Goal: Task Accomplishment & Management: Use online tool/utility

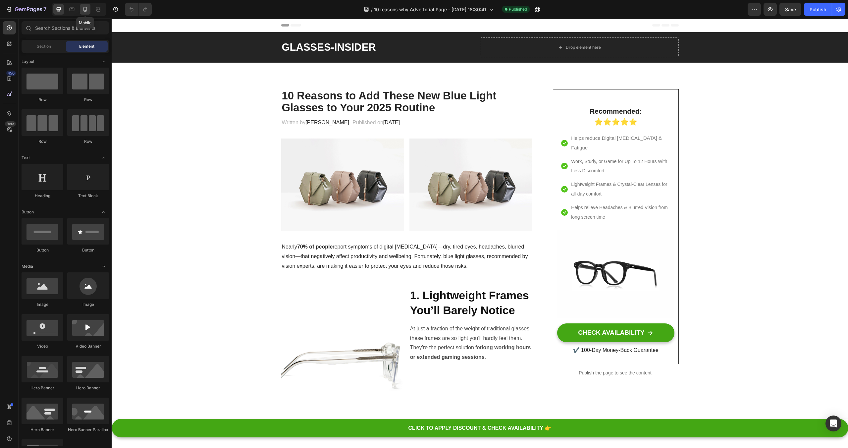
click at [83, 8] on icon at bounding box center [85, 9] width 7 height 7
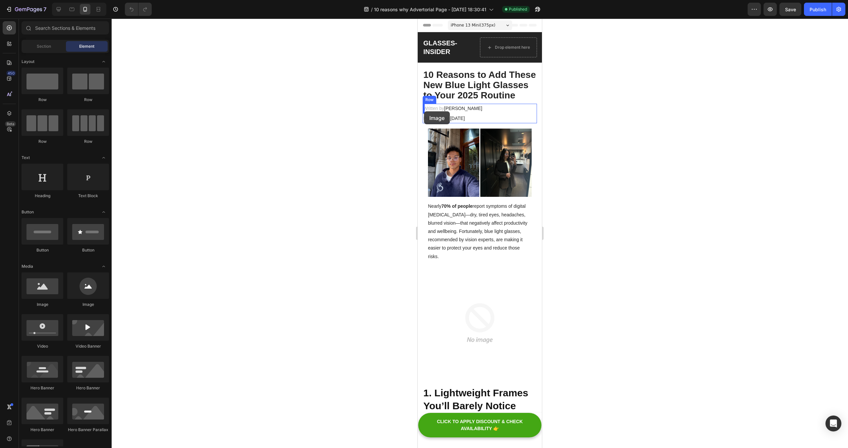
drag, startPoint x: 513, startPoint y: 310, endPoint x: 424, endPoint y: 111, distance: 218.2
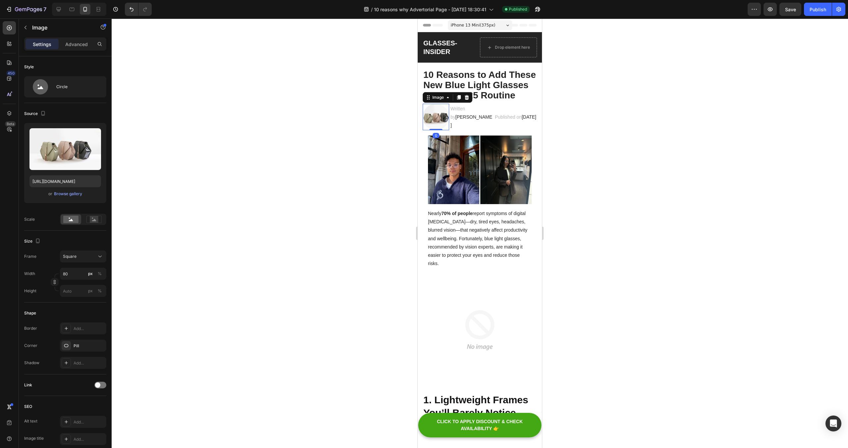
click at [592, 108] on div at bounding box center [480, 233] width 736 height 429
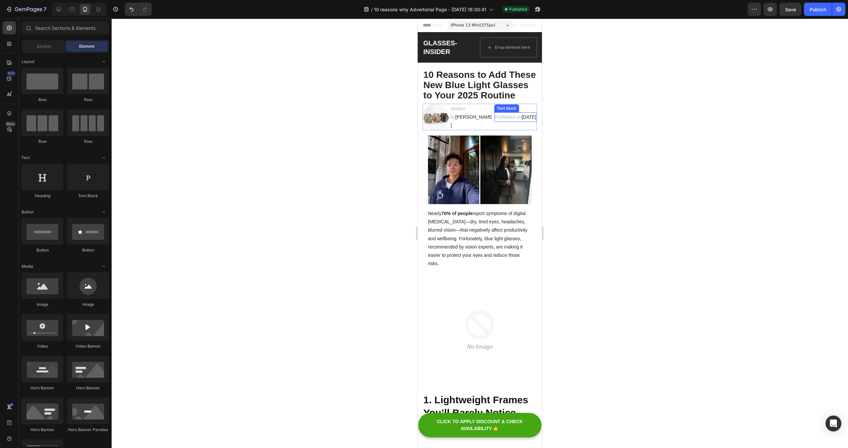
click at [506, 113] on p "Published on [DATE]" at bounding box center [515, 117] width 41 height 8
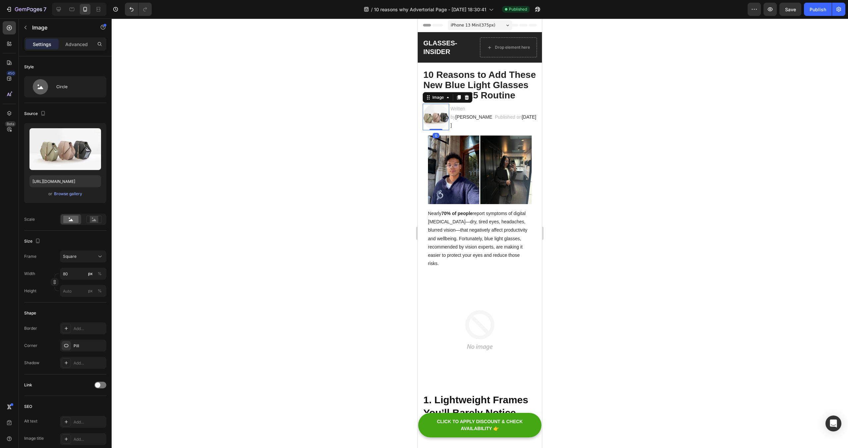
click at [440, 119] on img at bounding box center [436, 117] width 26 height 26
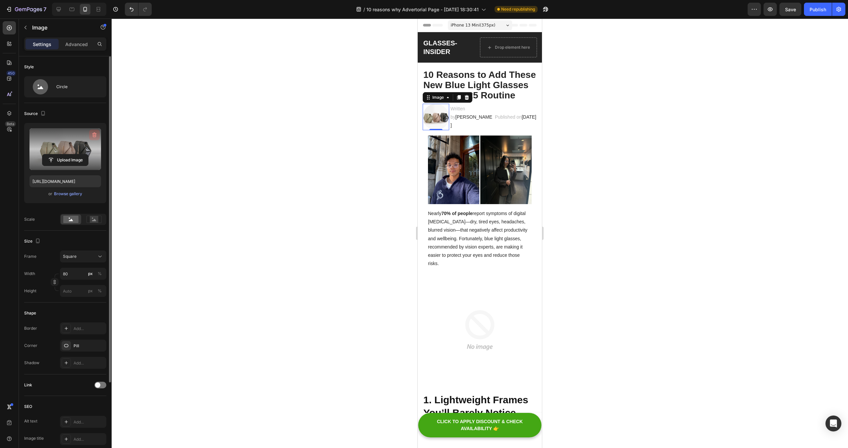
click at [90, 134] on button "button" at bounding box center [94, 134] width 11 height 11
type input "[URL][DOMAIN_NAME]"
click at [633, 117] on div at bounding box center [480, 233] width 736 height 429
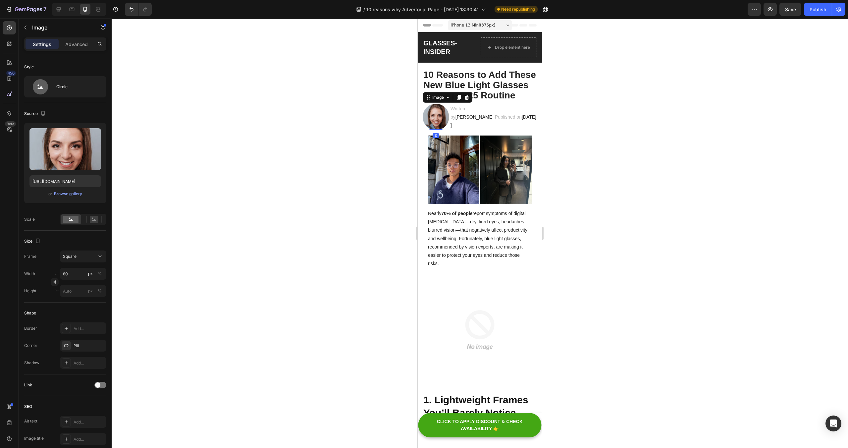
click at [445, 116] on img at bounding box center [436, 117] width 26 height 26
click at [66, 274] on input "80" at bounding box center [83, 274] width 46 height 12
type input "0"
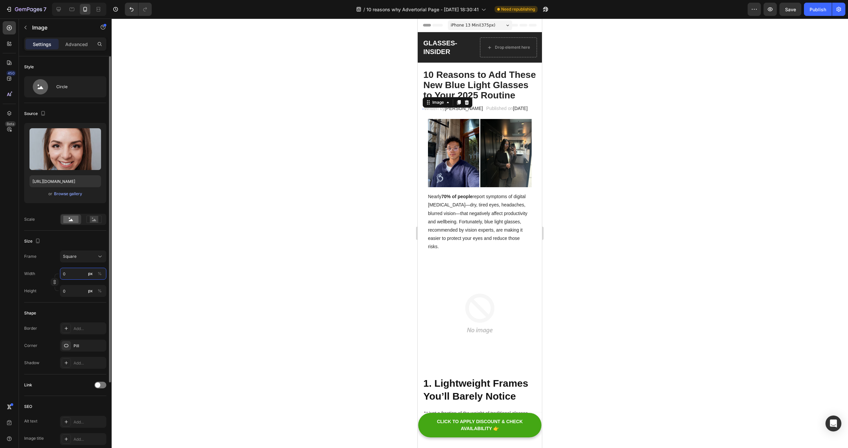
type input "30"
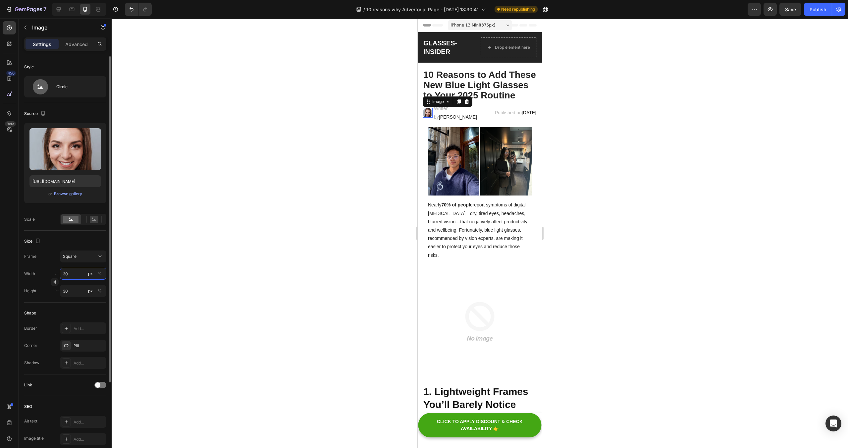
type input "0"
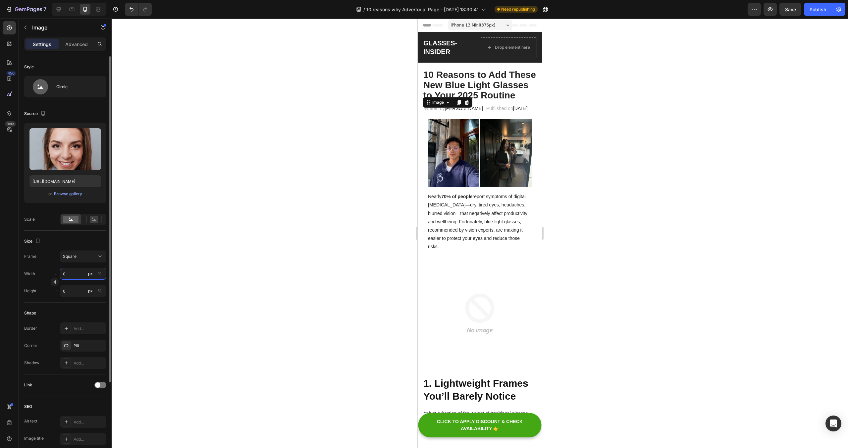
type input "40"
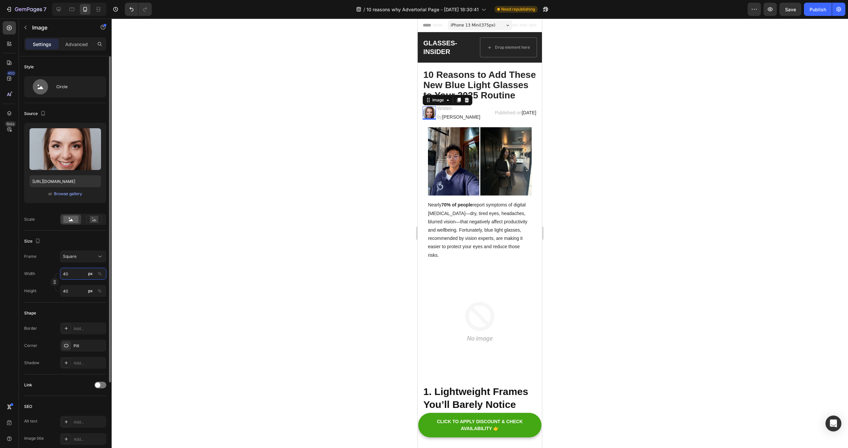
type input "0"
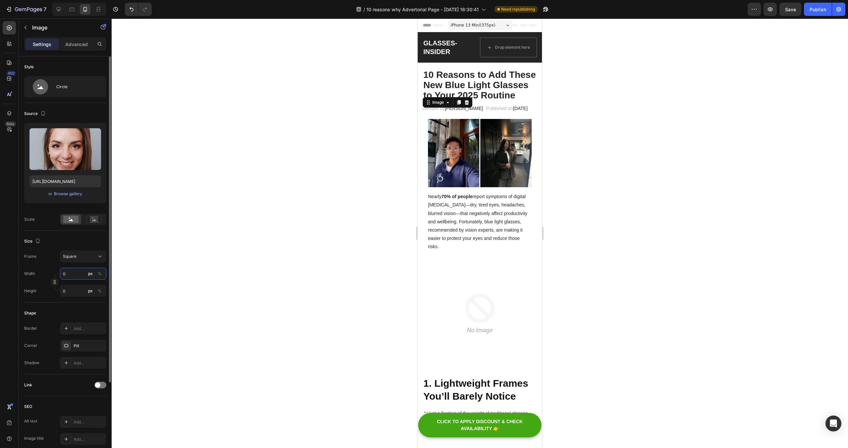
type input "40"
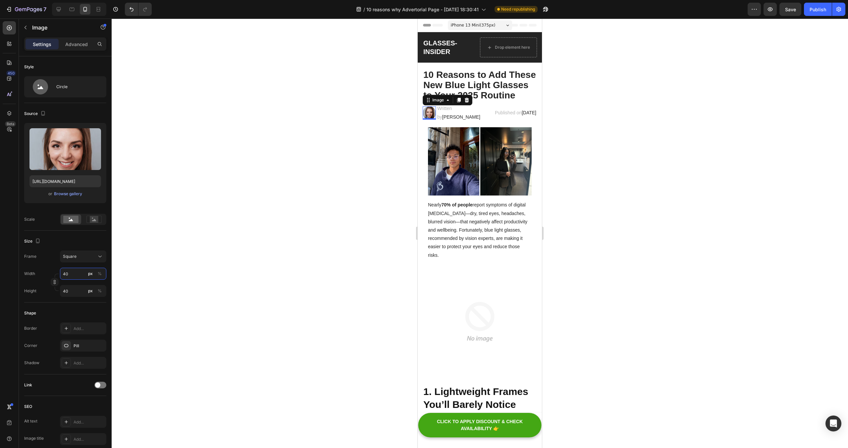
type input "40"
click at [682, 199] on div at bounding box center [480, 233] width 736 height 429
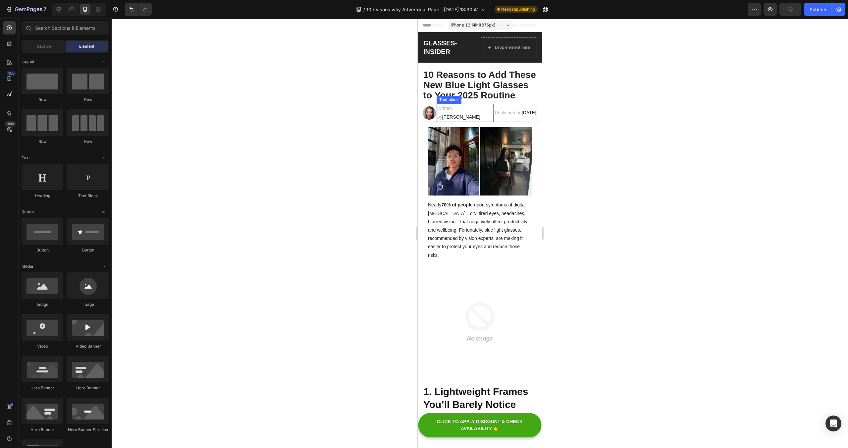
click at [469, 114] on span "[PERSON_NAME]" at bounding box center [461, 116] width 38 height 5
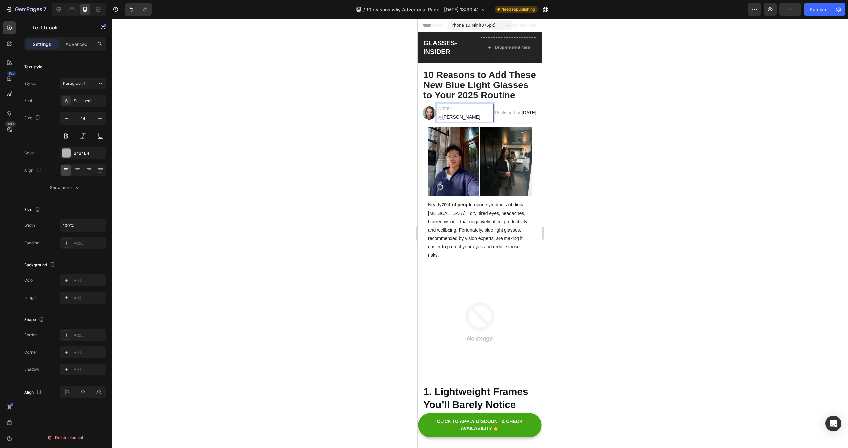
click at [466, 113] on p "Written by [PERSON_NAME]" at bounding box center [465, 112] width 56 height 17
click at [628, 117] on div at bounding box center [480, 233] width 736 height 429
click at [450, 110] on p "Written by [PERSON_NAME]" at bounding box center [465, 112] width 56 height 17
click at [70, 119] on button "button" at bounding box center [66, 118] width 12 height 12
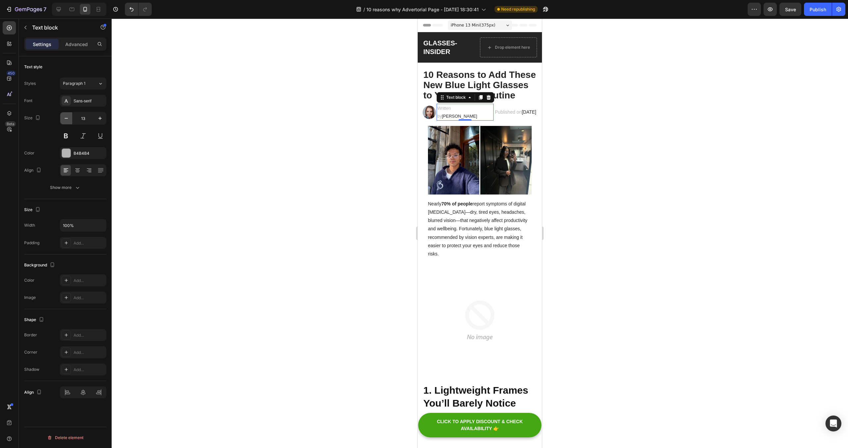
type input "12"
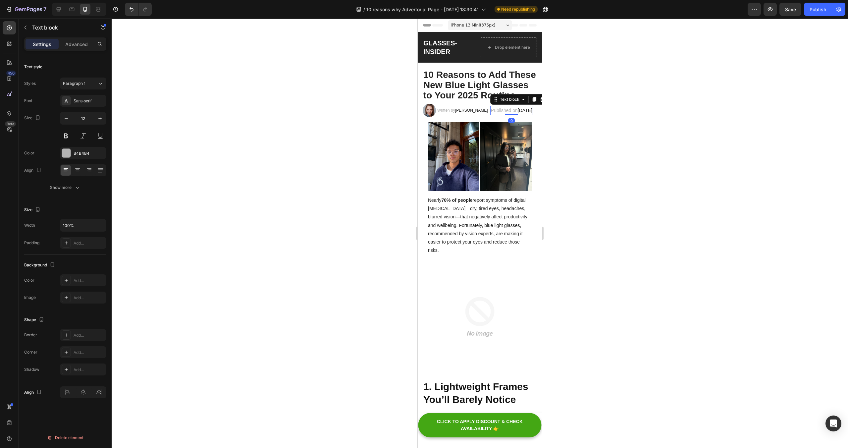
click at [501, 114] on p "Published on [DATE]" at bounding box center [511, 110] width 41 height 8
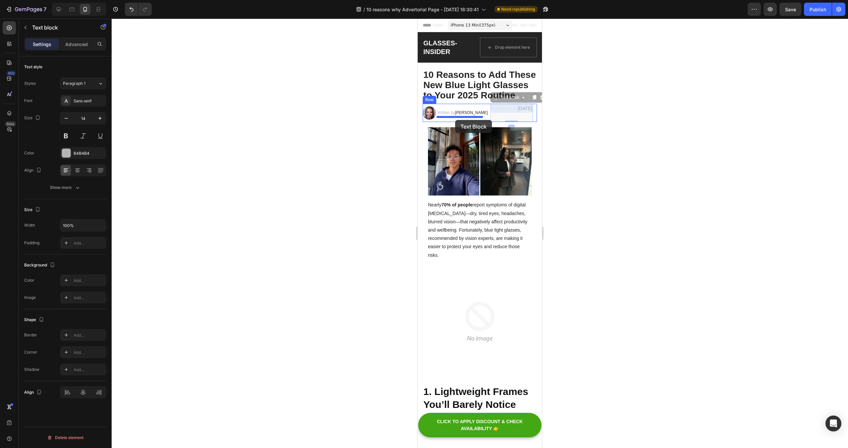
drag, startPoint x: 502, startPoint y: 113, endPoint x: 455, endPoint y: 120, distance: 47.5
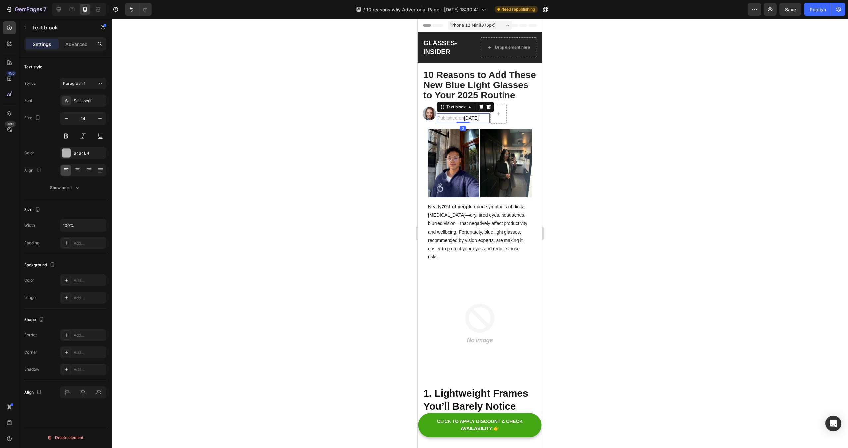
click at [634, 118] on div at bounding box center [480, 233] width 736 height 429
click at [456, 111] on p "Written by [PERSON_NAME]" at bounding box center [463, 108] width 52 height 7
click at [102, 120] on icon "button" at bounding box center [100, 118] width 7 height 7
type input "14"
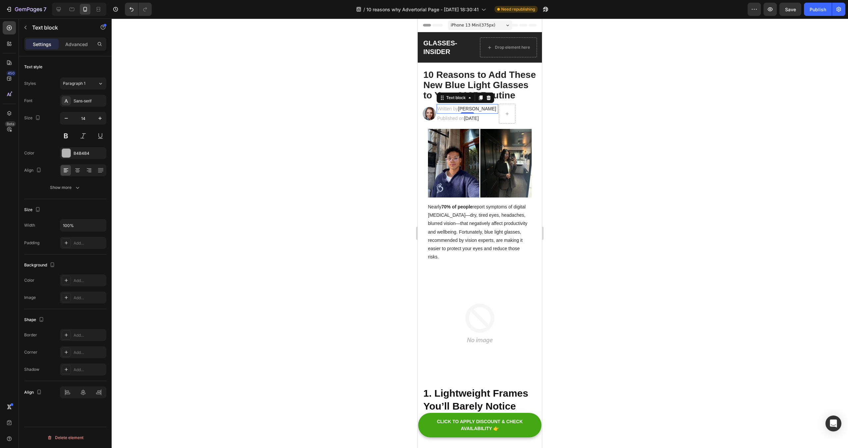
click at [302, 115] on div at bounding box center [480, 233] width 736 height 429
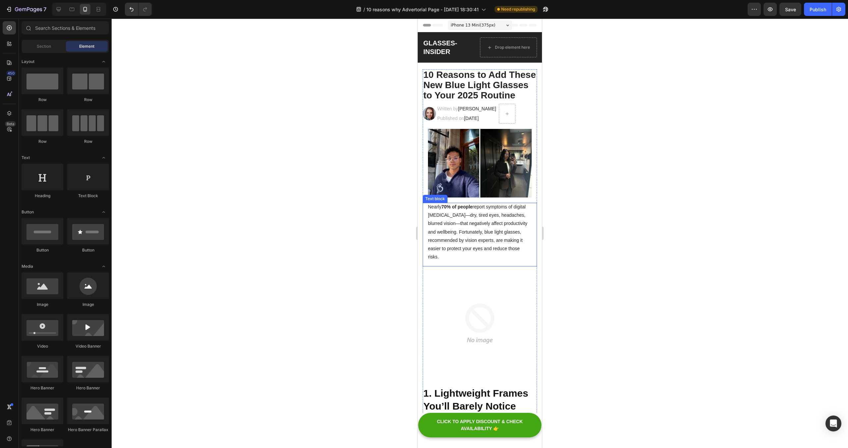
click at [474, 223] on p "Nearly 70% of people report symptoms of digital [MEDICAL_DATA]—dry, tired eyes,…" at bounding box center [480, 232] width 104 height 58
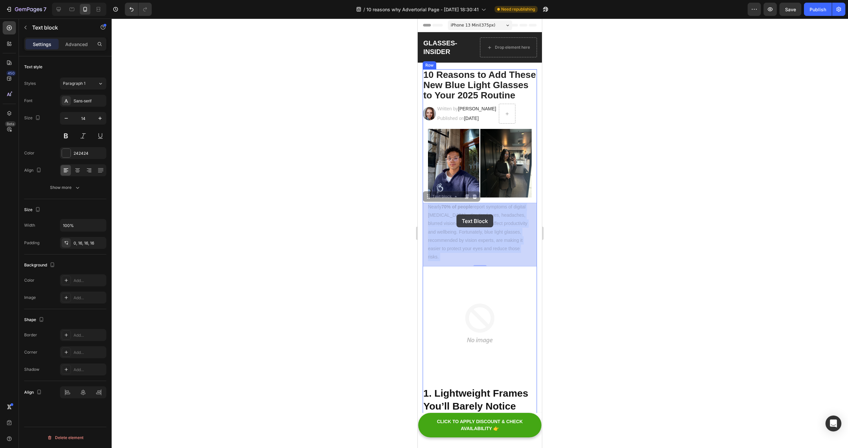
drag, startPoint x: 456, startPoint y: 221, endPoint x: 456, endPoint y: 214, distance: 6.3
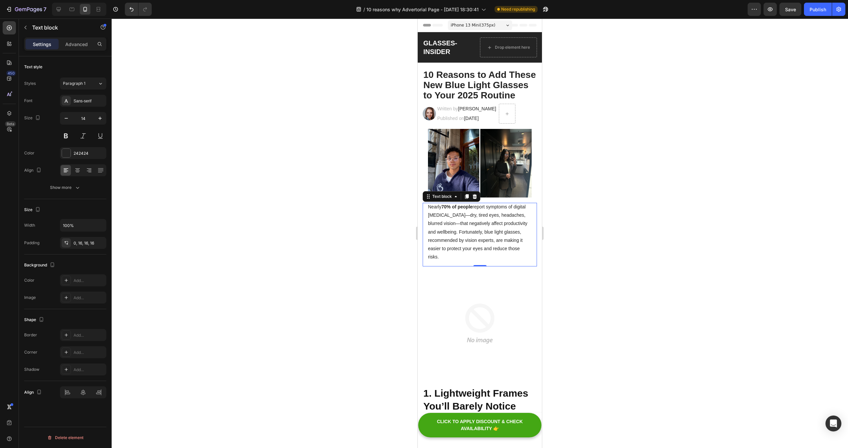
scroll to position [0, 0]
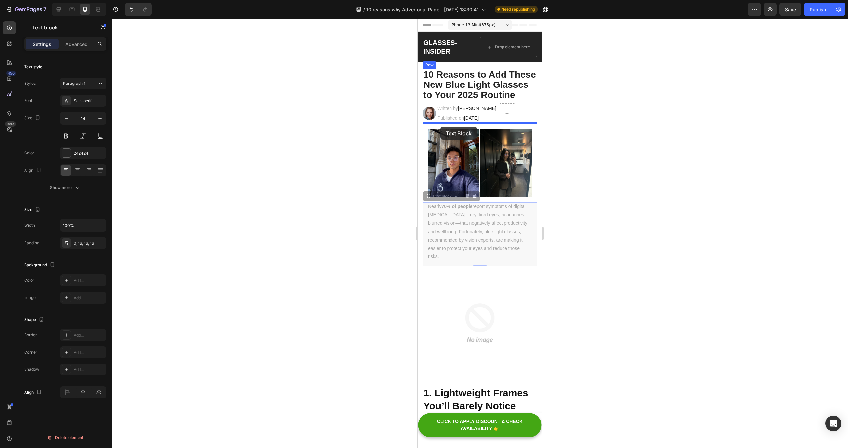
drag, startPoint x: 427, startPoint y: 196, endPoint x: 440, endPoint y: 127, distance: 71.2
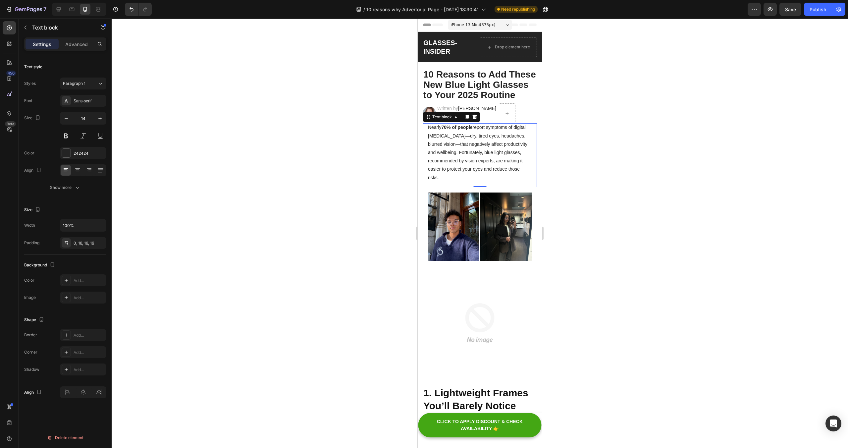
scroll to position [1, 0]
click at [643, 150] on div at bounding box center [480, 233] width 736 height 429
click at [432, 159] on p "Nearly 70% of people report symptoms of digital [MEDICAL_DATA]—dry, tired eyes,…" at bounding box center [480, 152] width 104 height 58
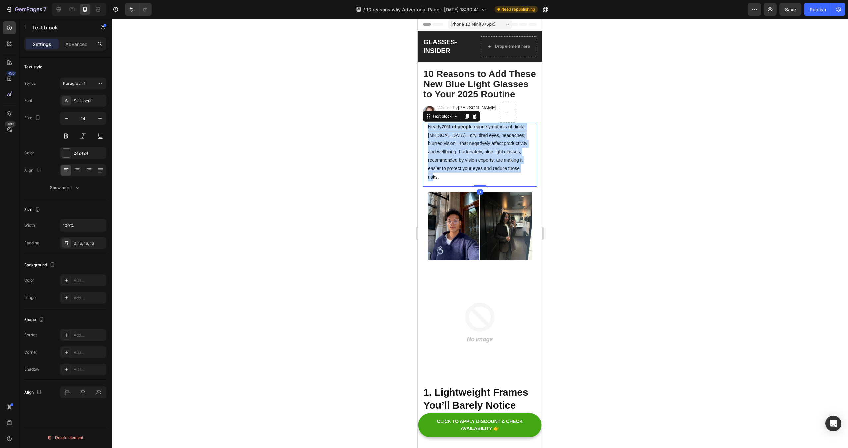
click at [432, 159] on p "Nearly 70% of people report symptoms of digital [MEDICAL_DATA]—dry, tired eyes,…" at bounding box center [480, 152] width 104 height 58
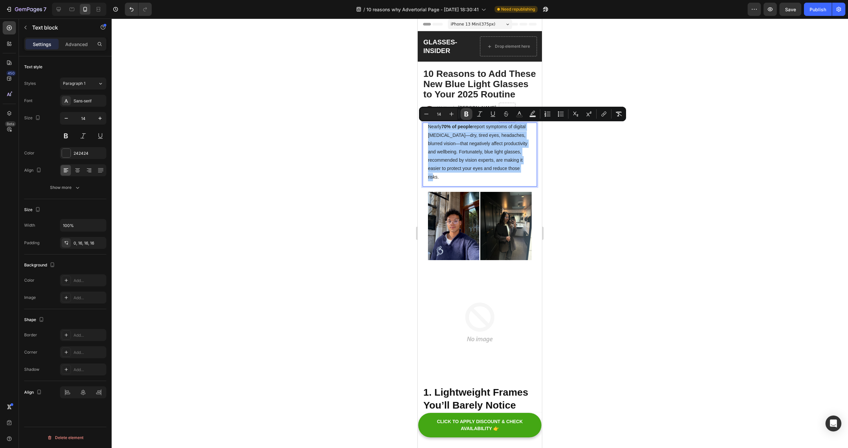
click at [463, 113] on icon "Editor contextual toolbar" at bounding box center [466, 114] width 7 height 7
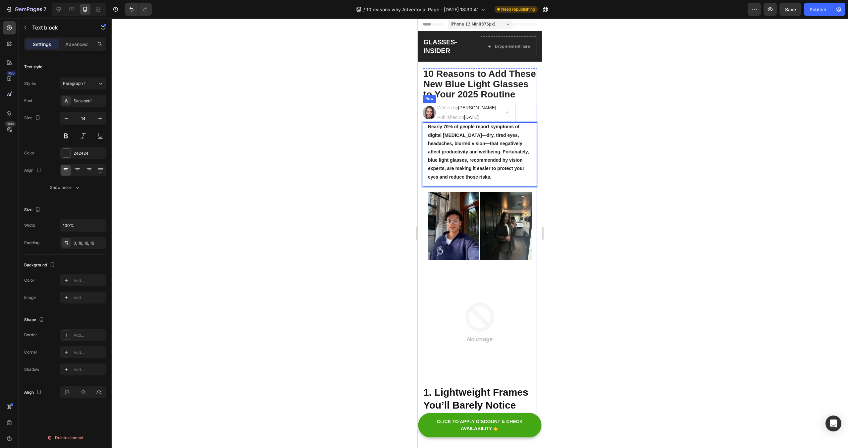
click at [605, 123] on div at bounding box center [480, 233] width 736 height 429
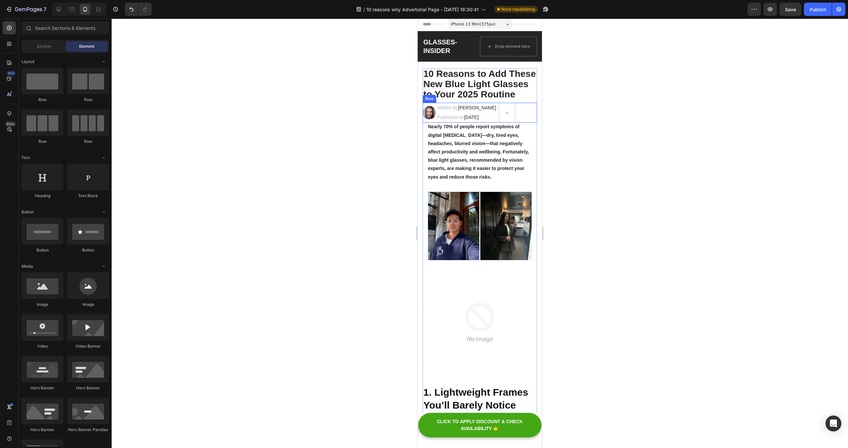
click at [591, 141] on div at bounding box center [480, 233] width 736 height 429
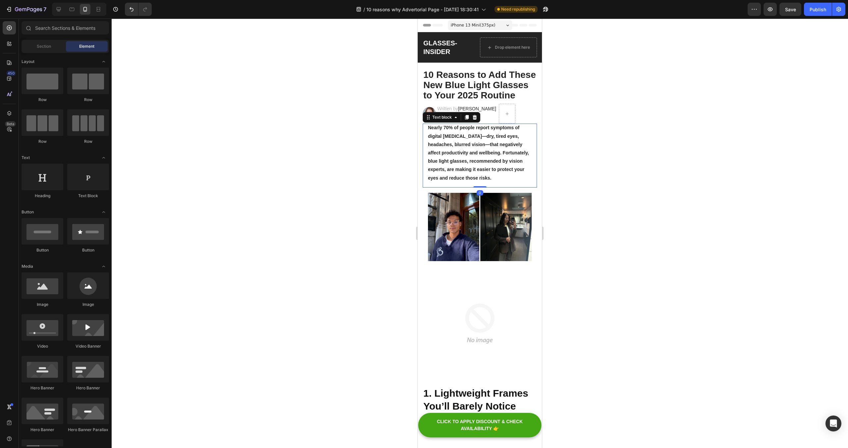
click at [466, 137] on strong "Nearly 70% of people report symptoms of digital [MEDICAL_DATA]—dry, tired eyes,…" at bounding box center [478, 152] width 101 height 55
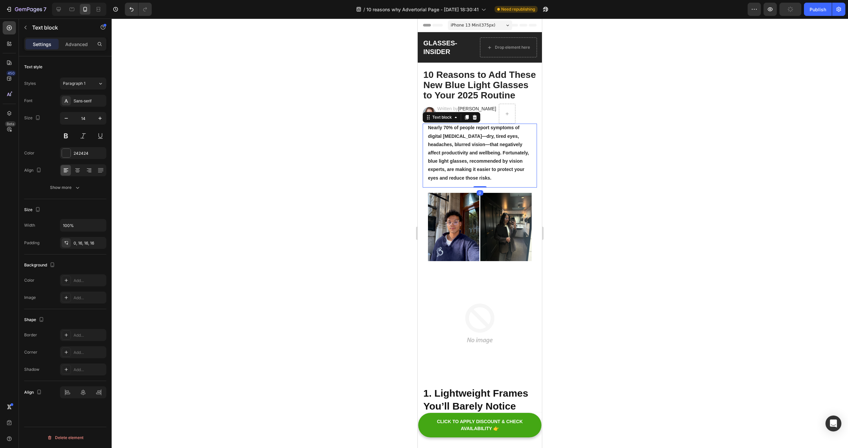
drag, startPoint x: 71, startPoint y: 43, endPoint x: 69, endPoint y: 66, distance: 23.6
click at [71, 43] on p "Advanced" at bounding box center [76, 44] width 23 height 7
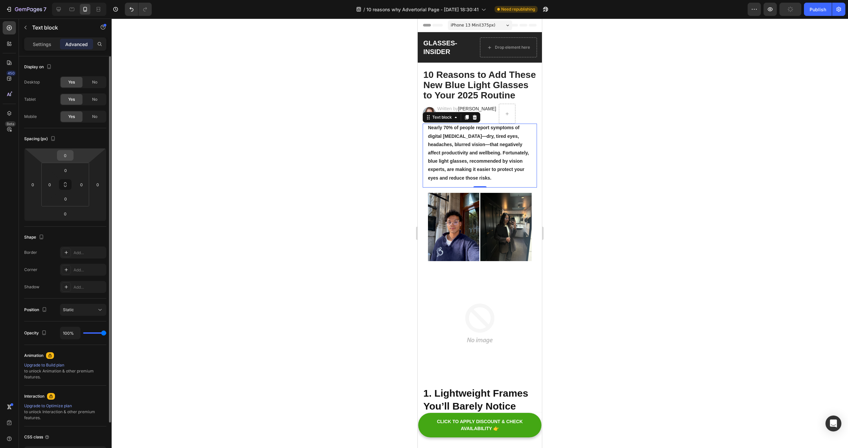
click at [65, 154] on input "0" at bounding box center [65, 155] width 13 height 10
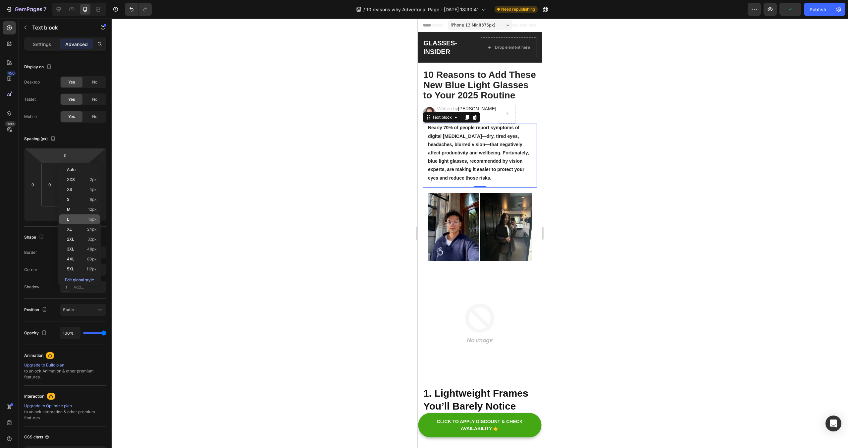
click at [91, 222] on div "L 16px" at bounding box center [79, 219] width 41 height 10
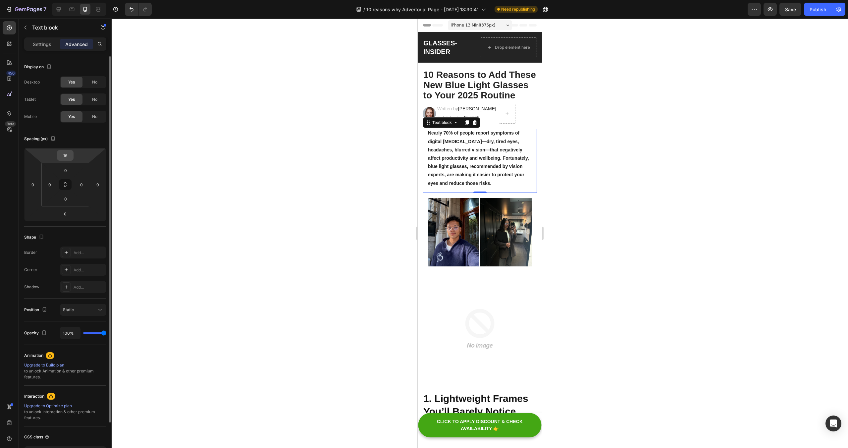
click at [67, 160] on div "16" at bounding box center [65, 155] width 17 height 11
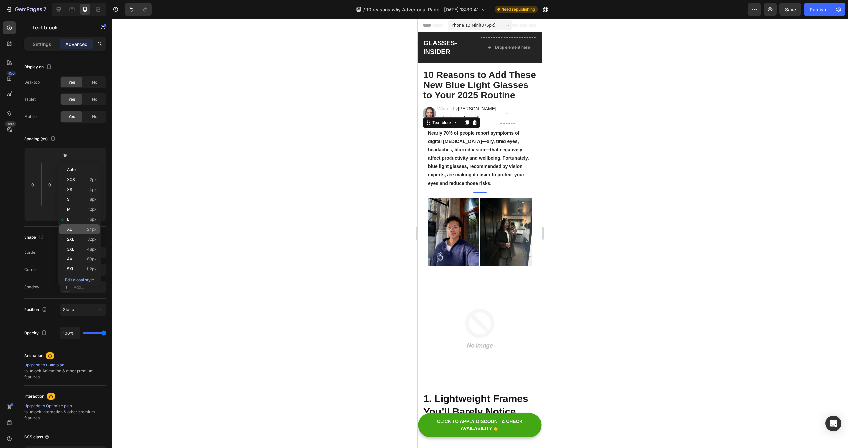
click at [92, 231] on span "24px" at bounding box center [92, 229] width 10 height 5
type input "24"
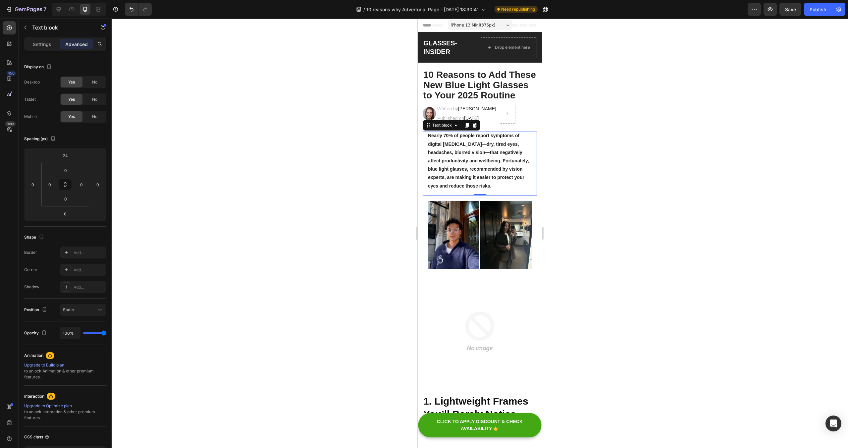
click at [602, 138] on div at bounding box center [480, 233] width 736 height 429
click at [466, 142] on strong "Nearly 70% of people report symptoms of digital [MEDICAL_DATA]—dry, tired eyes,…" at bounding box center [478, 160] width 101 height 55
click at [469, 143] on strong "Nearly 70% of people report symptoms of digital [MEDICAL_DATA]—dry, tired eyes,…" at bounding box center [478, 160] width 101 height 55
click at [462, 151] on strong "Nearly 70% of people report symptoms of digital [MEDICAL_DATA] - dry, tired eye…" at bounding box center [478, 159] width 101 height 55
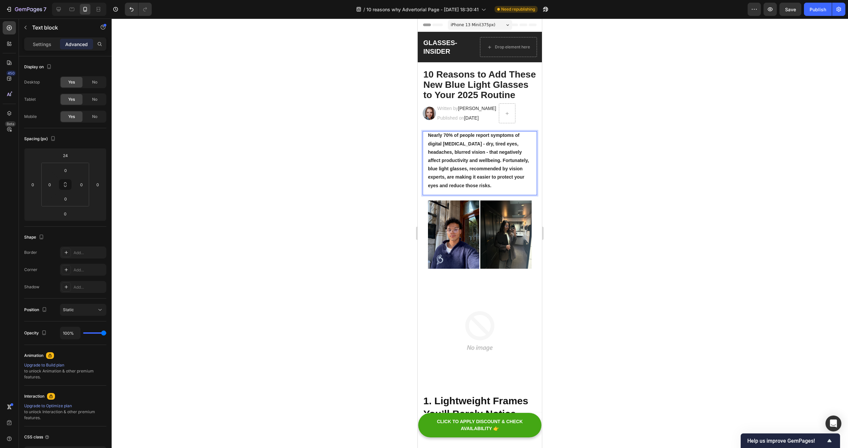
click at [475, 171] on p "Nearly 70% of people report symptoms of digital [MEDICAL_DATA] - dry, tired eye…" at bounding box center [480, 160] width 104 height 58
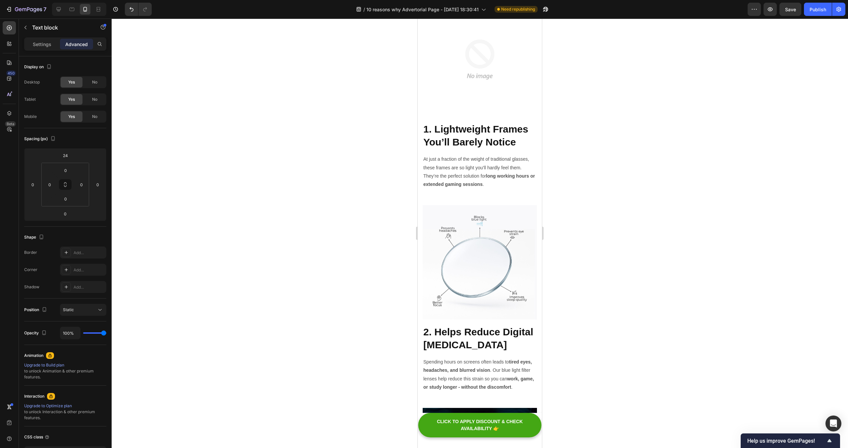
scroll to position [271, 0]
click at [476, 131] on h2 "1. Lightweight Frames You’ll Barely Notice" at bounding box center [480, 136] width 114 height 27
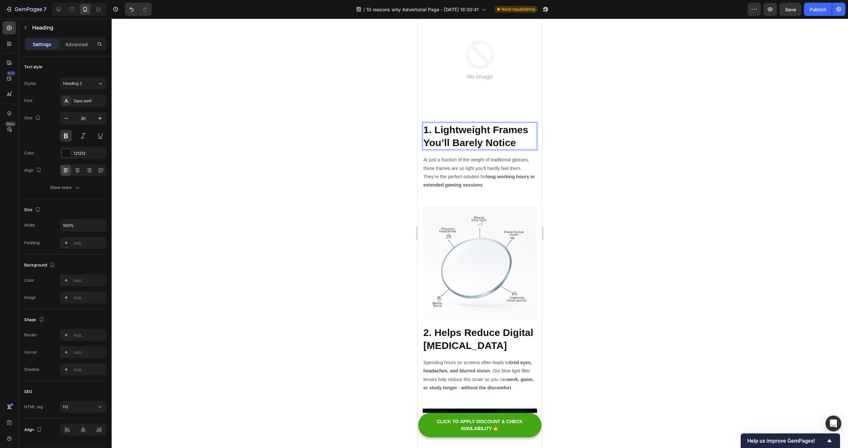
click at [476, 131] on h2 "1. Lightweight Frames You’ll Barely Notice" at bounding box center [480, 136] width 114 height 27
click at [476, 131] on p "1. Lightweight Frames You’ll Barely Notice" at bounding box center [479, 136] width 113 height 26
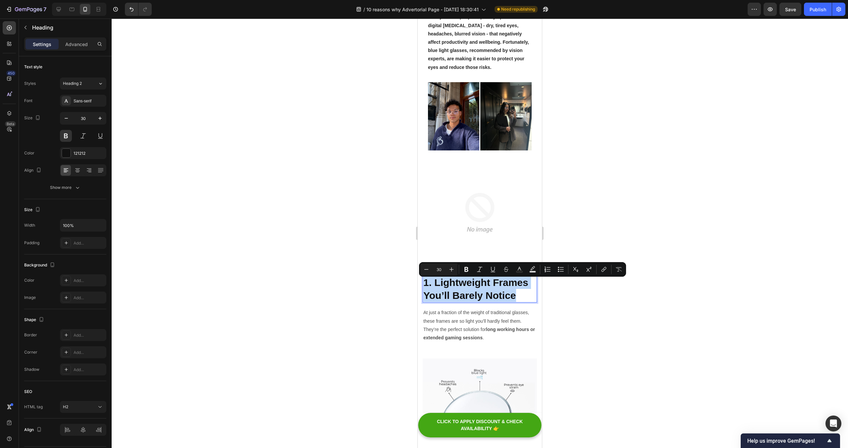
scroll to position [120, 0]
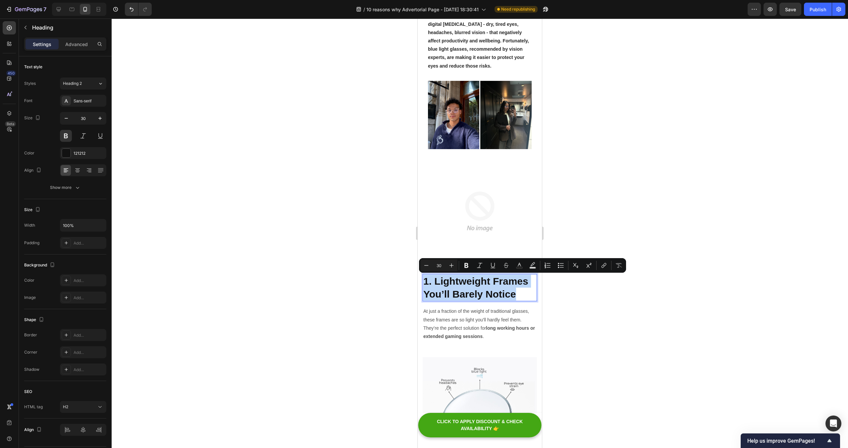
click at [476, 283] on p "1. Lightweight Frames You’ll Barely Notice" at bounding box center [479, 288] width 113 height 26
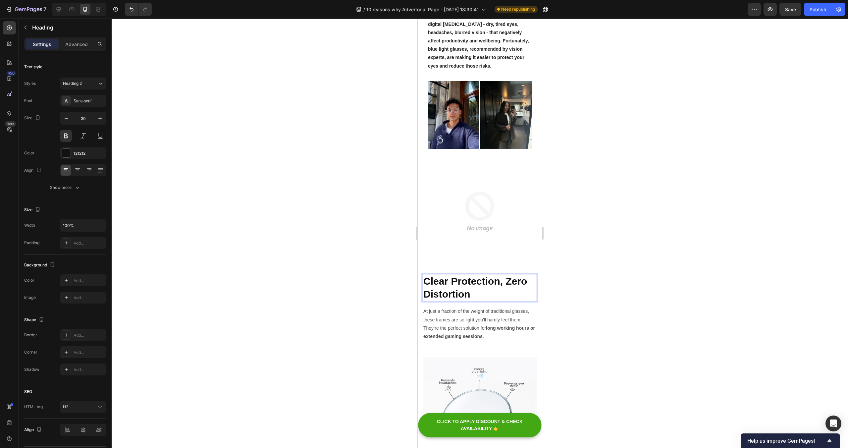
click at [427, 279] on p "Clear Protection, Zero Distortion" at bounding box center [479, 288] width 113 height 26
click at [473, 322] on p "At just a fraction of the weight of traditional glasses, these frames are so li…" at bounding box center [479, 315] width 113 height 17
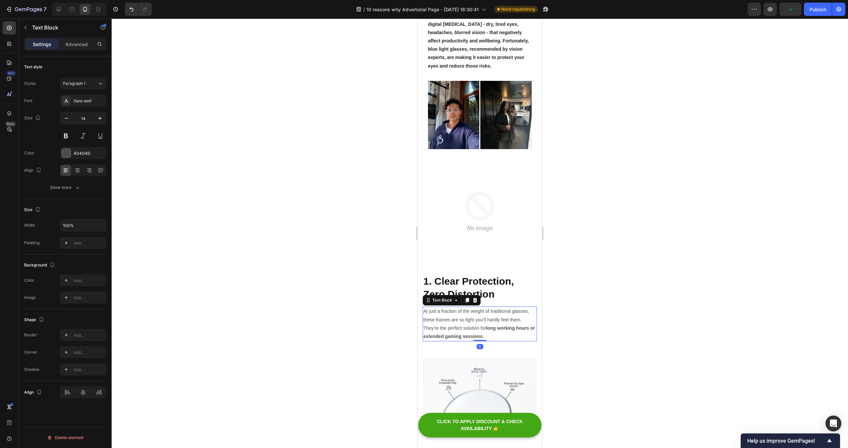
click at [473, 322] on p "At just a fraction of the weight of traditional glasses, these frames are so li…" at bounding box center [479, 315] width 113 height 17
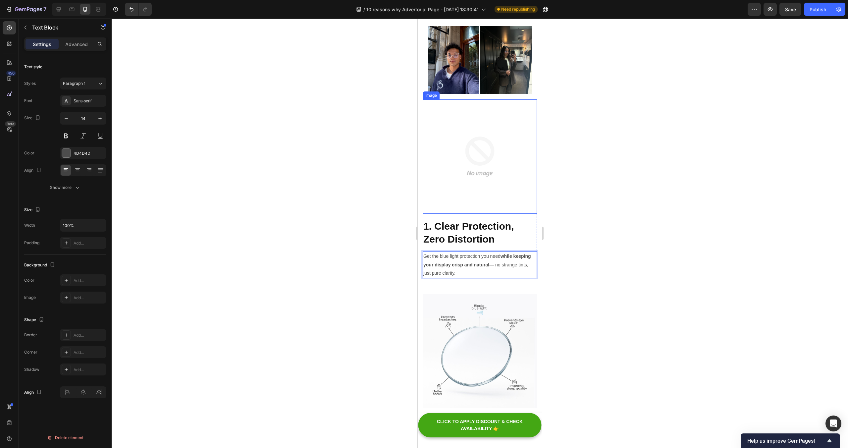
scroll to position [175, 0]
click at [493, 263] on p "Get the blue light protection you need while keeping your display crisp and nat…" at bounding box center [479, 264] width 113 height 25
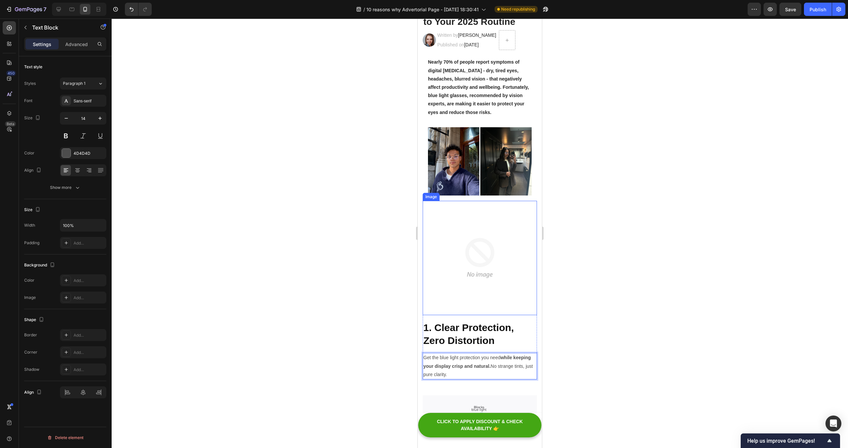
scroll to position [69, 0]
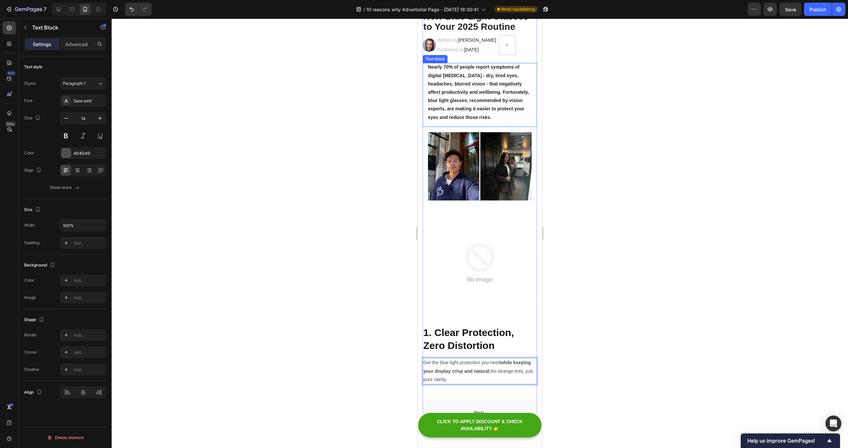
click at [453, 81] on strong "Nearly 70% of people report symptoms of digital [MEDICAL_DATA] - dry, tired eye…" at bounding box center [478, 91] width 101 height 55
click at [461, 242] on img at bounding box center [480, 263] width 114 height 114
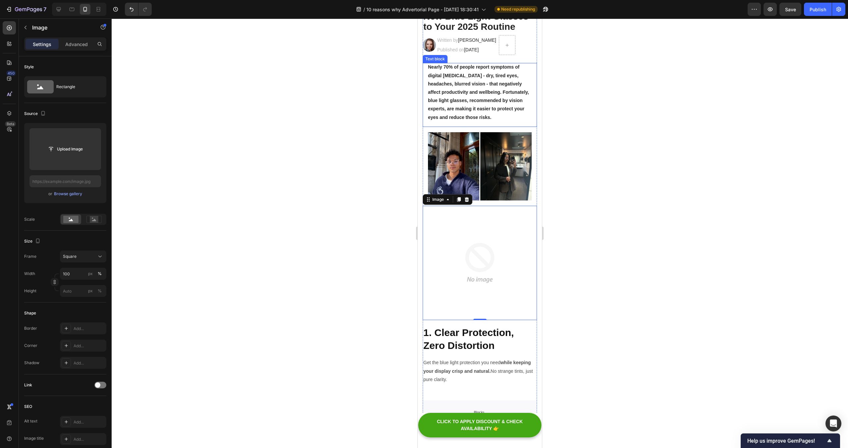
click at [435, 78] on p "Nearly 70% of people report symptoms of digital [MEDICAL_DATA] - dry, tired eye…" at bounding box center [480, 92] width 104 height 58
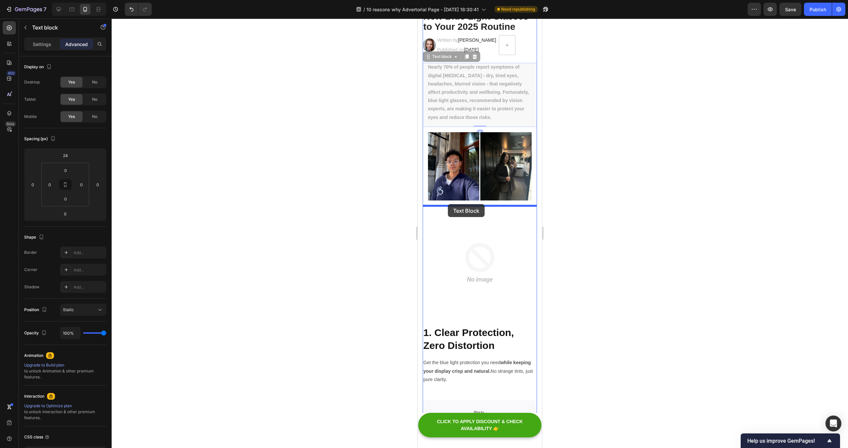
drag, startPoint x: 429, startPoint y: 59, endPoint x: 448, endPoint y: 204, distance: 145.9
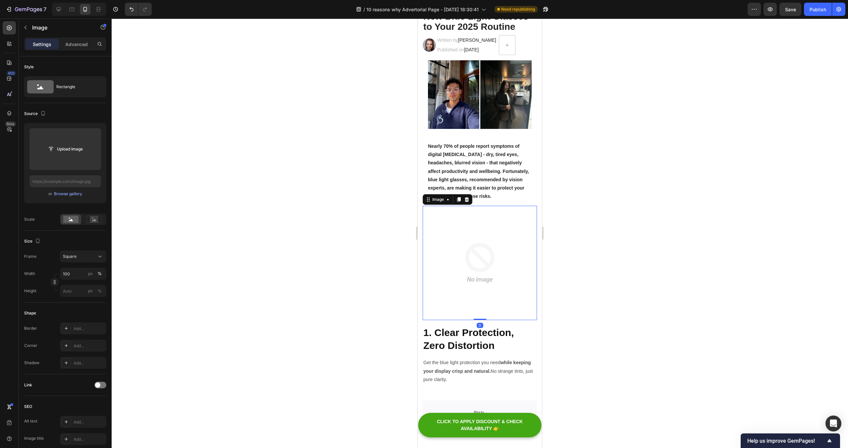
click at [464, 252] on img at bounding box center [480, 263] width 114 height 114
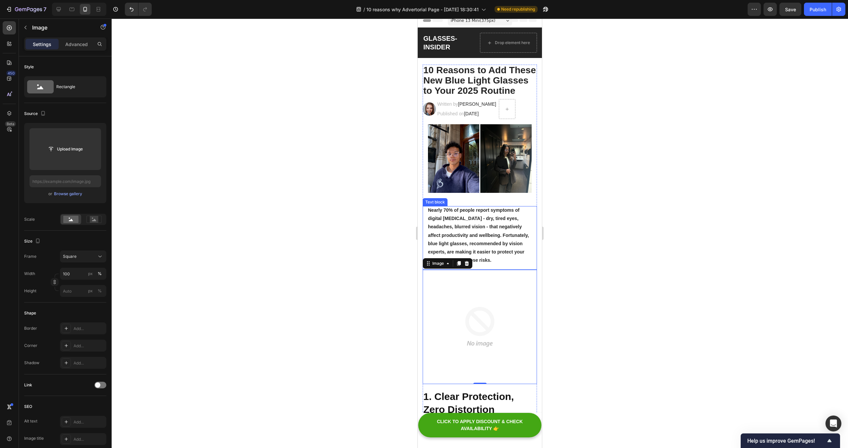
scroll to position [0, 0]
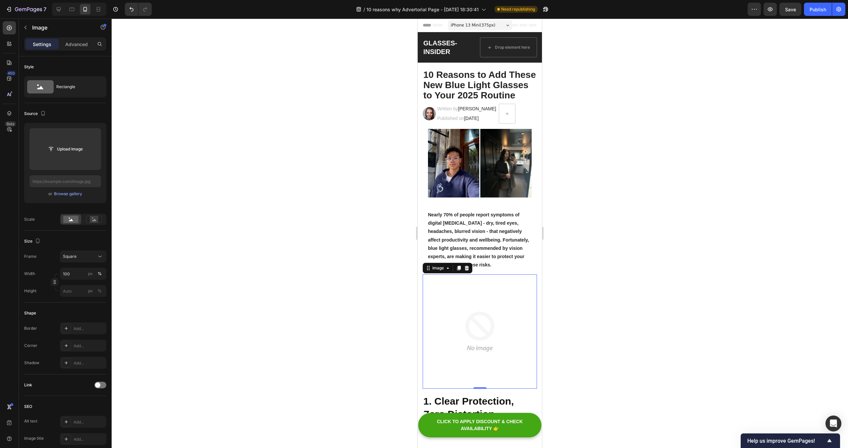
click at [485, 295] on img at bounding box center [480, 331] width 114 height 114
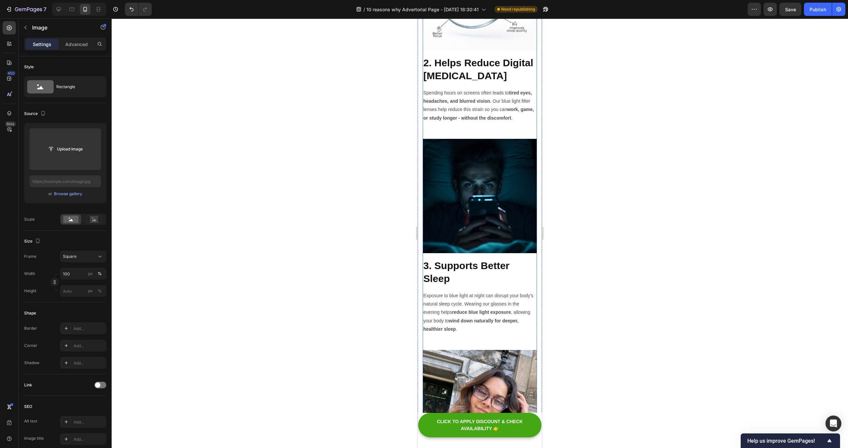
scroll to position [533, 0]
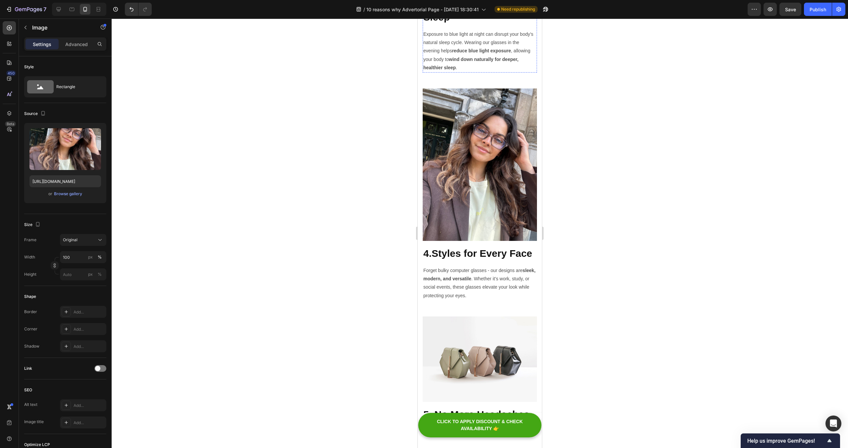
click at [471, 211] on img at bounding box center [480, 164] width 114 height 152
click at [97, 237] on icon at bounding box center [100, 239] width 7 height 7
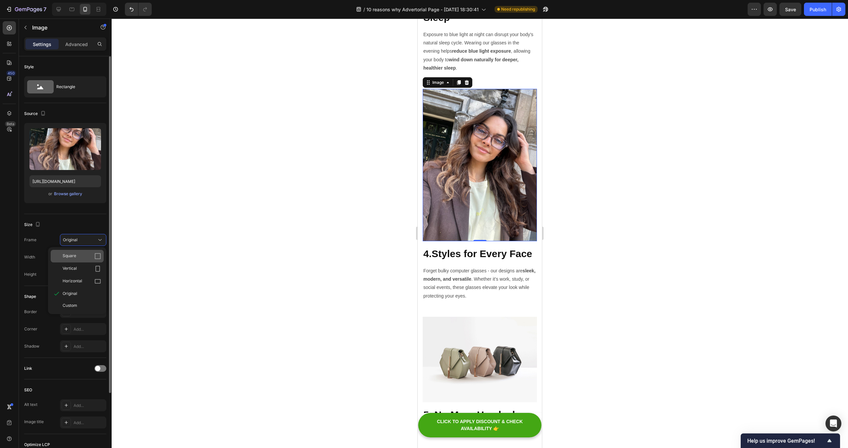
click at [80, 255] on div "Square" at bounding box center [82, 256] width 38 height 7
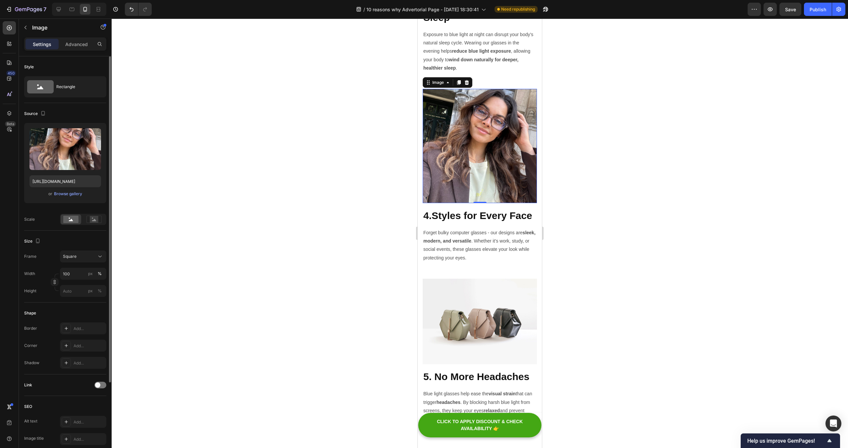
click at [682, 103] on div at bounding box center [480, 233] width 736 height 429
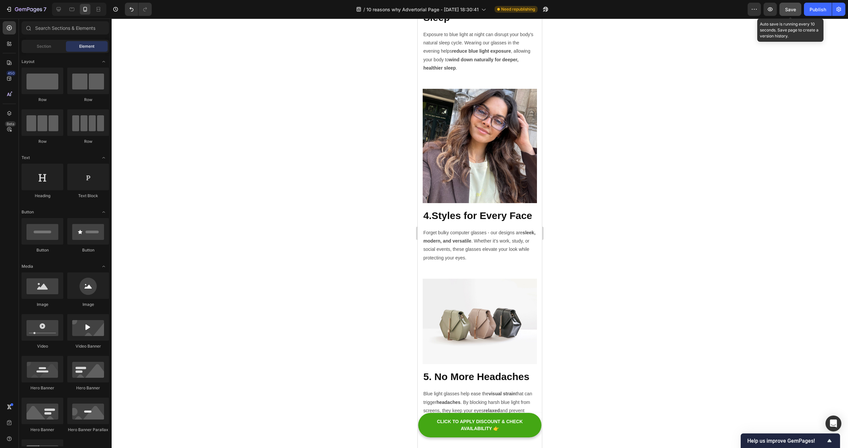
click at [792, 12] on span "Save" at bounding box center [790, 10] width 11 height 6
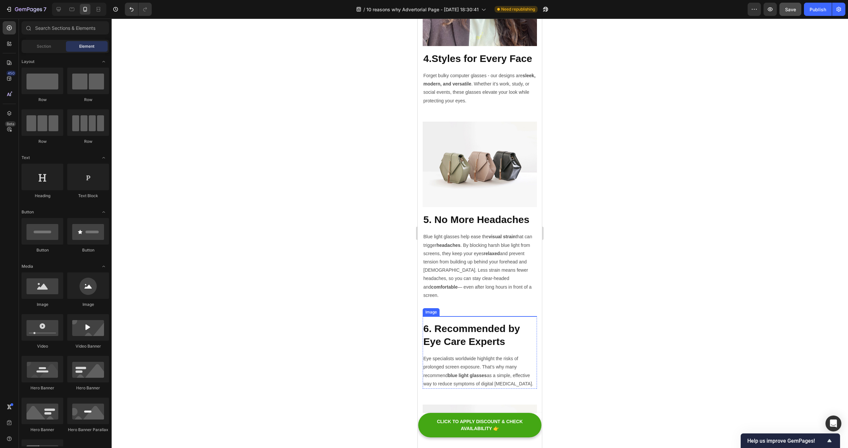
scroll to position [946, 0]
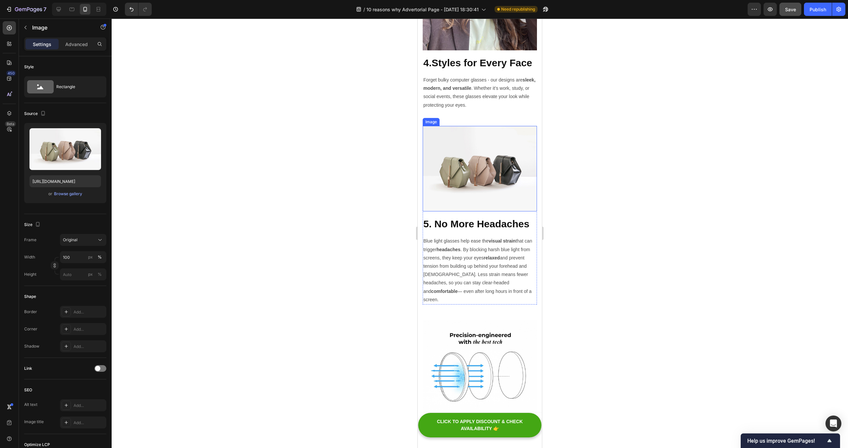
click at [460, 160] on img at bounding box center [480, 169] width 114 height 86
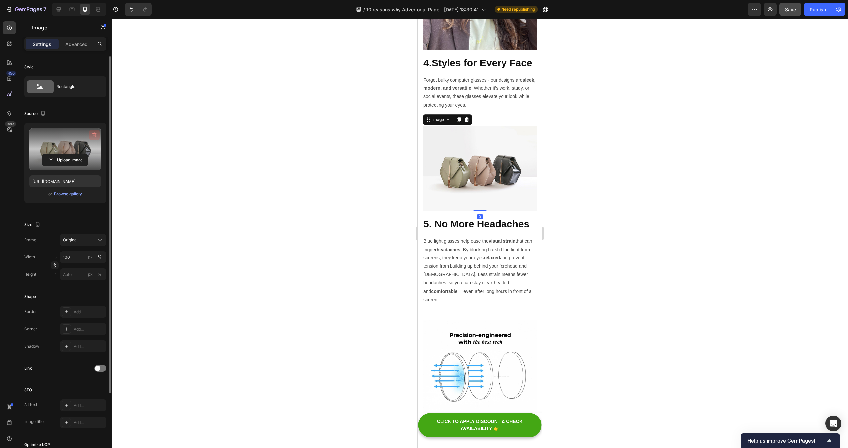
click at [91, 132] on icon "button" at bounding box center [94, 134] width 7 height 7
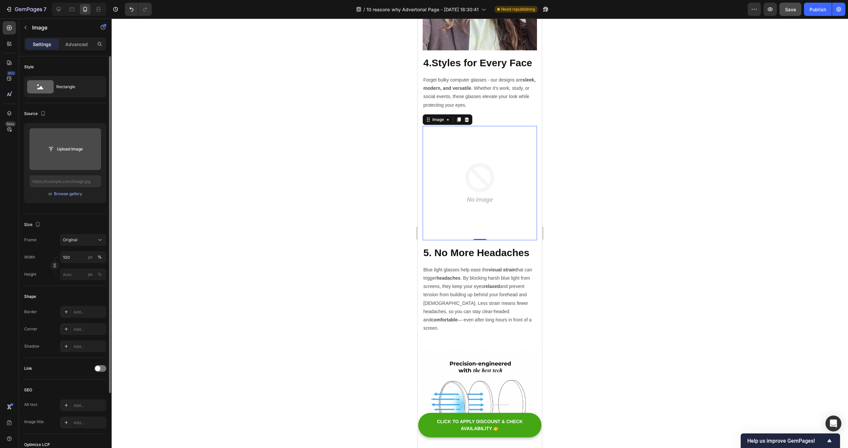
click at [68, 151] on input "file" at bounding box center [65, 148] width 46 height 11
type input "[URL][DOMAIN_NAME]"
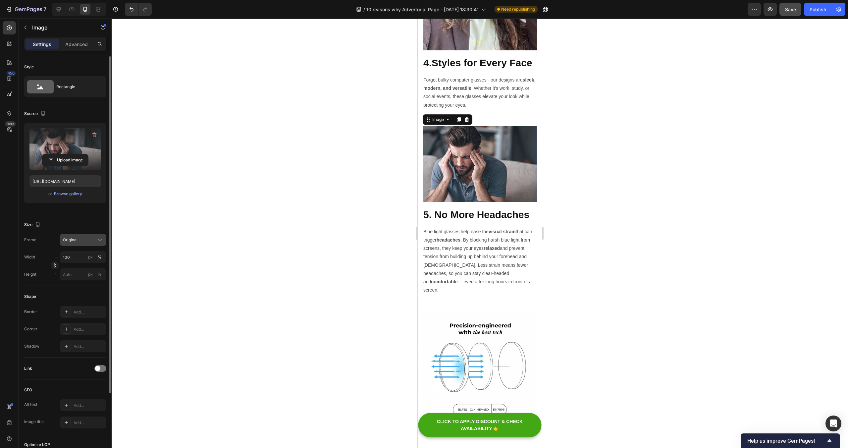
click at [90, 238] on div "Original" at bounding box center [79, 240] width 32 height 6
click at [82, 256] on div "Square" at bounding box center [82, 256] width 38 height 7
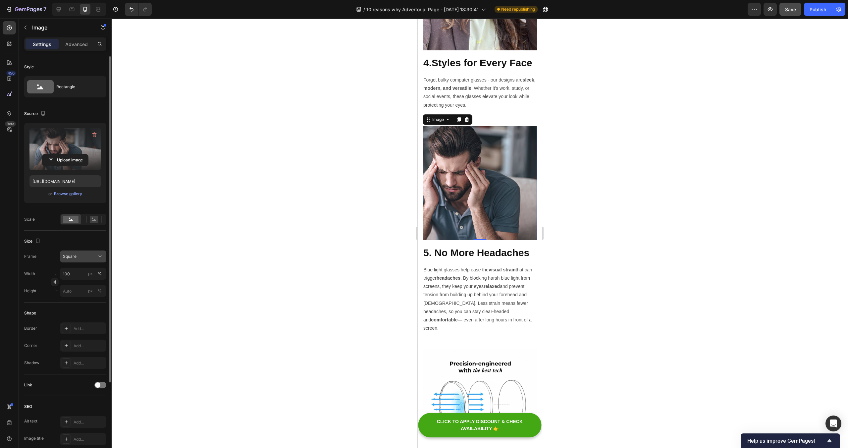
click at [85, 257] on div "Square" at bounding box center [79, 256] width 32 height 6
click at [72, 308] on span "Original" at bounding box center [70, 310] width 15 height 6
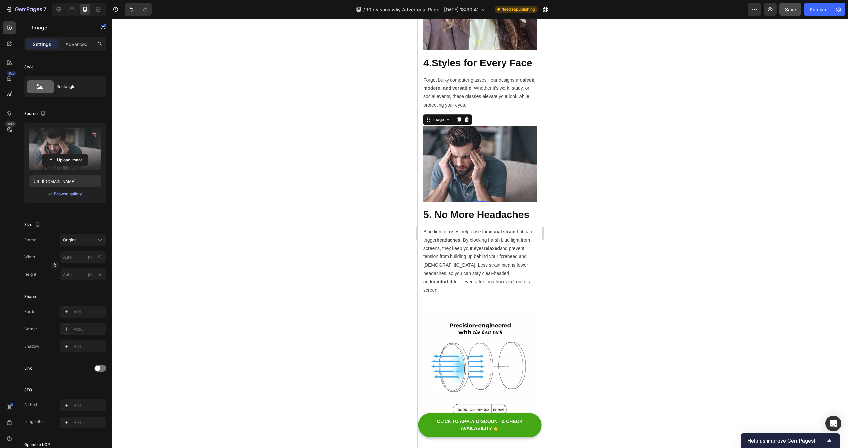
click at [603, 135] on div at bounding box center [480, 233] width 736 height 429
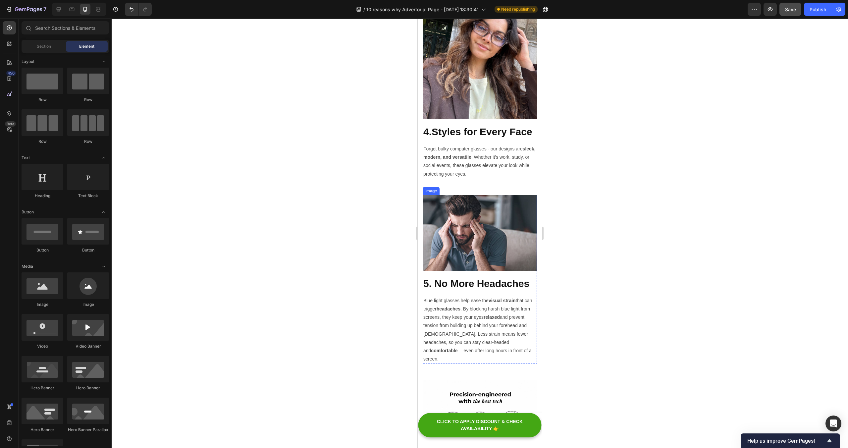
scroll to position [884, 0]
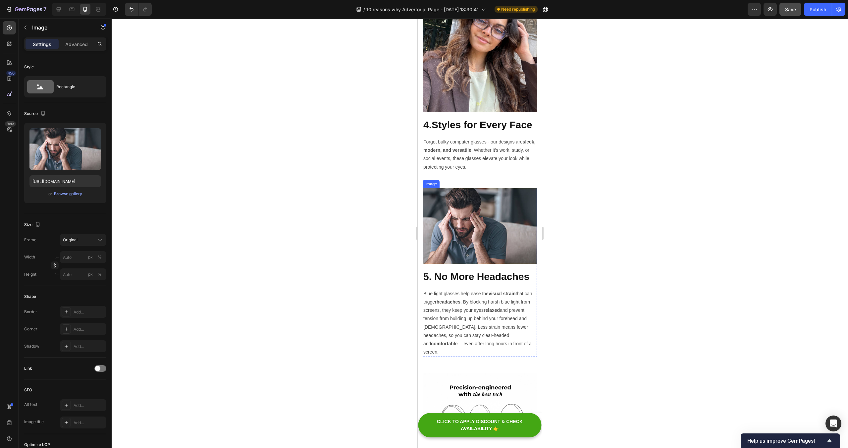
click at [499, 224] on img at bounding box center [480, 226] width 114 height 76
click at [99, 238] on icon at bounding box center [100, 239] width 7 height 7
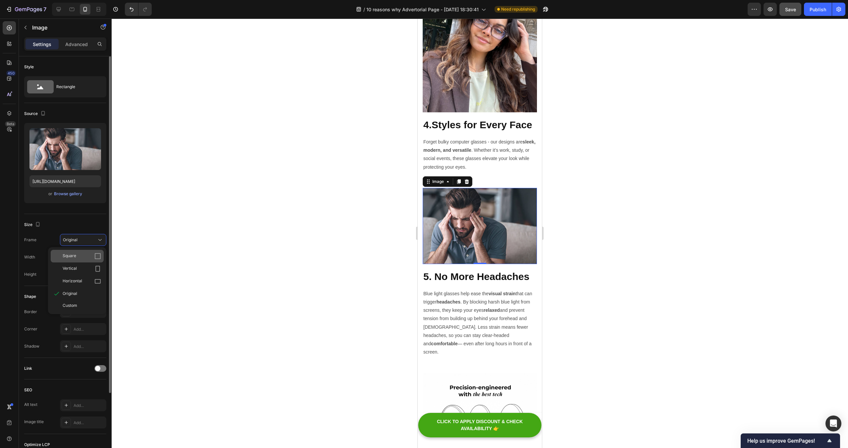
click at [89, 254] on div "Square" at bounding box center [82, 256] width 38 height 7
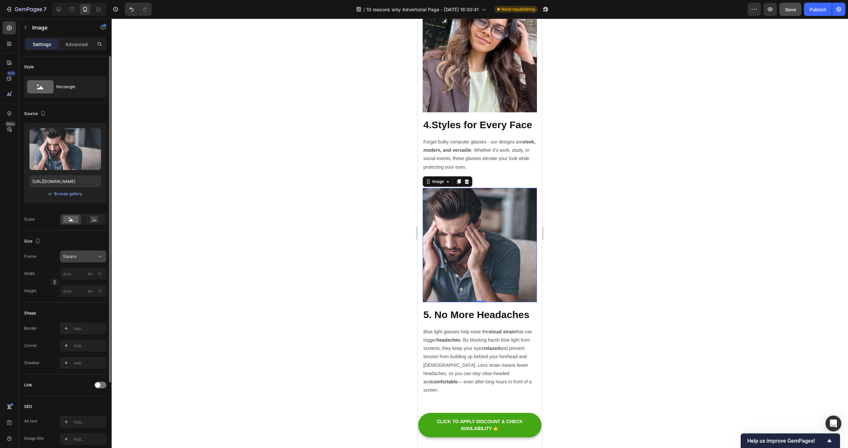
click at [99, 259] on icon at bounding box center [100, 256] width 7 height 7
click at [70, 312] on span "Original" at bounding box center [70, 310] width 15 height 6
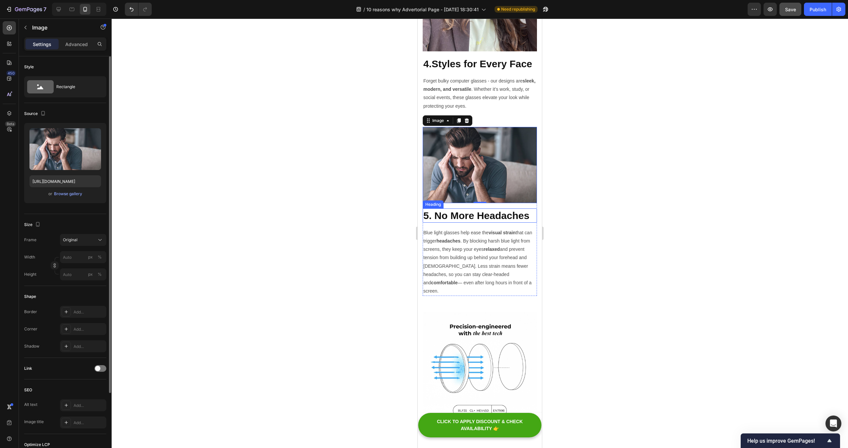
scroll to position [946, 0]
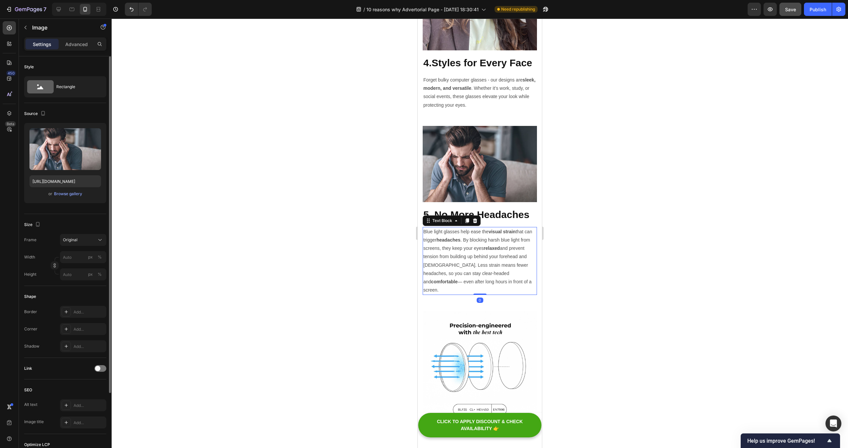
click at [471, 251] on p "Blue light glasses help ease the visual strain that can trigger headaches . By …" at bounding box center [479, 261] width 113 height 67
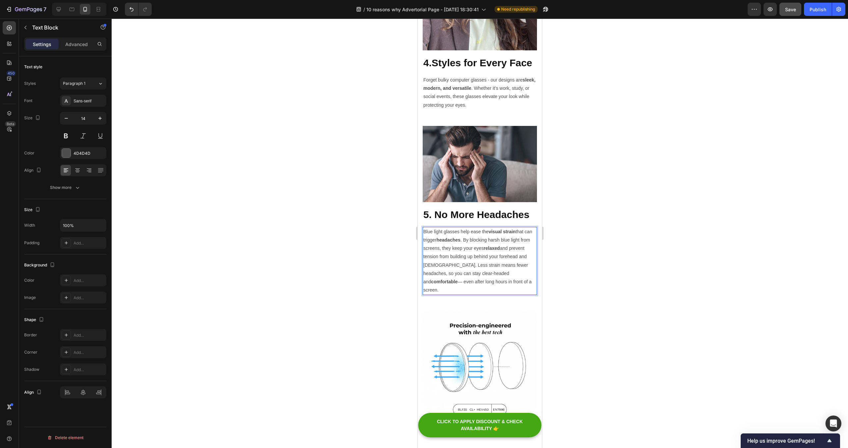
click at [515, 273] on p "Blue light glasses help ease the visual strain that can trigger headaches . By …" at bounding box center [479, 261] width 113 height 67
click at [512, 274] on p "Blue light glasses help ease the visual strain that can trigger headaches . By …" at bounding box center [479, 261] width 113 height 67
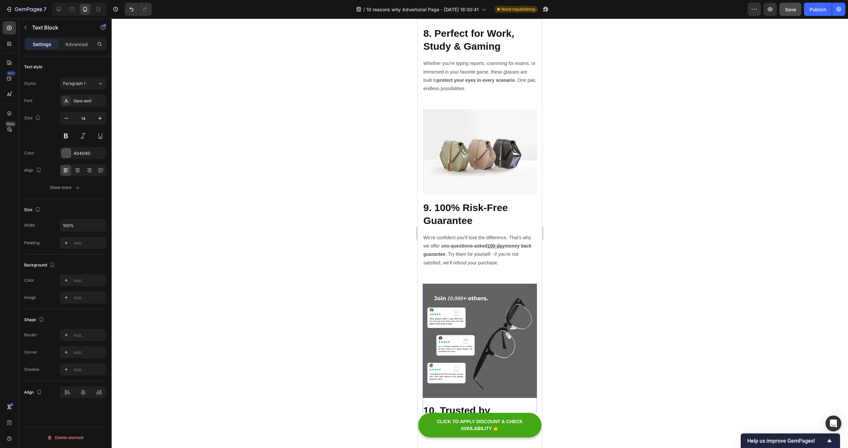
scroll to position [1691, 0]
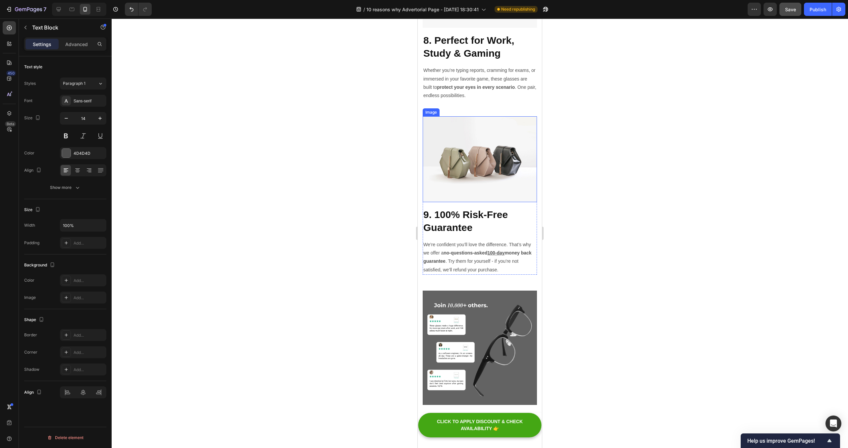
click at [525, 154] on img at bounding box center [480, 159] width 114 height 86
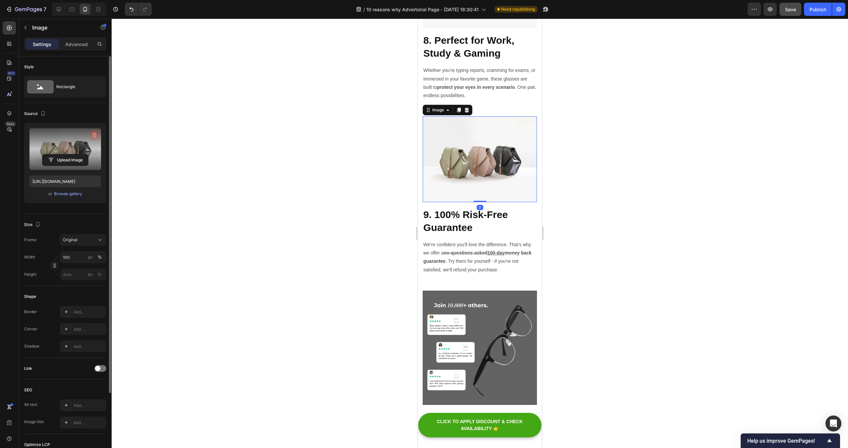
click at [95, 133] on icon "button" at bounding box center [94, 134] width 7 height 7
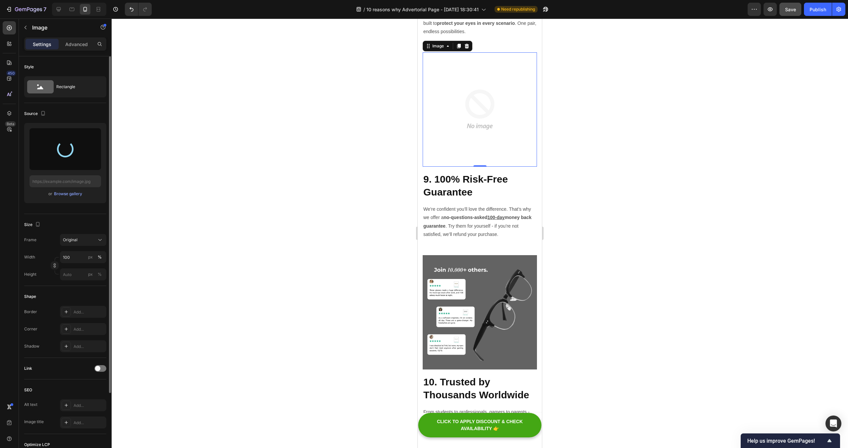
scroll to position [1755, 0]
type input "[URL][DOMAIN_NAME]"
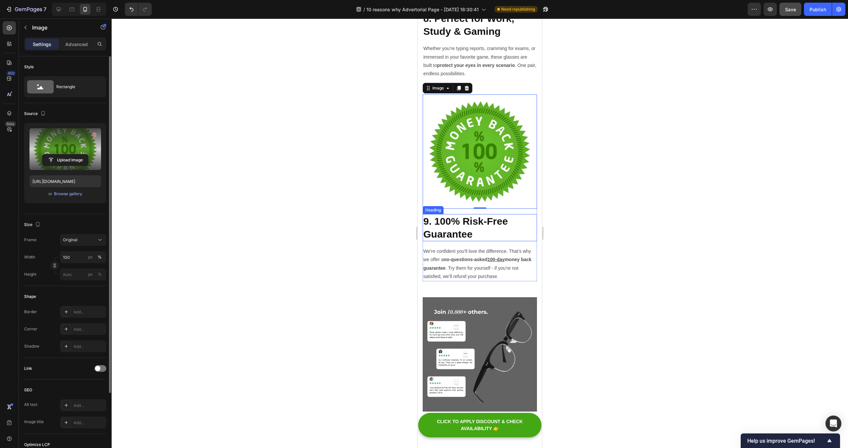
scroll to position [1715, 0]
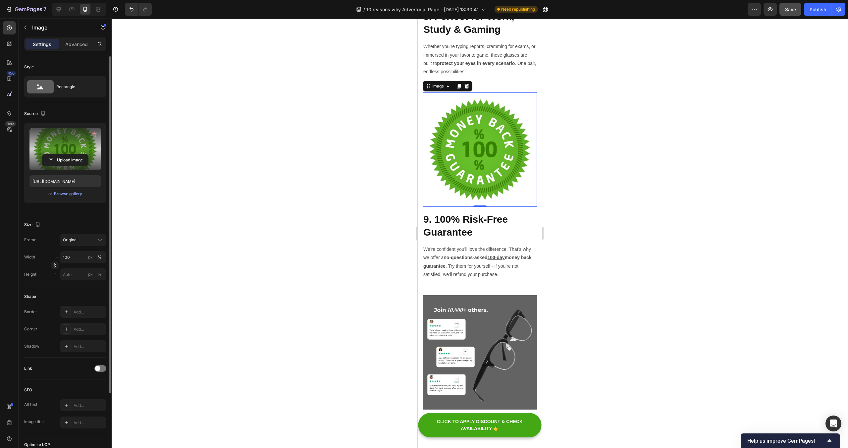
click at [602, 207] on div at bounding box center [480, 233] width 736 height 429
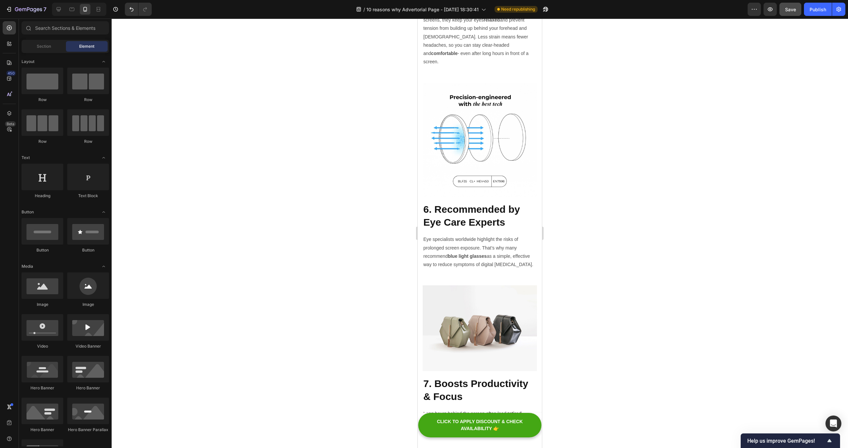
scroll to position [1174, 0]
click at [786, 12] on div "Save" at bounding box center [790, 9] width 11 height 7
click at [817, 14] on button "Publish" at bounding box center [818, 9] width 28 height 13
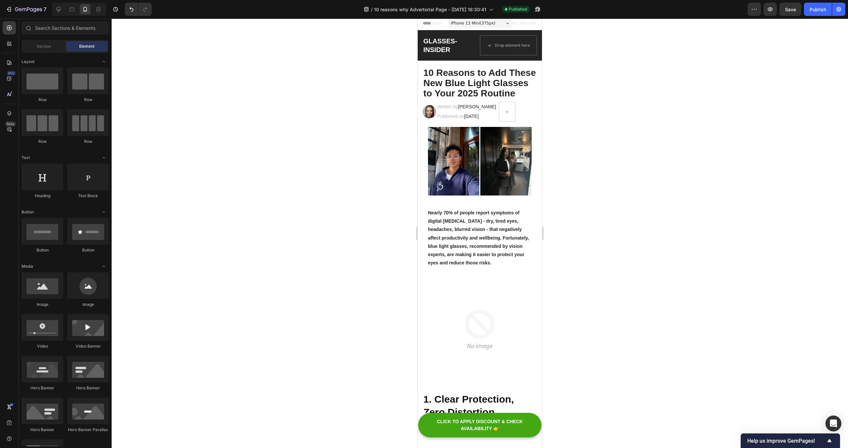
scroll to position [0, 0]
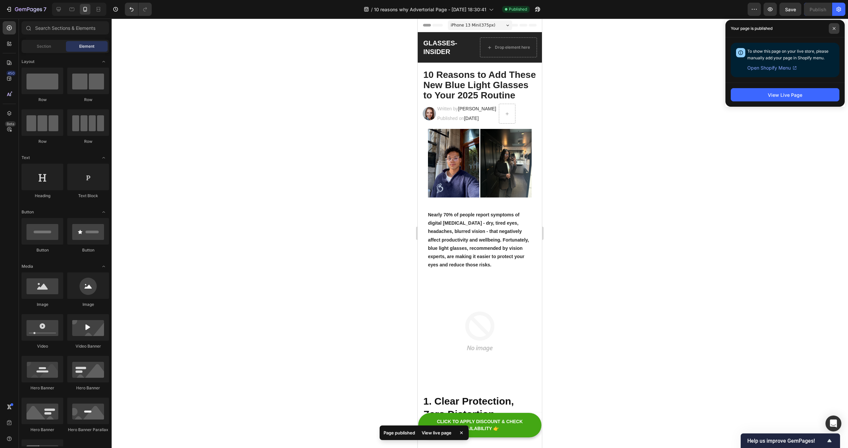
click at [833, 25] on span at bounding box center [834, 28] width 11 height 11
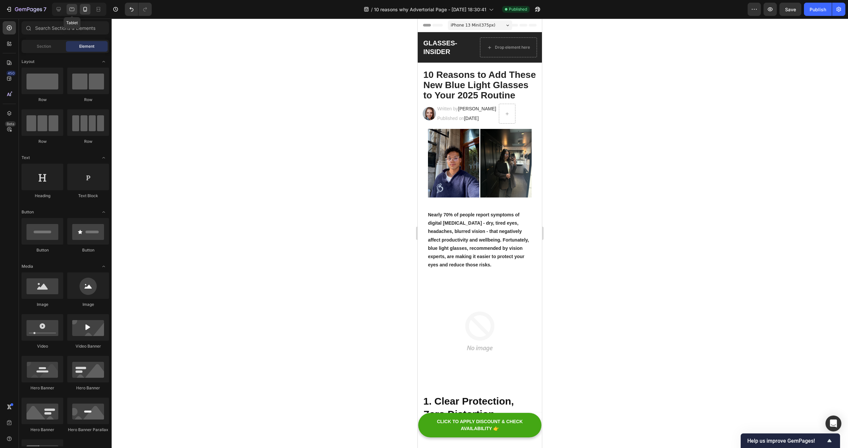
click at [73, 8] on icon at bounding box center [72, 10] width 5 height 4
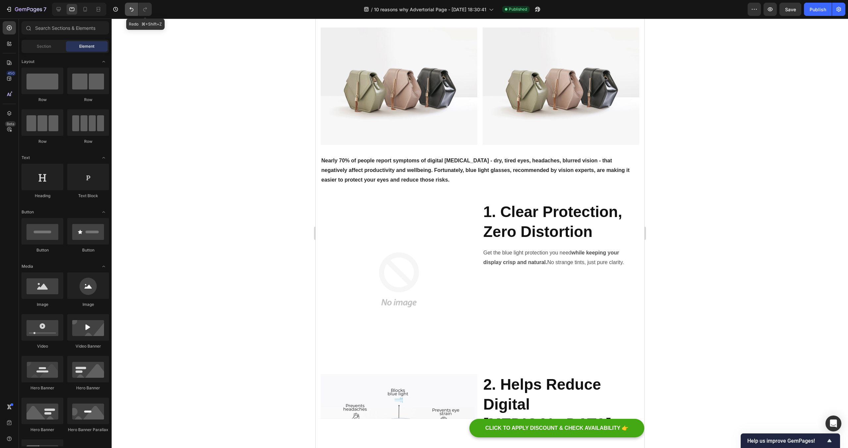
scroll to position [123, 0]
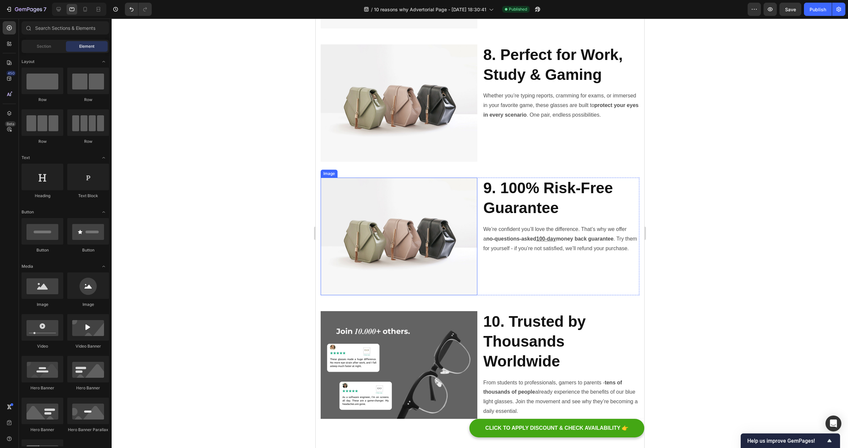
click at [376, 225] on img at bounding box center [398, 236] width 157 height 118
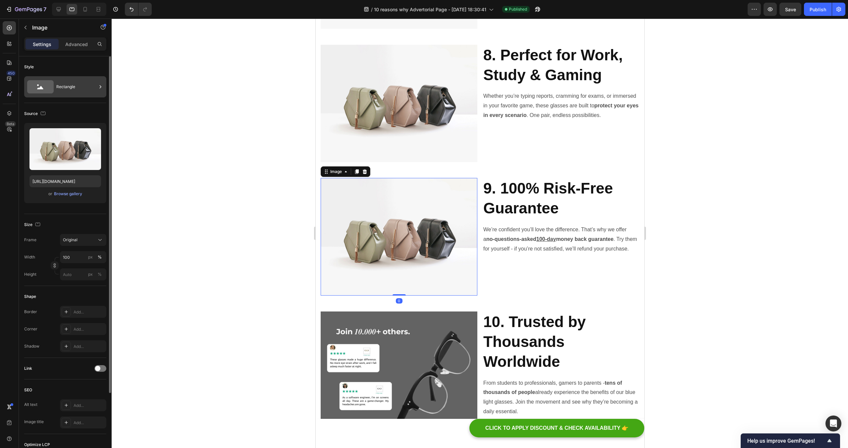
scroll to position [2, 0]
click at [82, 83] on div "Rectangle" at bounding box center [76, 84] width 40 height 15
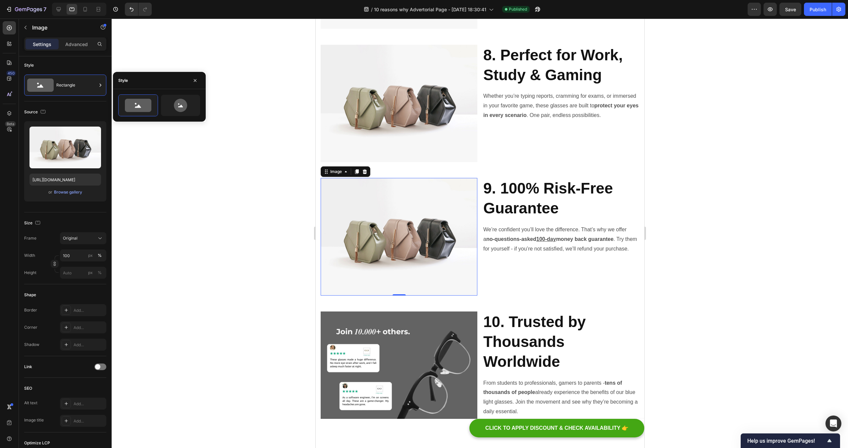
click at [179, 51] on div at bounding box center [480, 233] width 736 height 429
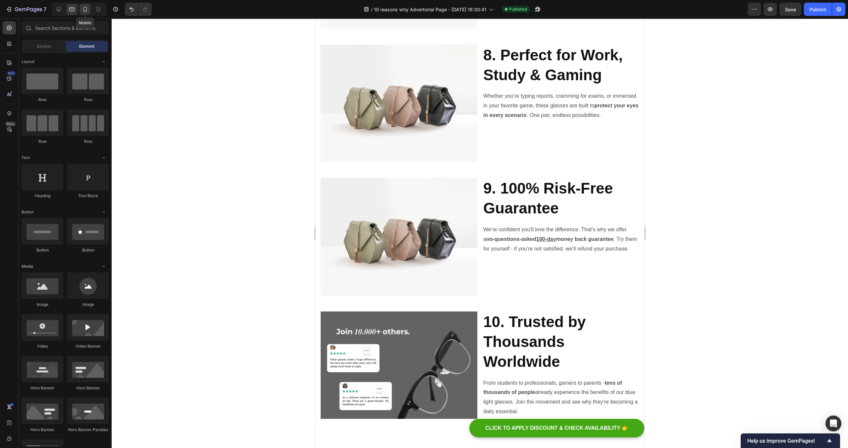
click at [84, 8] on icon at bounding box center [85, 9] width 4 height 5
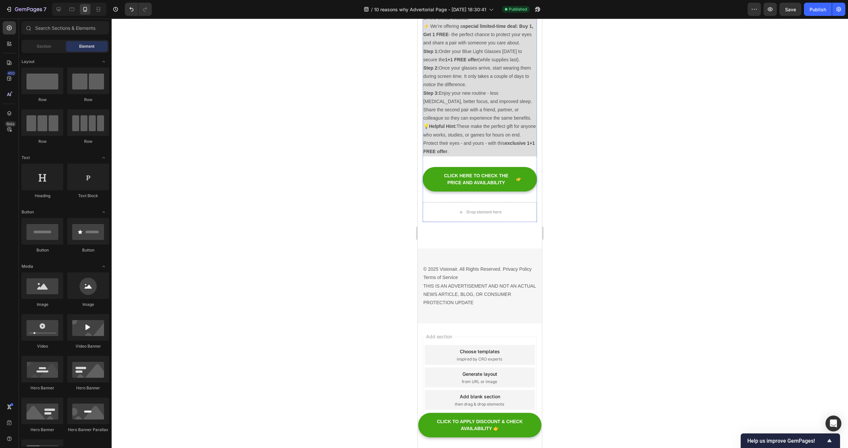
scroll to position [2270, 0]
click at [526, 173] on button "CLICK HERE TO CHECK THE PRICE AND AVAILABILITY" at bounding box center [480, 179] width 114 height 25
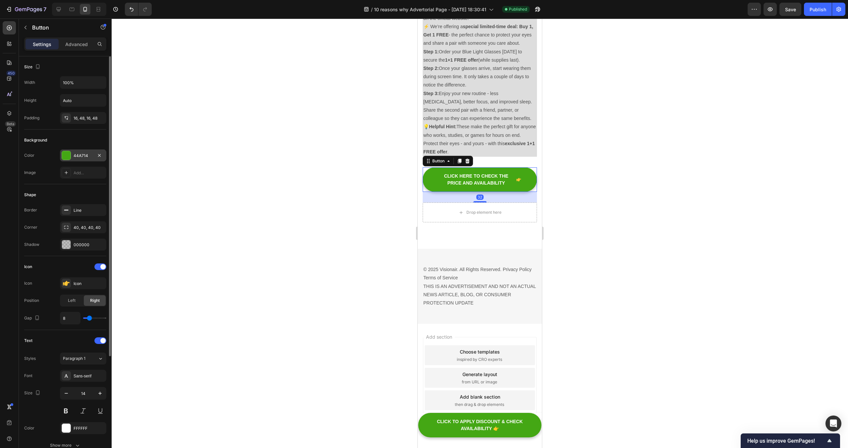
click at [74, 151] on div "44A714" at bounding box center [83, 155] width 46 height 12
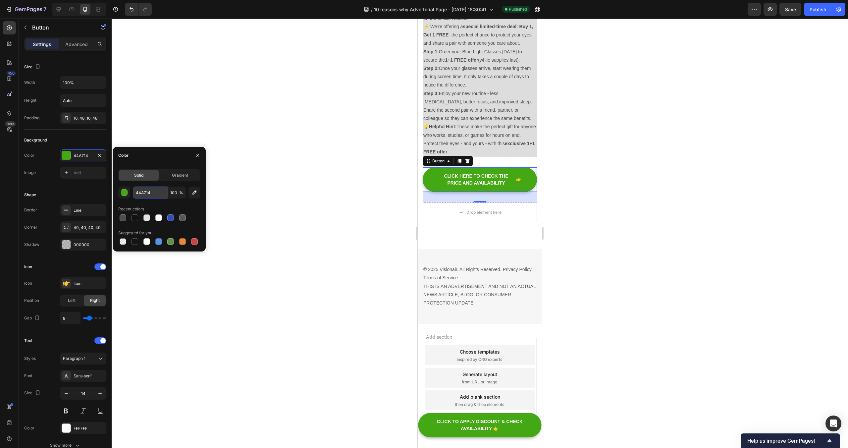
click at [144, 194] on input "44A714" at bounding box center [150, 192] width 34 height 12
paste input "#528125"
type input "#528125"
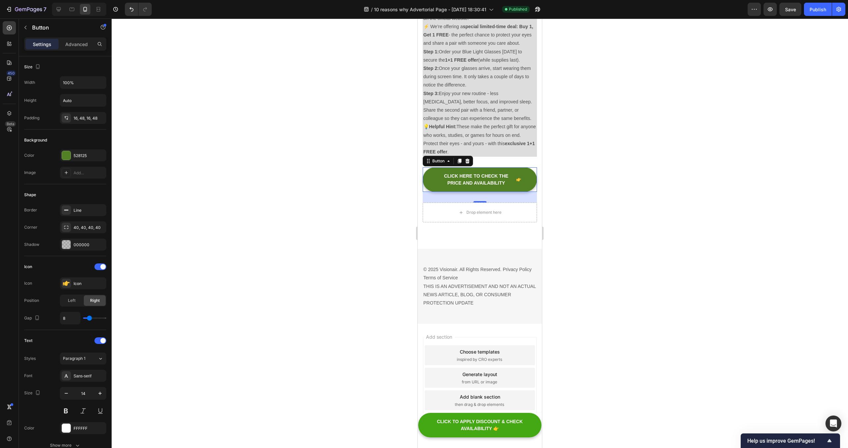
click at [193, 143] on div at bounding box center [480, 233] width 736 height 429
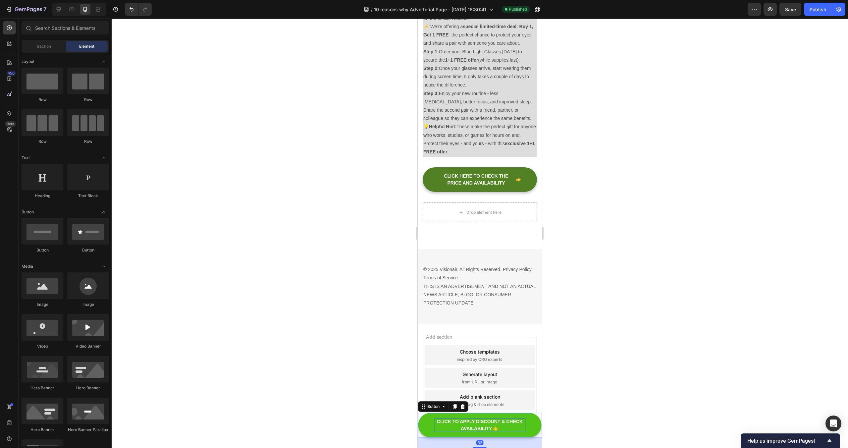
click at [499, 422] on p "CLICK TO APPLY DISCOUNT & CHECK AVAILABILITY 👉" at bounding box center [479, 425] width 91 height 14
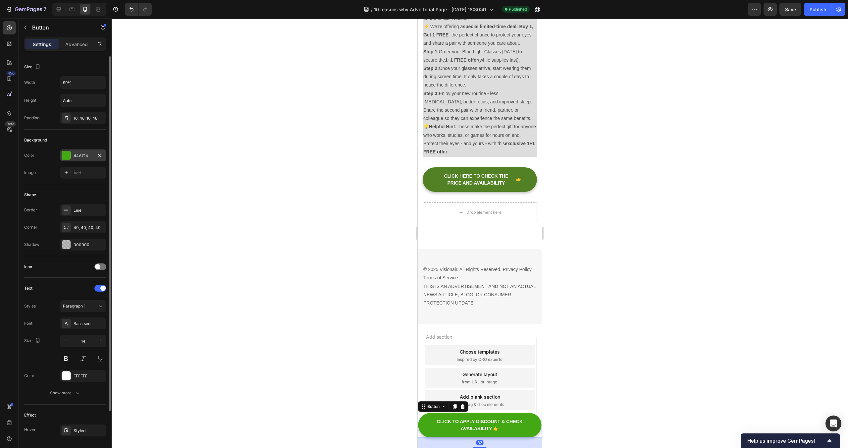
click at [82, 156] on div "44A714" at bounding box center [83, 156] width 19 height 6
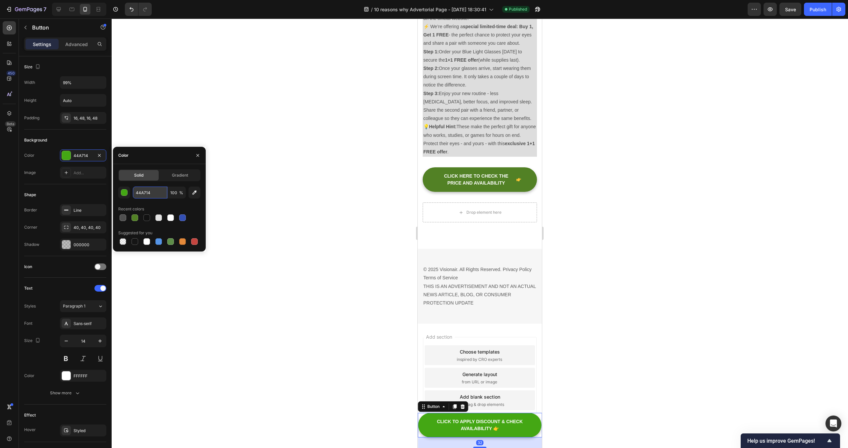
click at [151, 196] on input "44A714" at bounding box center [150, 192] width 34 height 12
paste input "#528125"
type input "#528125"
click at [210, 134] on div at bounding box center [480, 233] width 736 height 429
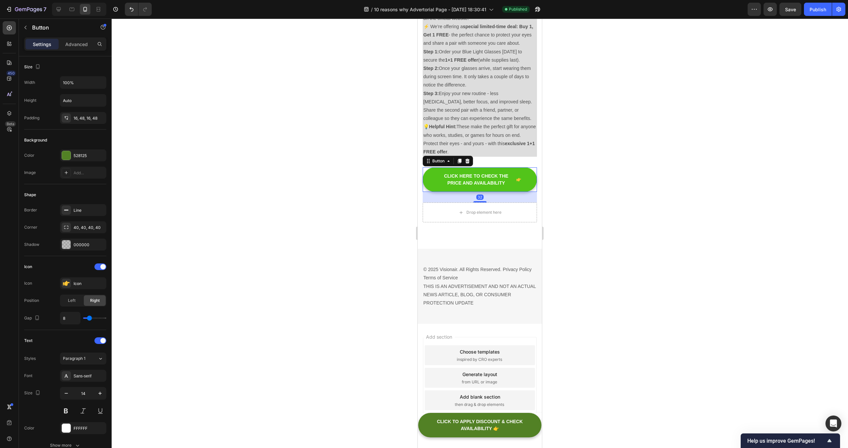
click at [523, 178] on button "CLICK HERE TO CHECK THE PRICE AND AVAILABILITY" at bounding box center [480, 179] width 114 height 25
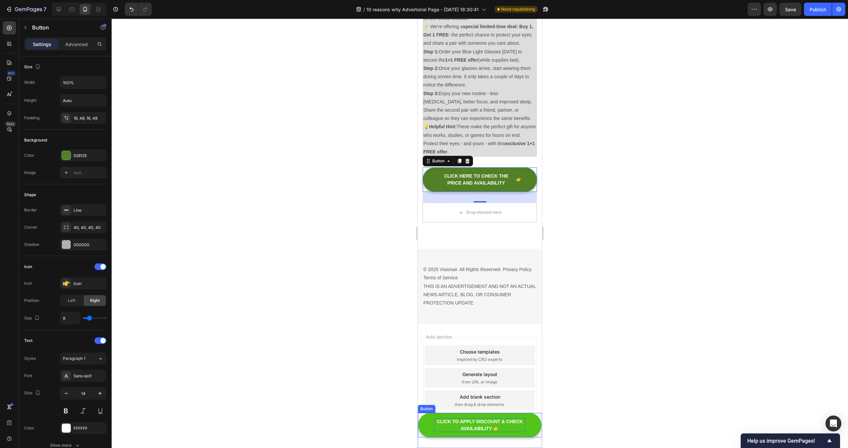
click at [503, 428] on p "CLICK TO APPLY DISCOUNT & CHECK AVAILABILITY 👉" at bounding box center [479, 425] width 91 height 14
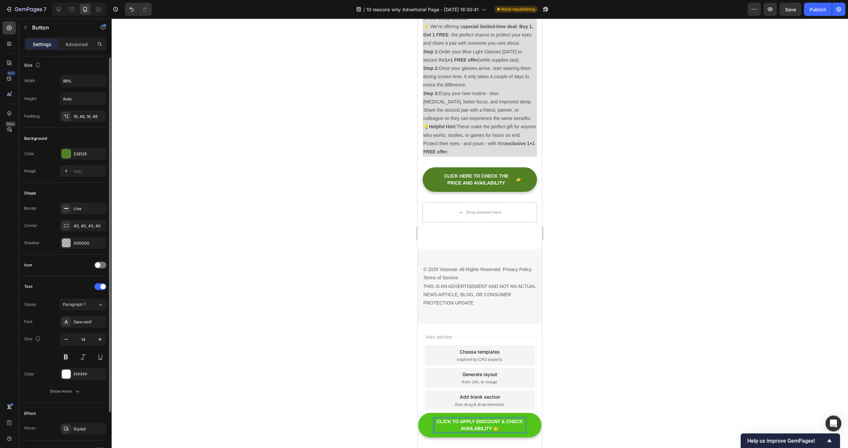
click at [503, 428] on p "CLICK TO APPLY DISCOUNT & CHECK AVAILABILITY 👉" at bounding box center [479, 425] width 91 height 14
drag, startPoint x: 500, startPoint y: 428, endPoint x: 494, endPoint y: 429, distance: 6.3
click at [494, 429] on p "CLICK TO APPLY DISCOUNT & CHECK AVAILABILITY 👉" at bounding box center [479, 425] width 91 height 14
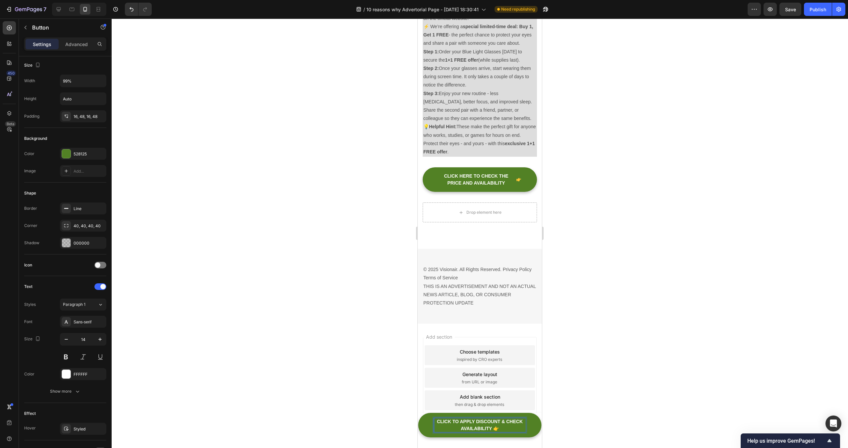
click at [638, 366] on div at bounding box center [480, 233] width 736 height 429
click at [504, 426] on p "CLICK TO APPLY DISCOUNT & CHECK AVAILABILITY 👉" at bounding box center [479, 425] width 91 height 14
drag, startPoint x: 500, startPoint y: 427, endPoint x: 492, endPoint y: 427, distance: 8.3
click at [492, 427] on p "CLICK TO APPLY DISCOUNT & CHECK AVAILABILITY 👉" at bounding box center [479, 425] width 91 height 14
click at [496, 426] on p "CLICK TO APPLY DISCOUNT & CHECK AVAILABILITY 👉" at bounding box center [479, 425] width 91 height 14
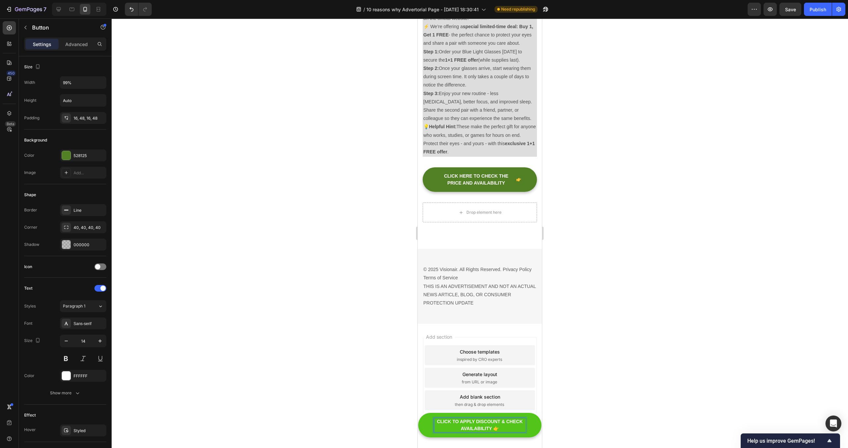
click at [496, 426] on p "CLICK TO APPLY DISCOUNT & CHECK AVAILABILITY 👉" at bounding box center [479, 425] width 91 height 14
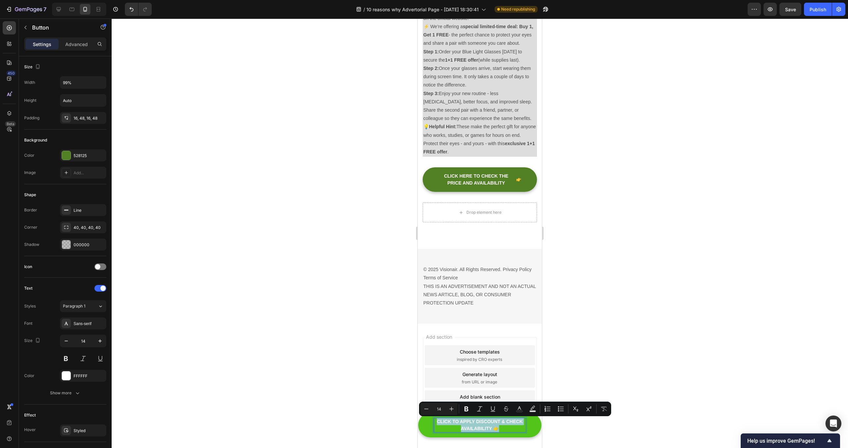
click at [496, 427] on p "CLICK TO APPLY DISCOUNT & CHECK AVAILABILITY 👉" at bounding box center [479, 425] width 91 height 14
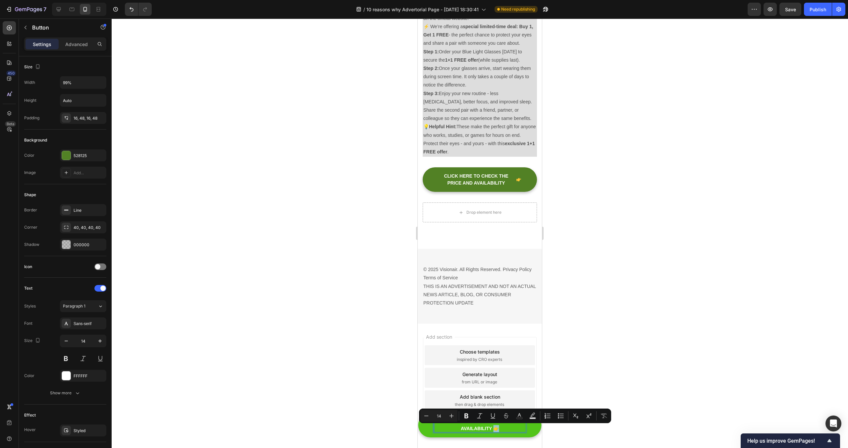
drag, startPoint x: 500, startPoint y: 429, endPoint x: 493, endPoint y: 428, distance: 6.7
click at [493, 428] on p "CLICK TO APPLY DISCOUNT & CHECK AVAILABILITY 👉" at bounding box center [479, 425] width 91 height 14
copy p "👉"
click at [613, 355] on div at bounding box center [480, 233] width 736 height 429
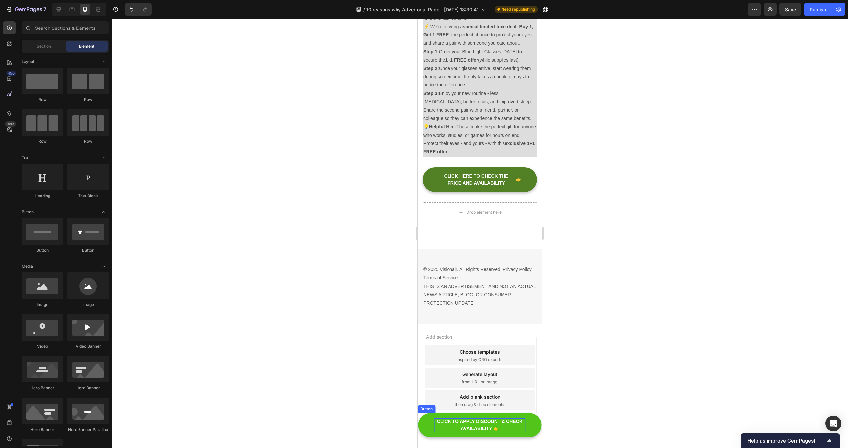
click at [441, 421] on p "CLICK TO APPLY DISCOUNT & CHECK AVAILABILITY 👉" at bounding box center [479, 425] width 91 height 14
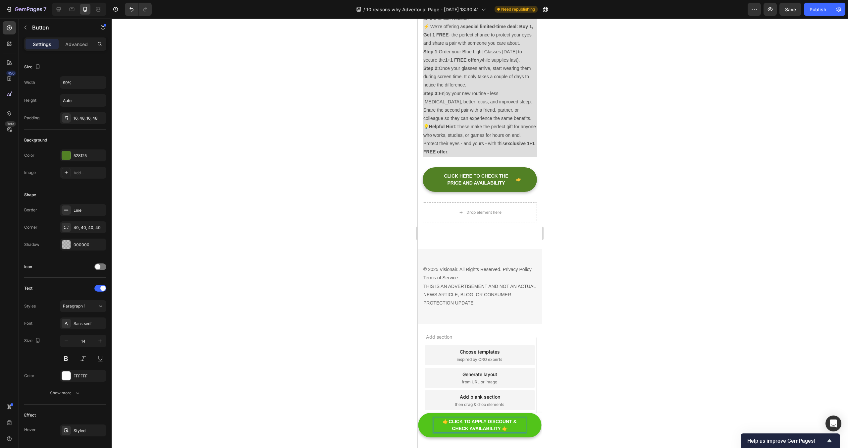
click at [510, 428] on p "👉CLICK TO APPLY DISCOUNT & CHECK AVAILABILITY 👉" at bounding box center [479, 425] width 91 height 14
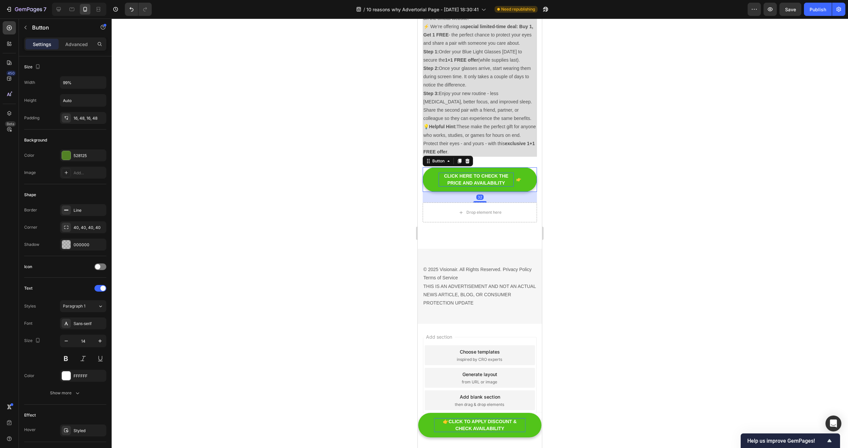
click at [447, 177] on p "CLICK HERE TO CHECK THE PRICE AND AVAILABILITY" at bounding box center [475, 180] width 75 height 14
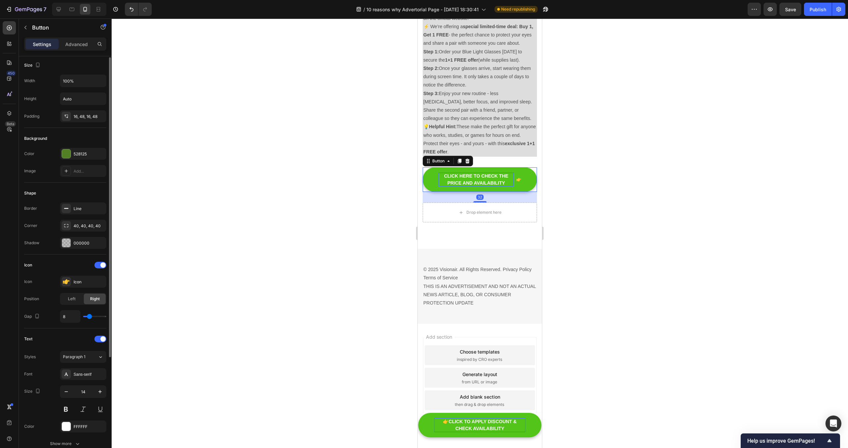
click at [445, 176] on p "CLICK HERE TO CHECK THE PRICE AND AVAILABILITY" at bounding box center [475, 180] width 75 height 14
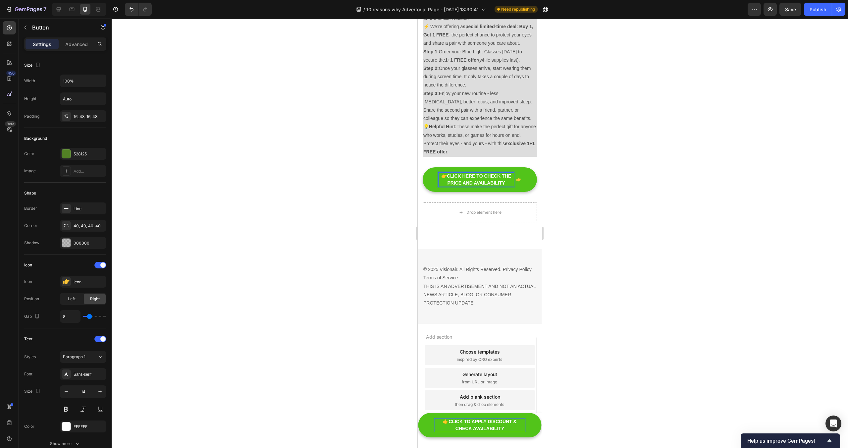
click at [423, 167] on button "👉CLICK HERE TO CHECK THE PRICE AND AVAILABILITY" at bounding box center [480, 179] width 114 height 25
click at [521, 180] on button "👉 CLICK HERE TO CHECK THE PRICE AND AVAILABILITY" at bounding box center [480, 179] width 114 height 25
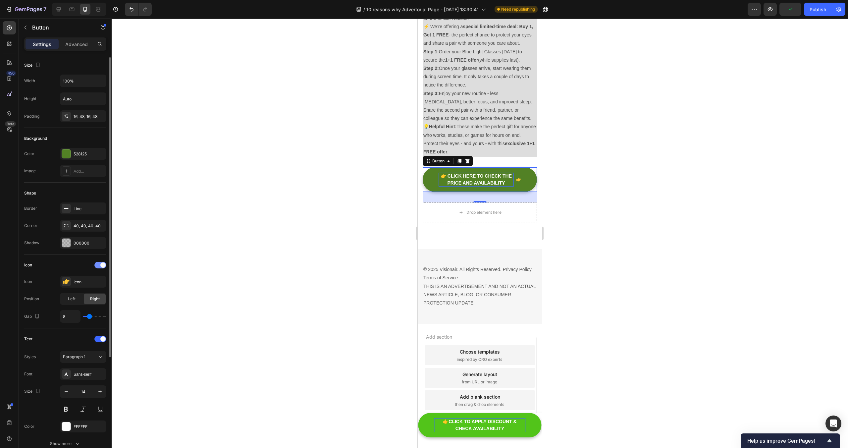
click at [103, 262] on span at bounding box center [102, 264] width 5 height 5
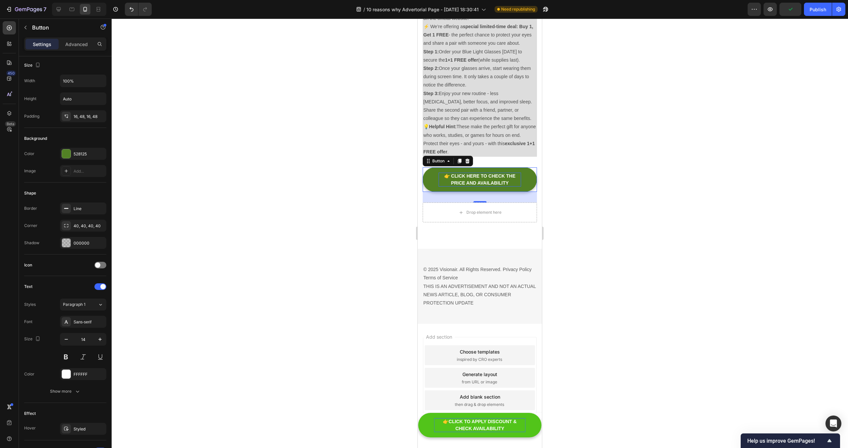
click at [726, 159] on div at bounding box center [480, 233] width 736 height 429
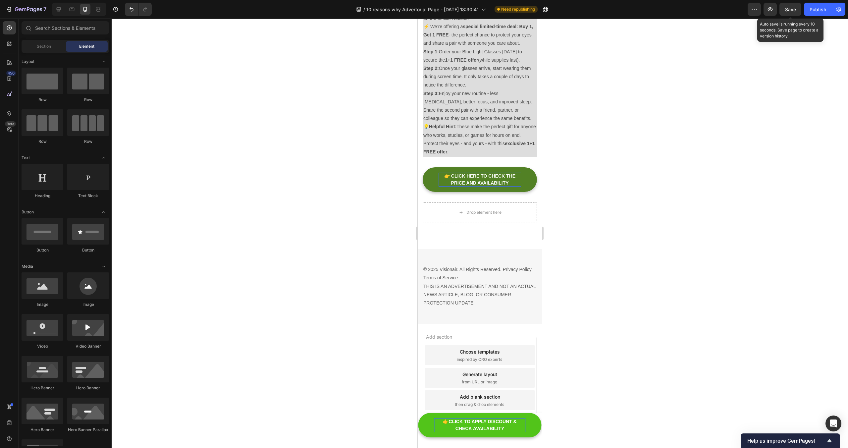
drag, startPoint x: 792, startPoint y: 9, endPoint x: 780, endPoint y: 20, distance: 16.2
click at [792, 9] on span "Save" at bounding box center [790, 10] width 11 height 6
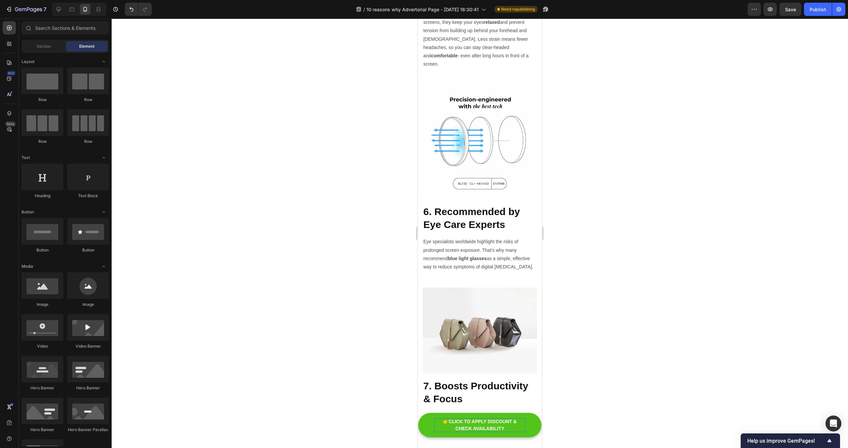
scroll to position [1173, 0]
click at [783, 5] on button "Save" at bounding box center [790, 9] width 22 height 13
click at [819, 9] on div "Publish" at bounding box center [817, 9] width 17 height 7
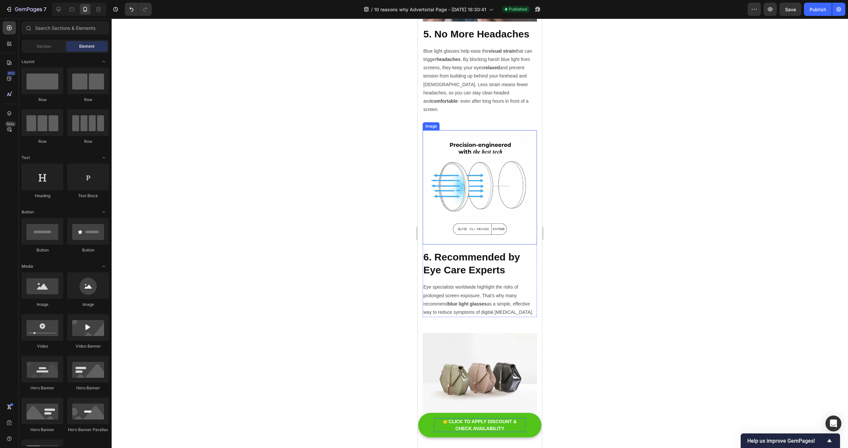
scroll to position [1126, 0]
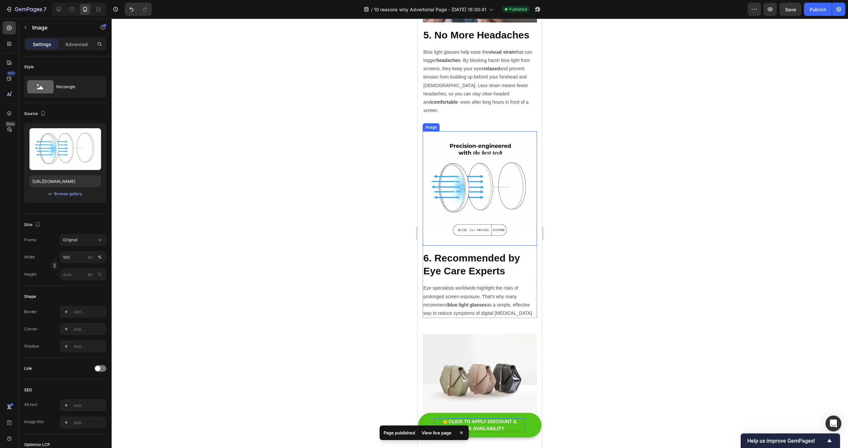
click at [486, 172] on img at bounding box center [480, 188] width 114 height 114
click at [68, 180] on input "[URL][DOMAIN_NAME]" at bounding box center [65, 181] width 72 height 12
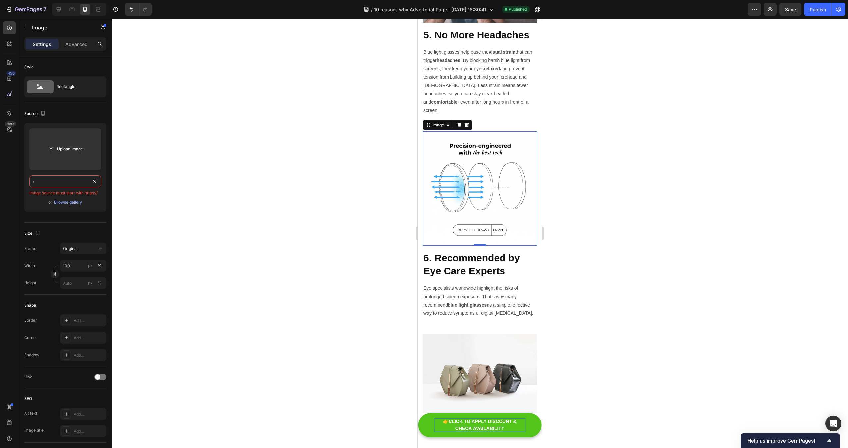
type input "[URL][DOMAIN_NAME]"
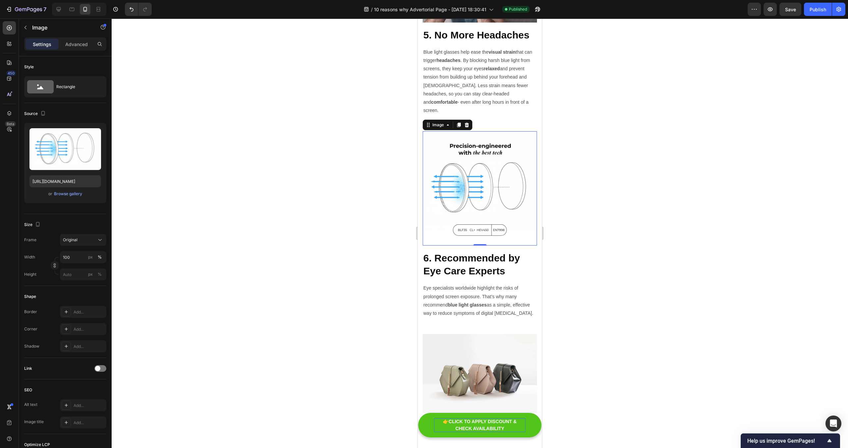
click at [273, 146] on div at bounding box center [480, 233] width 736 height 429
click at [485, 177] on img at bounding box center [480, 188] width 114 height 114
click at [77, 179] on input "[URL][DOMAIN_NAME]" at bounding box center [65, 181] width 72 height 12
click at [55, 9] on icon at bounding box center [58, 9] width 7 height 7
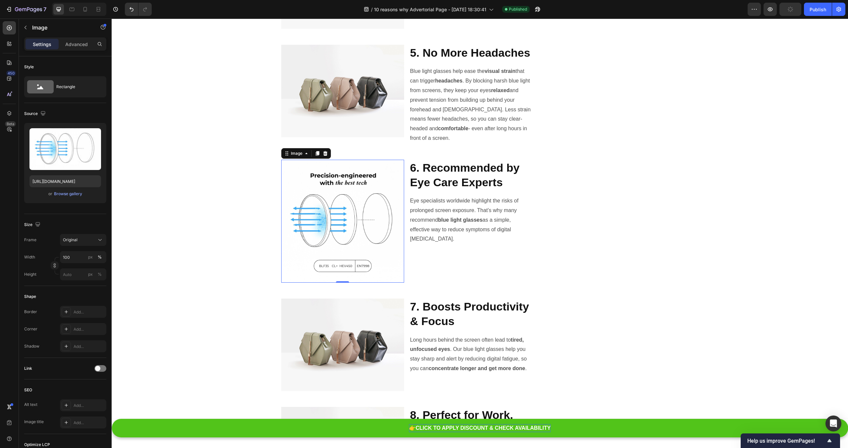
scroll to position [752, 0]
click at [83, 8] on icon at bounding box center [85, 9] width 7 height 7
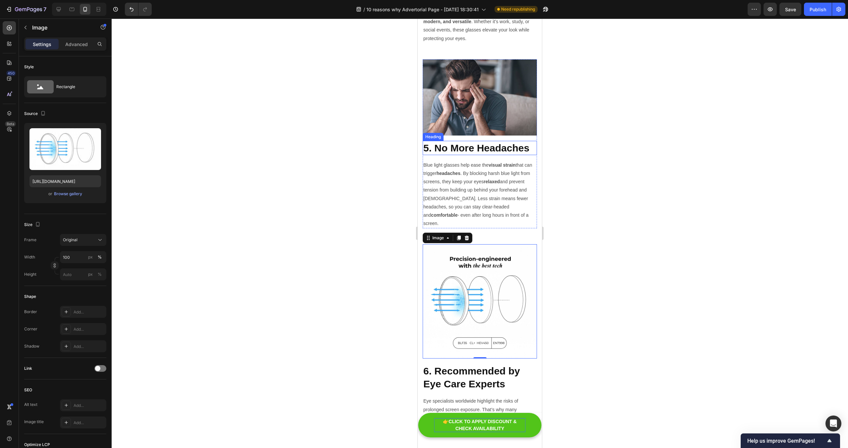
scroll to position [1008, 0]
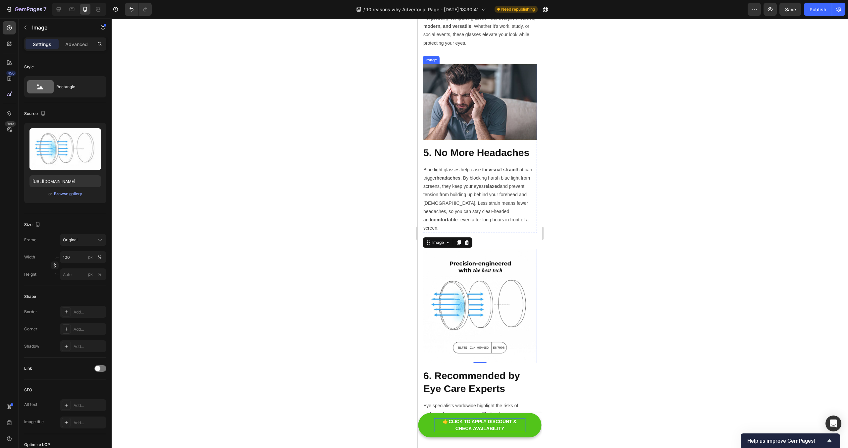
click at [471, 100] on img at bounding box center [480, 102] width 114 height 76
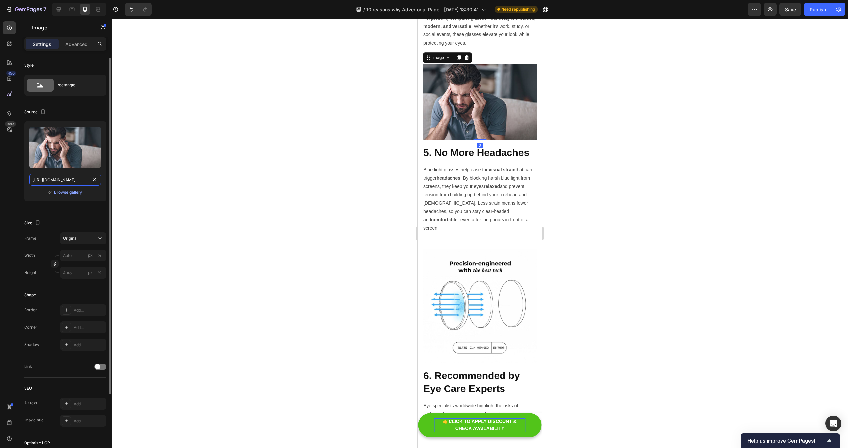
click at [54, 176] on input "[URL][DOMAIN_NAME]" at bounding box center [65, 180] width 72 height 12
click at [71, 8] on icon at bounding box center [72, 9] width 7 height 7
type input "[URL][DOMAIN_NAME]"
type input "100"
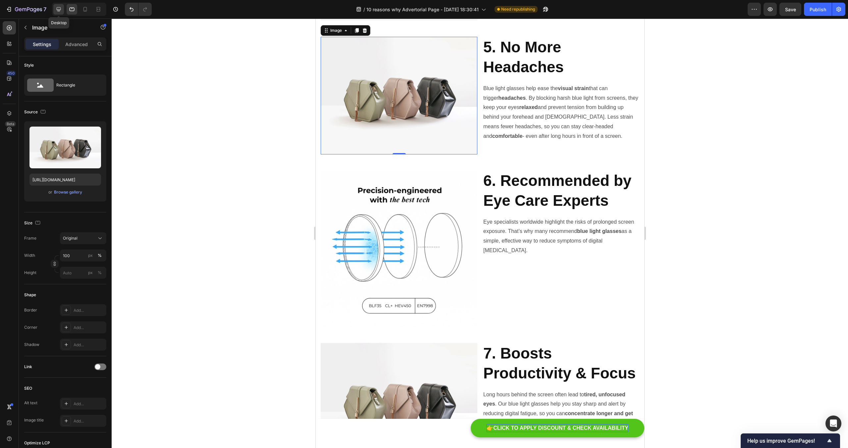
scroll to position [898, 0]
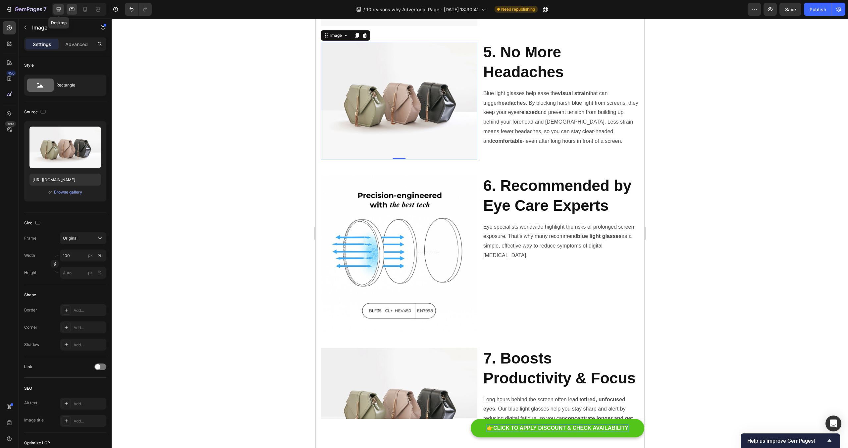
click at [61, 7] on icon at bounding box center [58, 9] width 7 height 7
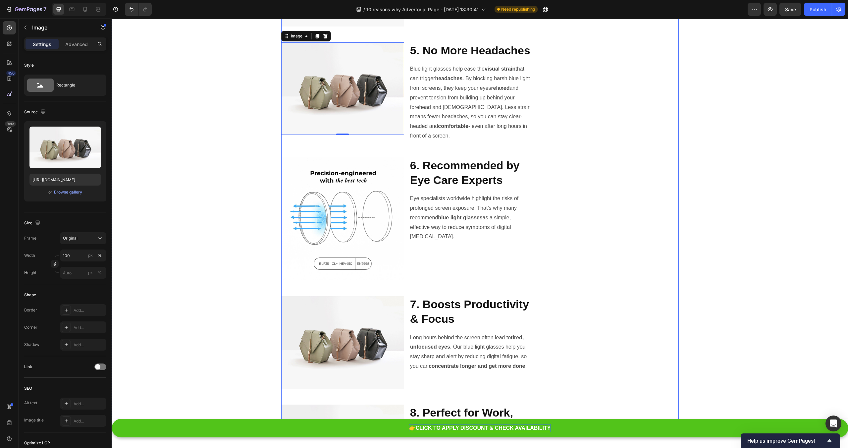
scroll to position [753, 0]
click at [347, 95] on img at bounding box center [342, 89] width 123 height 92
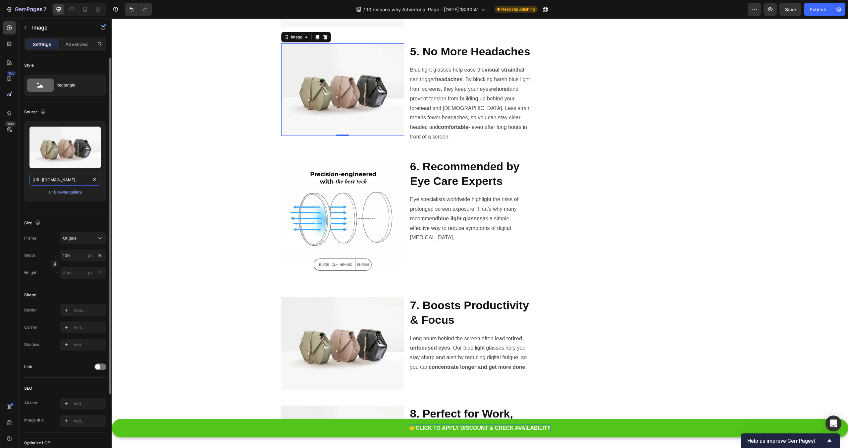
click at [46, 183] on input "[URL][DOMAIN_NAME]" at bounding box center [65, 180] width 72 height 12
paste input "0914/9664/4875/files/gempages_585428550971032221-c9a7f355-4735-4197-826e-d3f27f…"
type input "[URL][DOMAIN_NAME]"
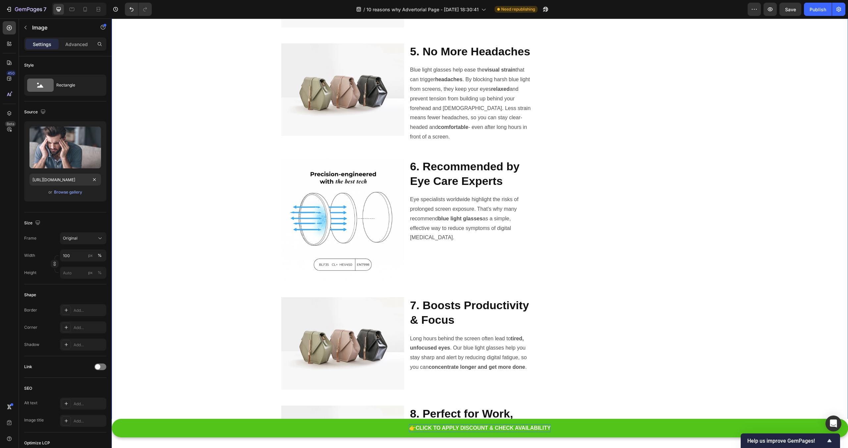
click at [151, 170] on div "10 Reasons to Add These New Blue Light Glasses to Your 2025 Routine Heading Ima…" at bounding box center [480, 48] width 726 height 1425
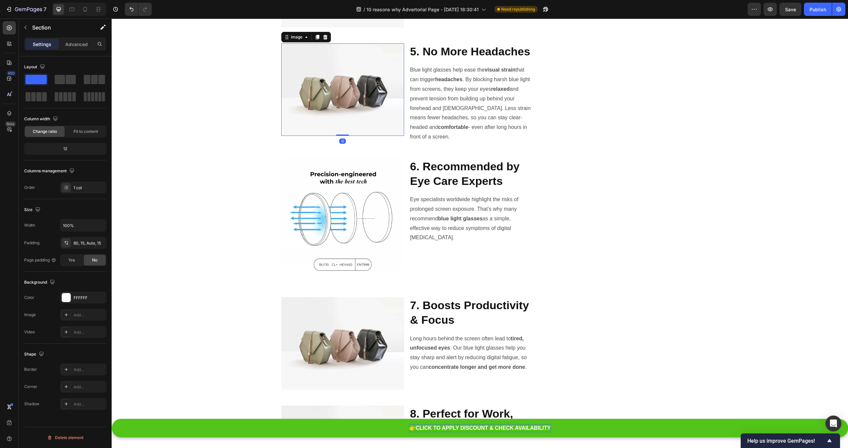
click at [350, 103] on img at bounding box center [342, 89] width 123 height 92
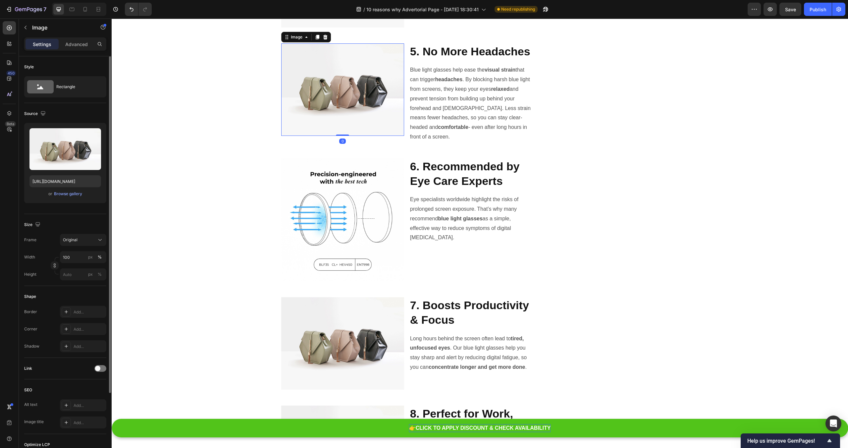
click at [60, 174] on div "Upload Image [URL][DOMAIN_NAME] or Browse gallery" at bounding box center [65, 163] width 82 height 80
click at [61, 178] on input "[URL][DOMAIN_NAME]" at bounding box center [65, 181] width 72 height 12
paste input "0914/9664/4875/files/gempages_585428550971032221-c9a7f355-4735-4197-826e-d3f27f…"
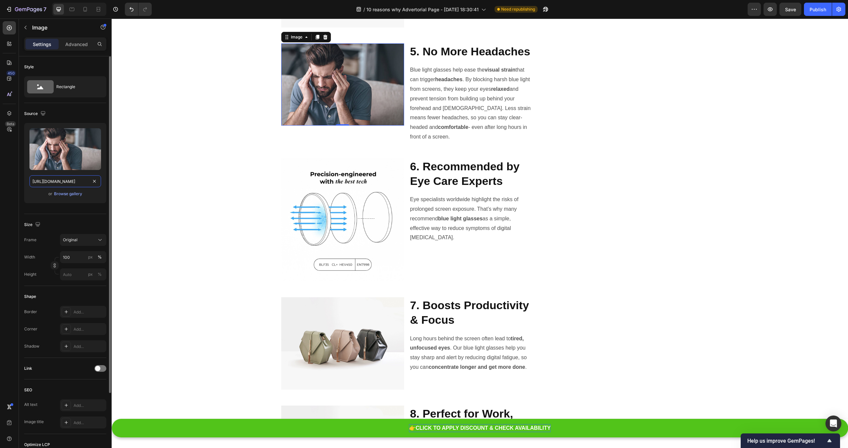
type input "[URL][DOMAIN_NAME]"
click at [213, 177] on div "10 Reasons to Add These New Blue Light Glasses to Your 2025 Routine Heading Ima…" at bounding box center [480, 48] width 726 height 1425
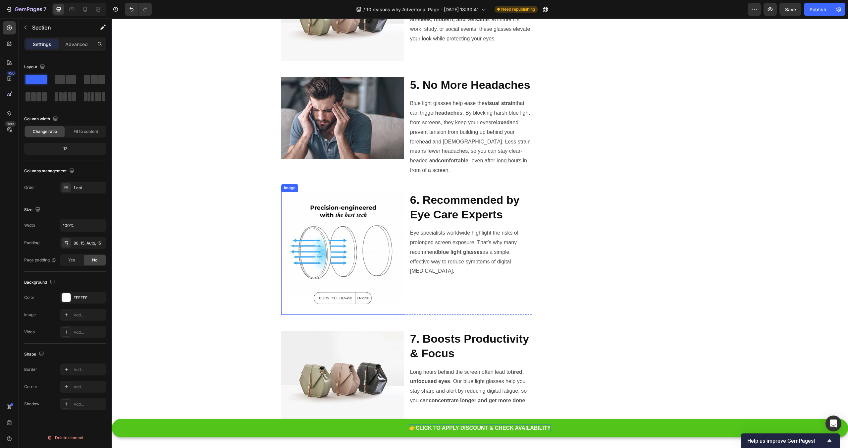
scroll to position [681, 0]
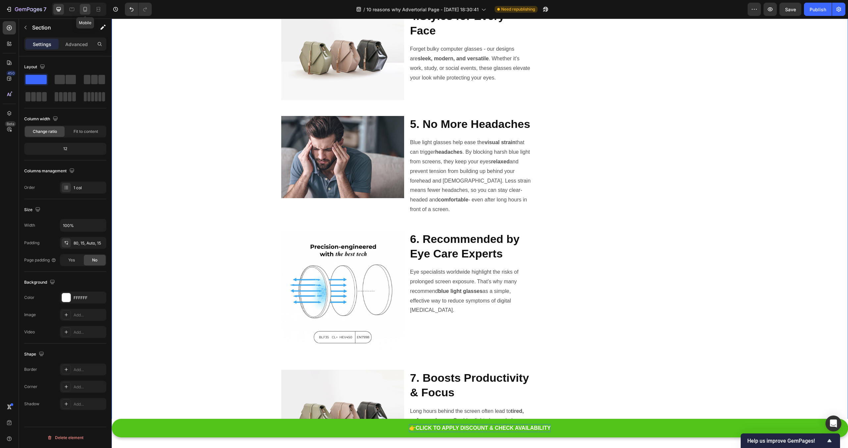
click at [83, 8] on icon at bounding box center [85, 9] width 7 height 7
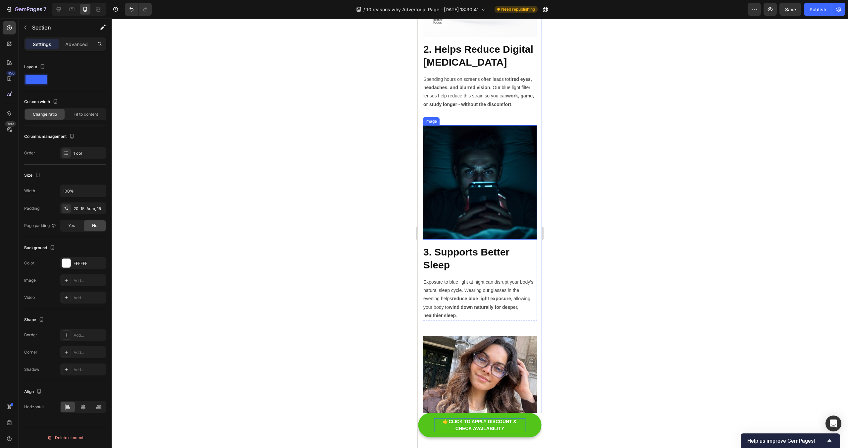
scroll to position [551, 0]
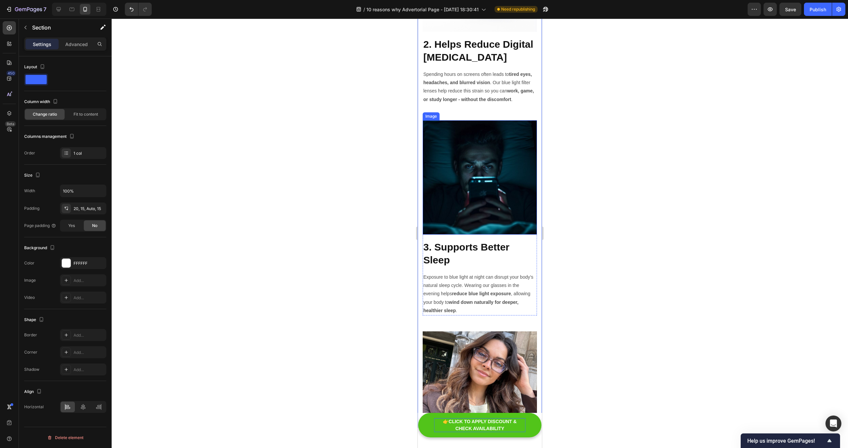
click at [490, 194] on img at bounding box center [480, 177] width 114 height 114
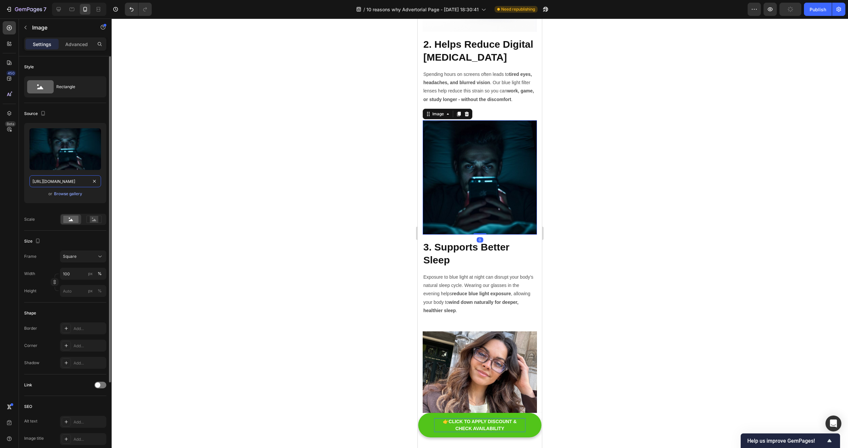
click at [49, 180] on input "[URL][DOMAIN_NAME]" at bounding box center [65, 181] width 72 height 12
click at [54, 8] on div at bounding box center [58, 9] width 11 height 11
type input "[URL][DOMAIN_NAME]"
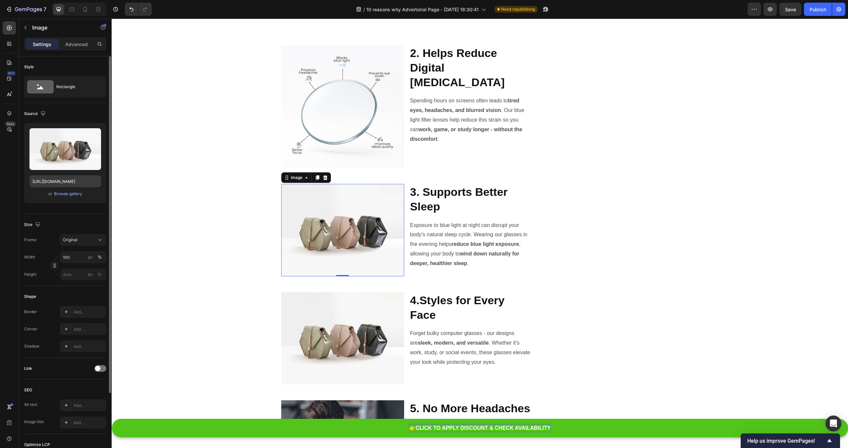
scroll to position [396, 0]
drag, startPoint x: 71, startPoint y: 181, endPoint x: 106, endPoint y: 184, distance: 34.9
click at [72, 181] on input "[URL][DOMAIN_NAME]" at bounding box center [65, 181] width 72 height 12
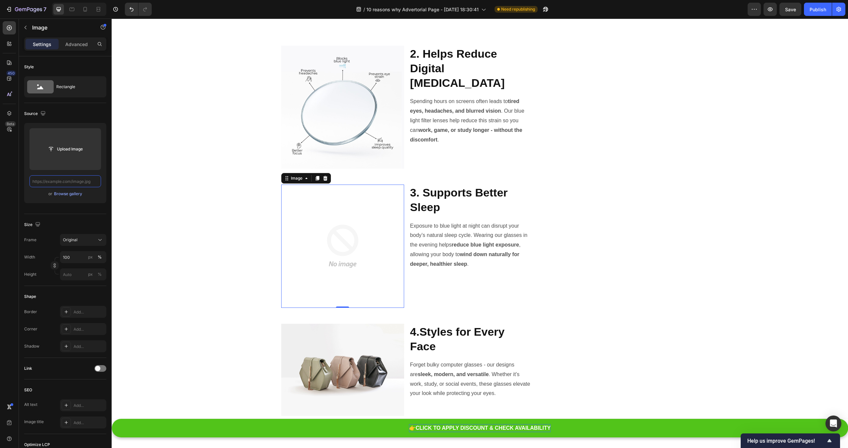
paste input "[URL][DOMAIN_NAME]"
type input "[URL][DOMAIN_NAME]"
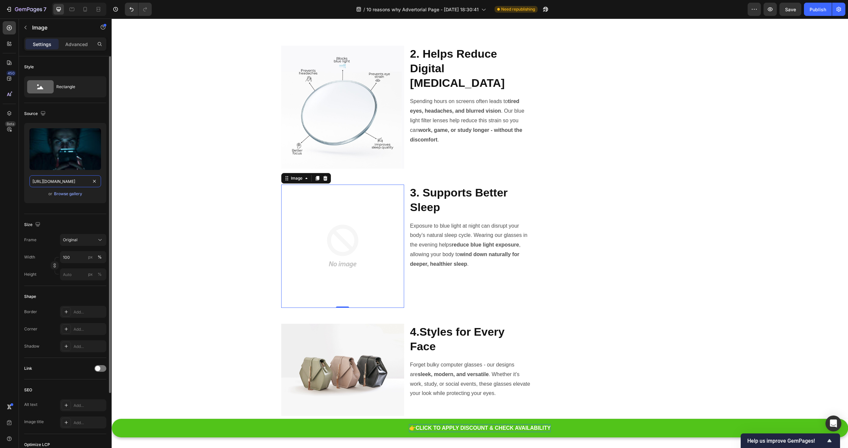
scroll to position [0, 204]
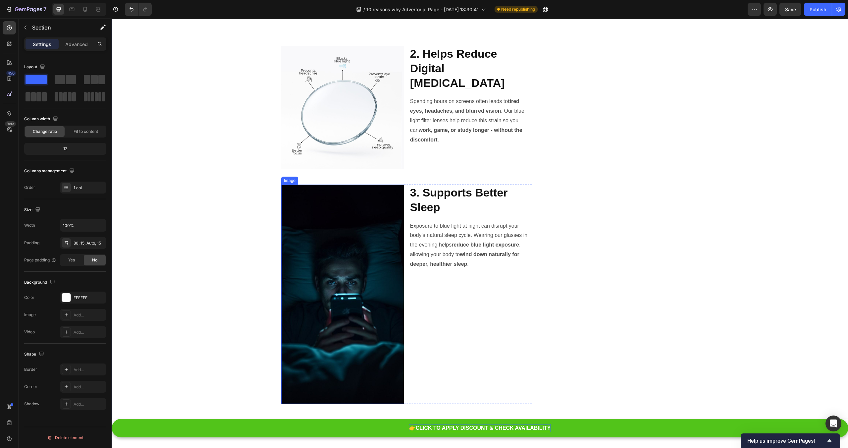
click at [361, 226] on img at bounding box center [342, 293] width 123 height 219
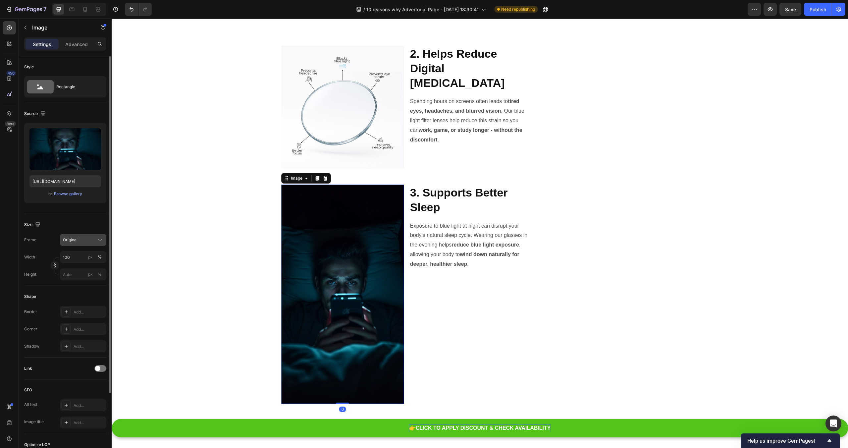
click at [93, 240] on div "Original" at bounding box center [79, 240] width 32 height 6
click at [86, 277] on div "Horizontal" at bounding box center [77, 281] width 53 height 13
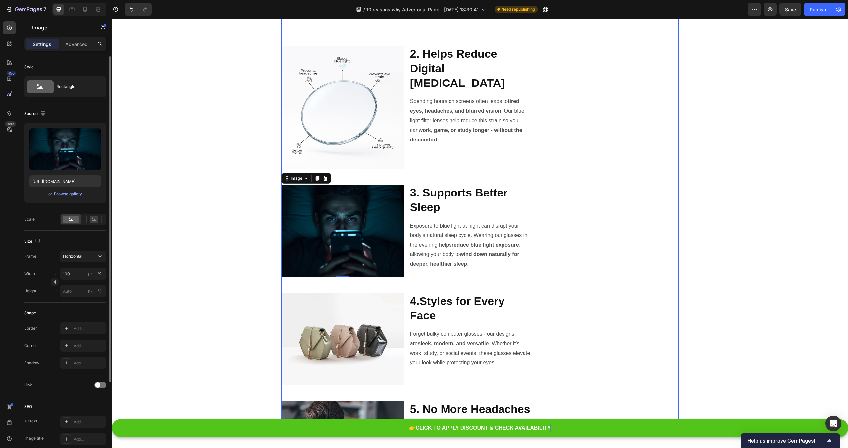
click at [594, 206] on div "Recommended: ⭐⭐⭐⭐⭐ Heading Icon Helps reduce Digital [MEDICAL_DATA] & Fatigue T…" at bounding box center [616, 405] width 126 height 1425
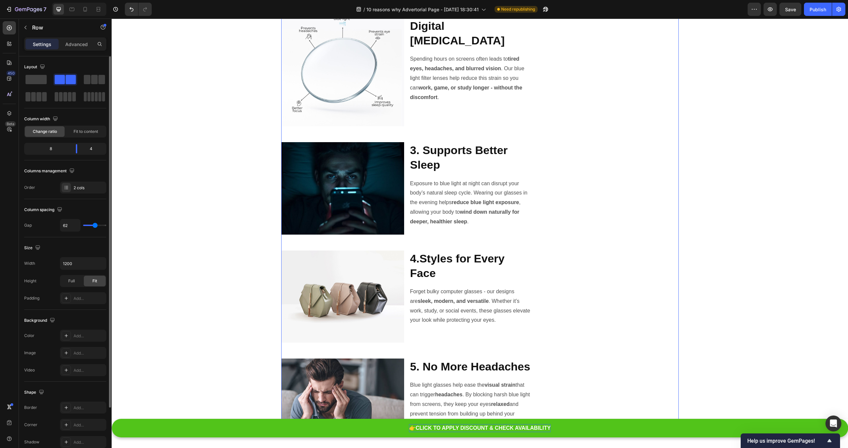
scroll to position [481, 0]
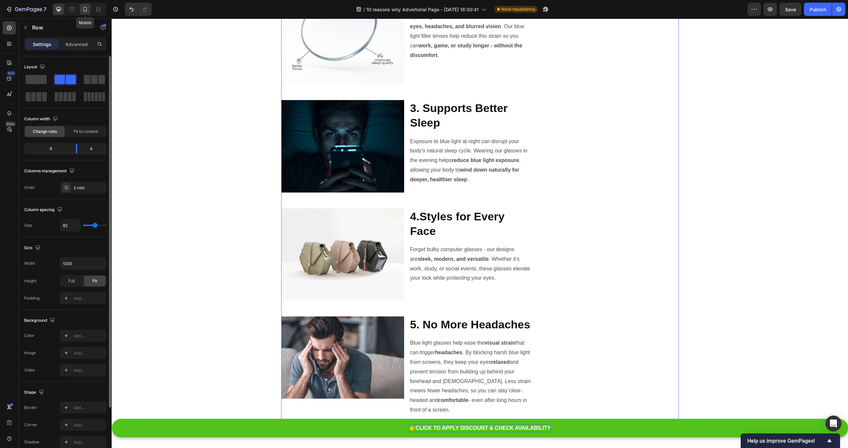
click at [84, 8] on icon at bounding box center [85, 9] width 7 height 7
type input "0"
type input "100%"
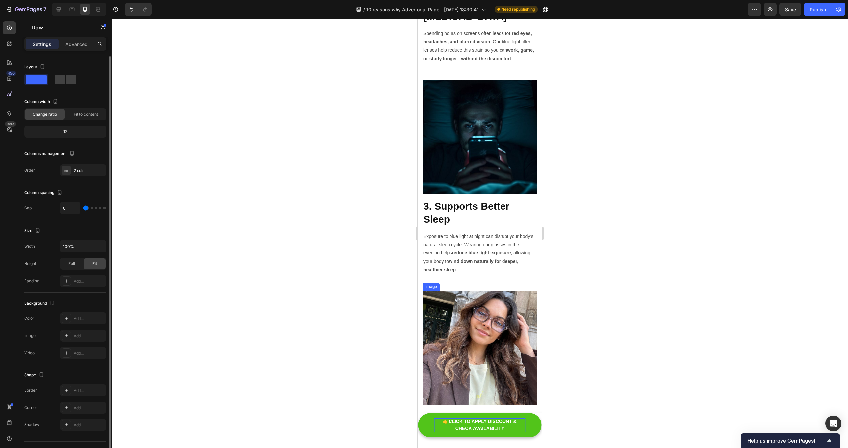
scroll to position [599, 0]
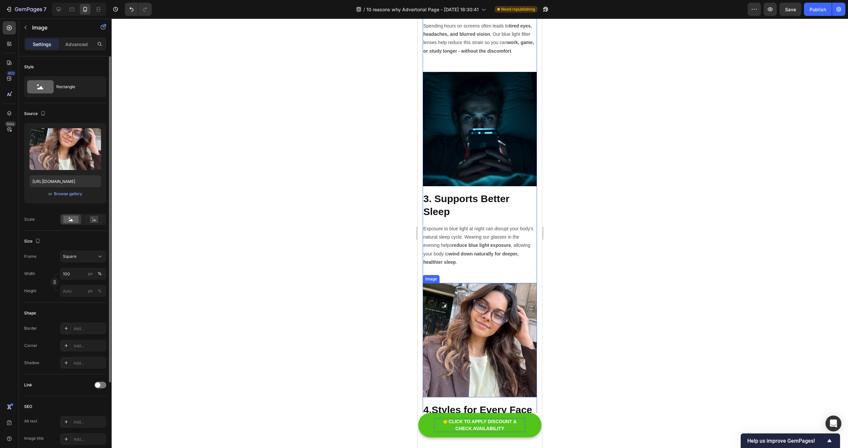
click at [485, 325] on img at bounding box center [480, 340] width 114 height 114
click at [55, 179] on input "[URL][DOMAIN_NAME]" at bounding box center [65, 181] width 72 height 12
click at [51, 8] on div at bounding box center [77, 9] width 57 height 13
click at [60, 7] on icon at bounding box center [58, 9] width 7 height 7
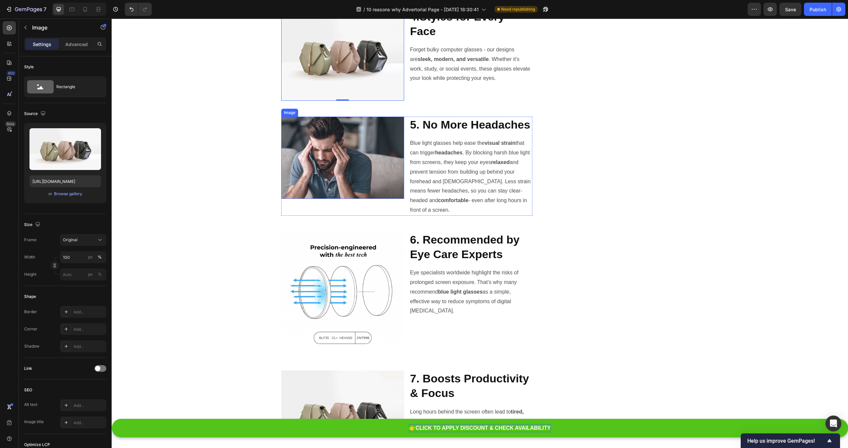
scroll to position [647, 0]
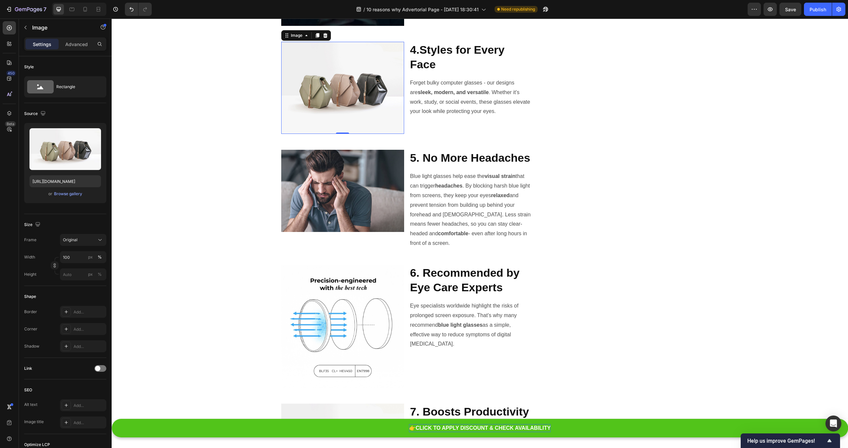
click at [343, 73] on img at bounding box center [342, 88] width 123 height 92
click at [84, 180] on input "[URL][DOMAIN_NAME]" at bounding box center [65, 181] width 72 height 12
paste input "0914/9664/4875/files/gempages_585428550971032221-63382dc4-9443-46b7-a7da-35f10f…"
type input "[URL][DOMAIN_NAME]"
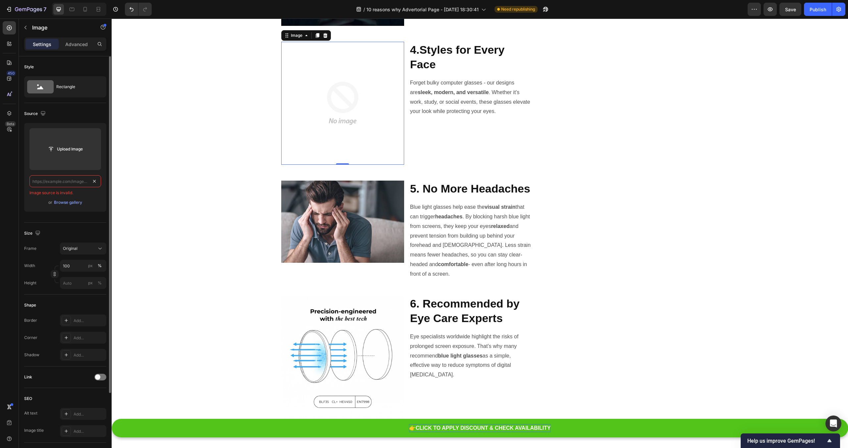
scroll to position [0, 0]
paste input "[URL][DOMAIN_NAME]"
type input "[URL][DOMAIN_NAME]"
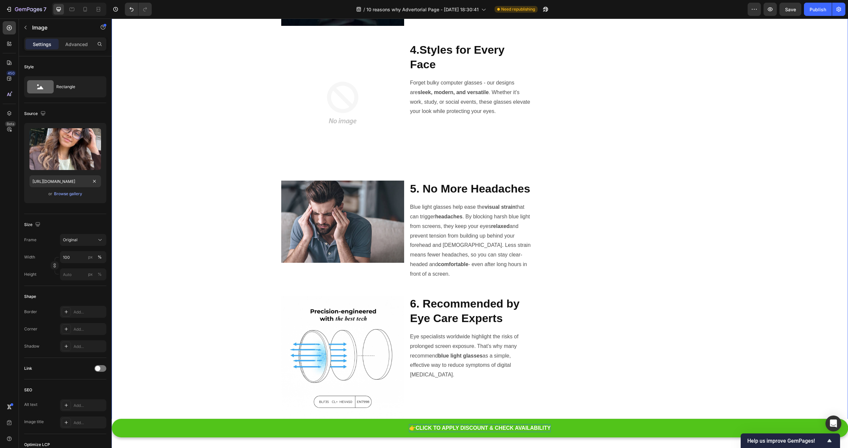
click at [152, 166] on div "10 Reasons to Add These New Blue Light Glasses to Your 2025 Routine Heading Ima…" at bounding box center [480, 169] width 726 height 1455
click at [380, 110] on img at bounding box center [342, 103] width 123 height 123
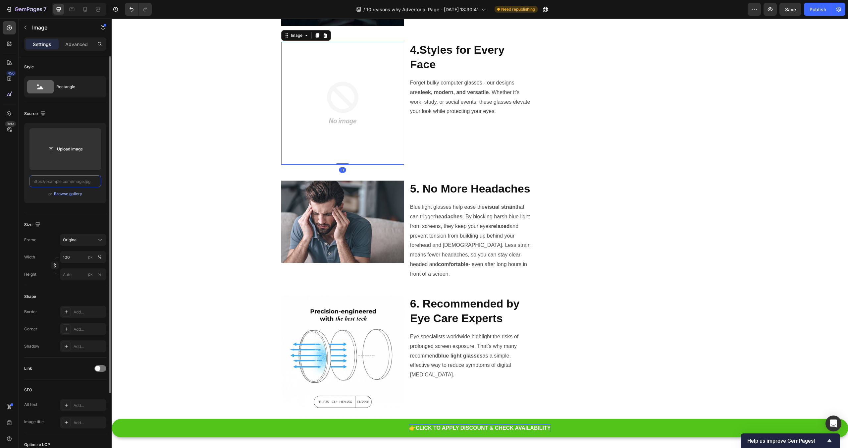
click at [62, 180] on input "text" at bounding box center [65, 181] width 72 height 12
paste input "[URL][DOMAIN_NAME]"
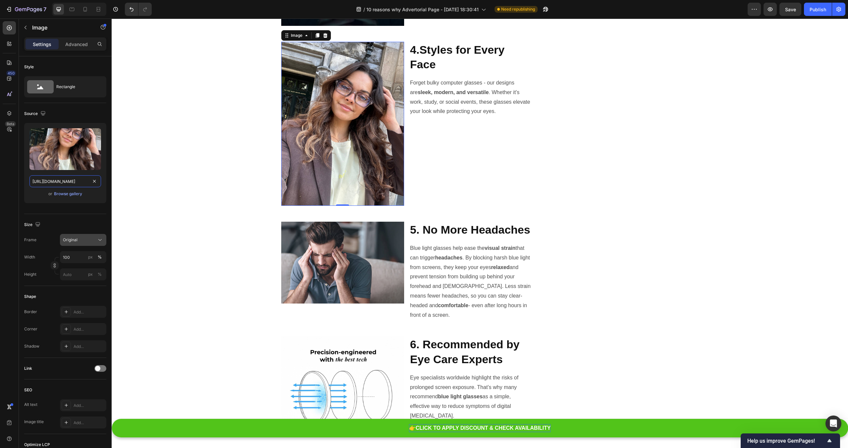
type input "[URL][DOMAIN_NAME]"
click at [90, 240] on div "Original" at bounding box center [79, 240] width 32 height 6
click at [89, 277] on div "Horizontal" at bounding box center [77, 281] width 53 height 13
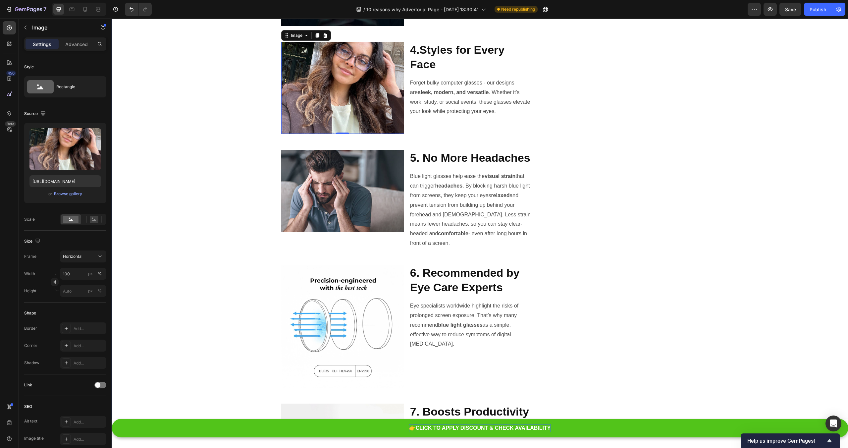
click at [237, 187] on div "10 Reasons to Add These New Blue Light Glasses to Your 2025 Routine Heading Ima…" at bounding box center [480, 154] width 726 height 1425
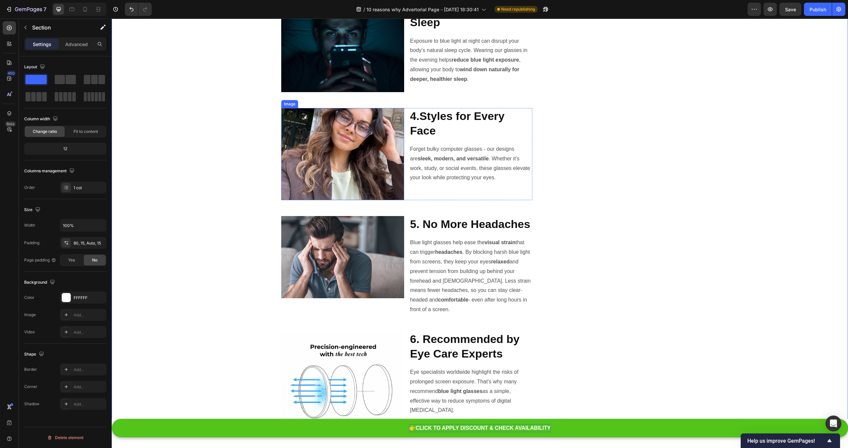
scroll to position [579, 0]
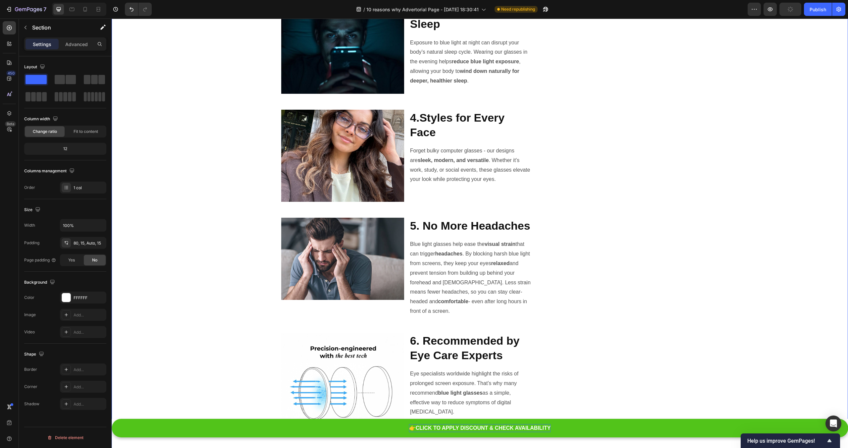
click at [821, 220] on div "10 Reasons to Add These New Blue Light Glasses to Your 2025 Routine Heading Ima…" at bounding box center [480, 222] width 726 height 1425
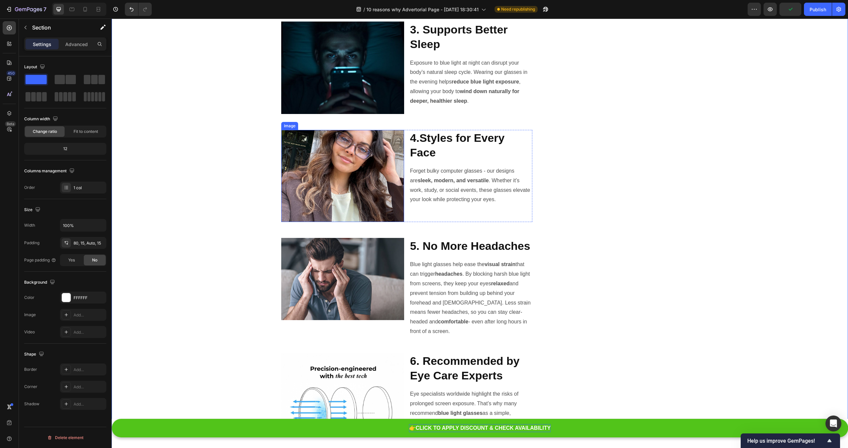
scroll to position [548, 0]
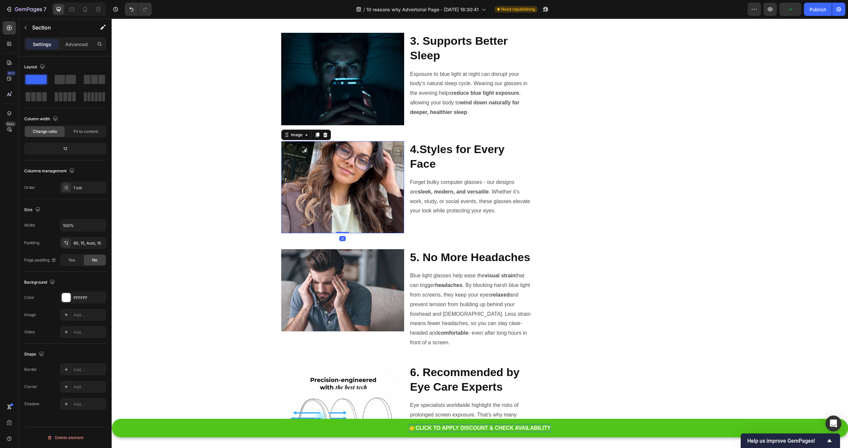
click at [375, 194] on img at bounding box center [342, 187] width 123 height 92
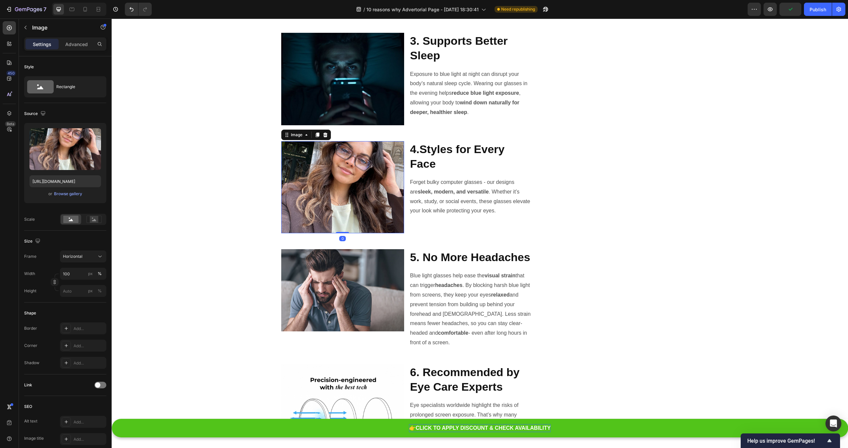
click at [388, 190] on img at bounding box center [342, 187] width 123 height 92
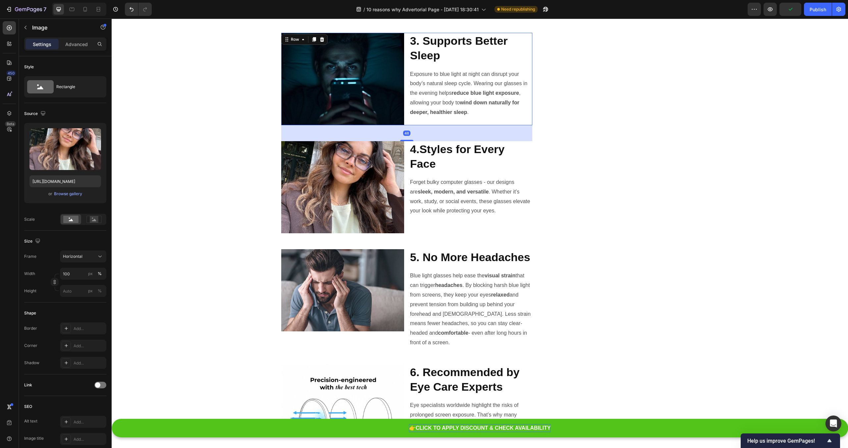
click at [468, 124] on div "3. Supports Better Sleep Heading Exposure to blue light at night can disrupt yo…" at bounding box center [470, 79] width 123 height 92
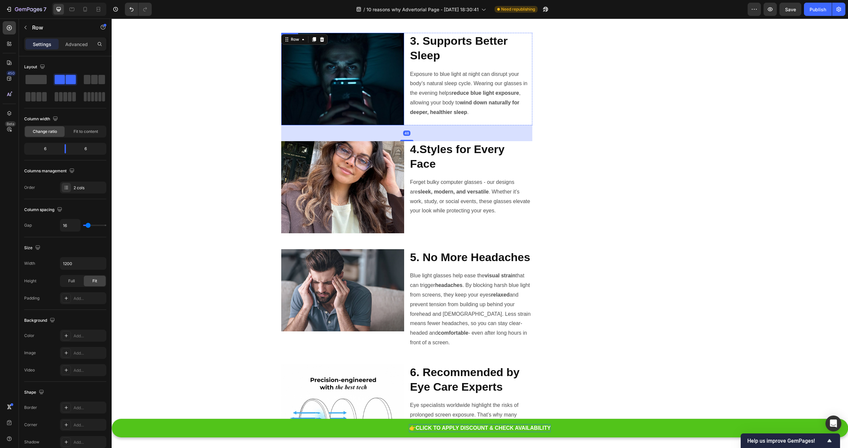
click at [380, 113] on img at bounding box center [342, 79] width 123 height 92
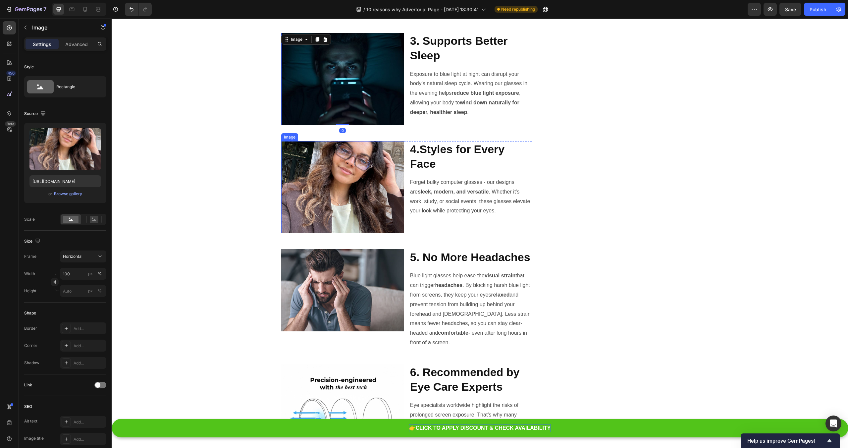
click at [388, 168] on img at bounding box center [342, 187] width 123 height 92
click at [543, 145] on div "10 Reasons to Add These New Blue Light Glasses to Your 2025 Routine Heading Ima…" at bounding box center [479, 253] width 397 height 1425
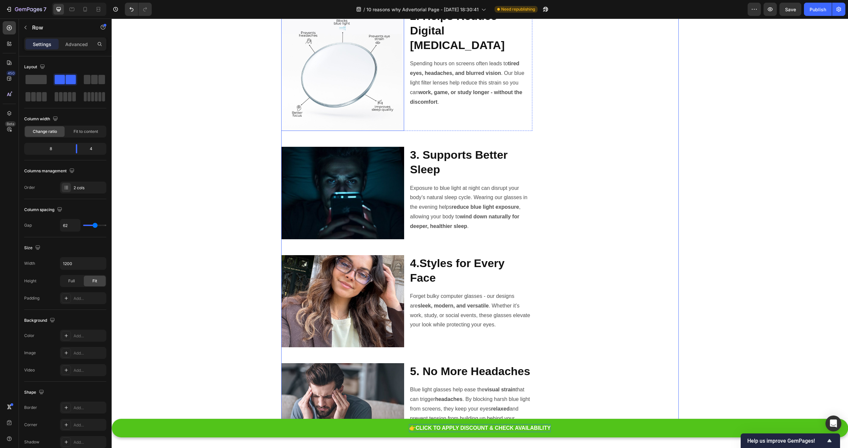
scroll to position [457, 0]
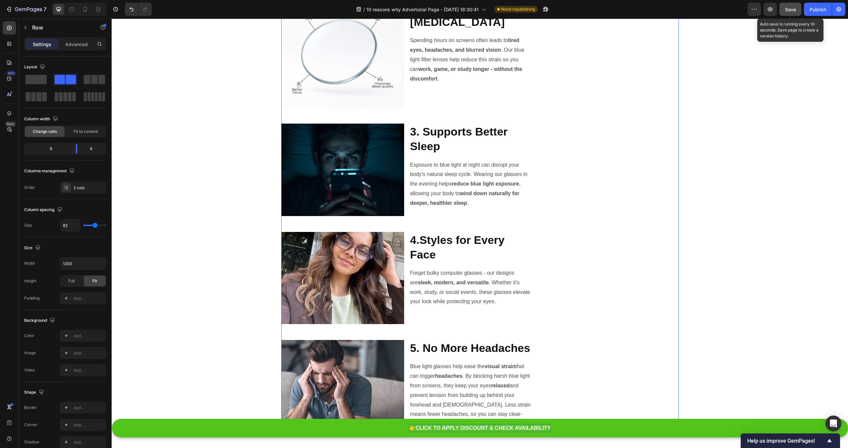
click at [785, 13] on button "Save" at bounding box center [790, 9] width 22 height 13
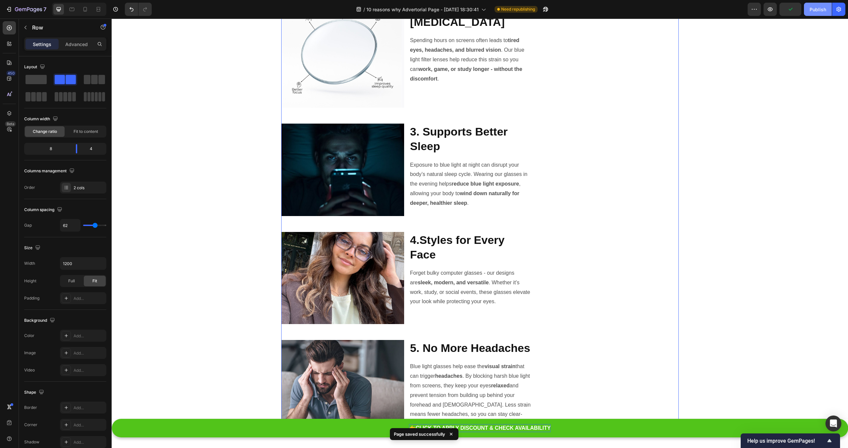
click at [819, 8] on div "Publish" at bounding box center [817, 9] width 17 height 7
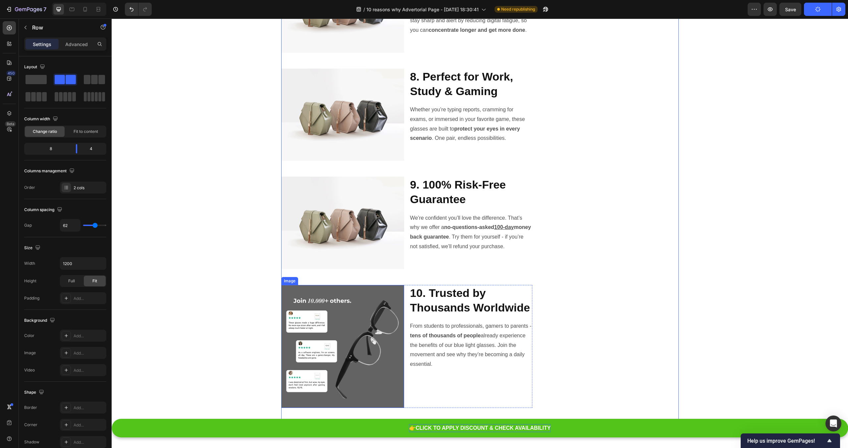
scroll to position [1068, 0]
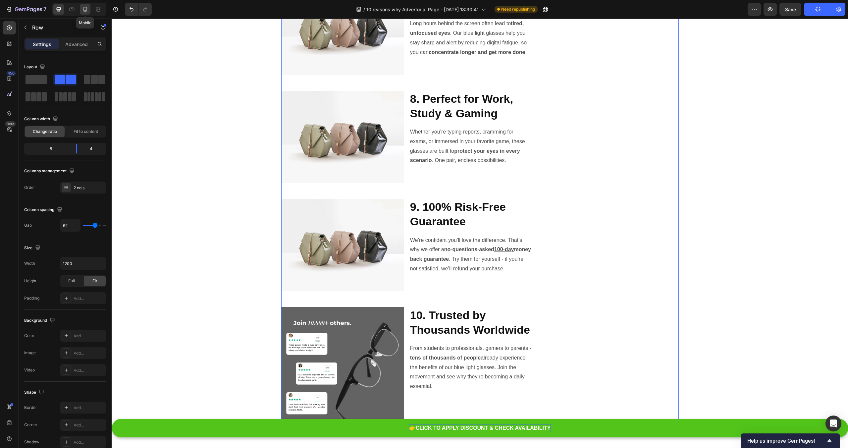
click at [86, 10] on icon at bounding box center [85, 9] width 7 height 7
type input "0"
type input "100%"
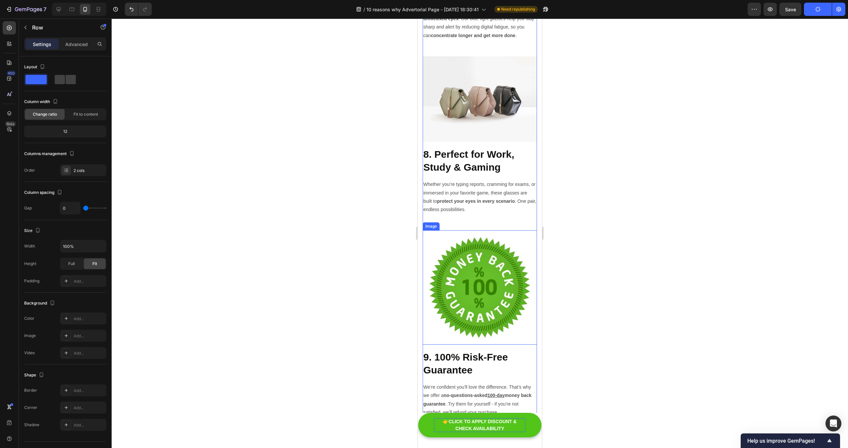
scroll to position [1579, 0]
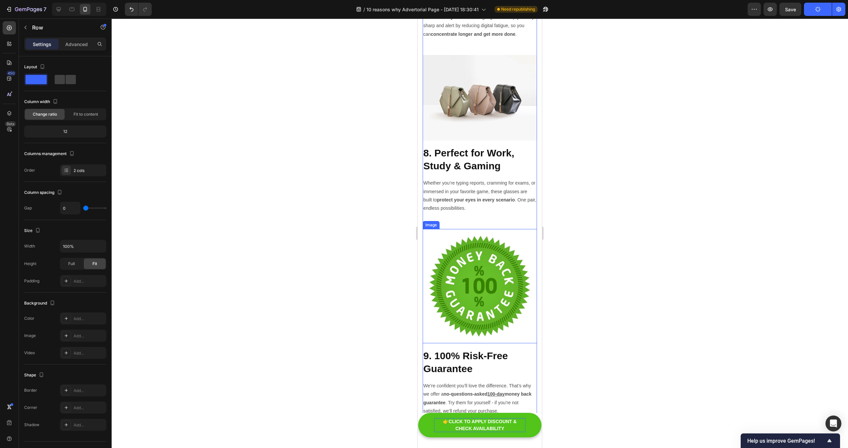
click at [497, 261] on img at bounding box center [480, 286] width 114 height 114
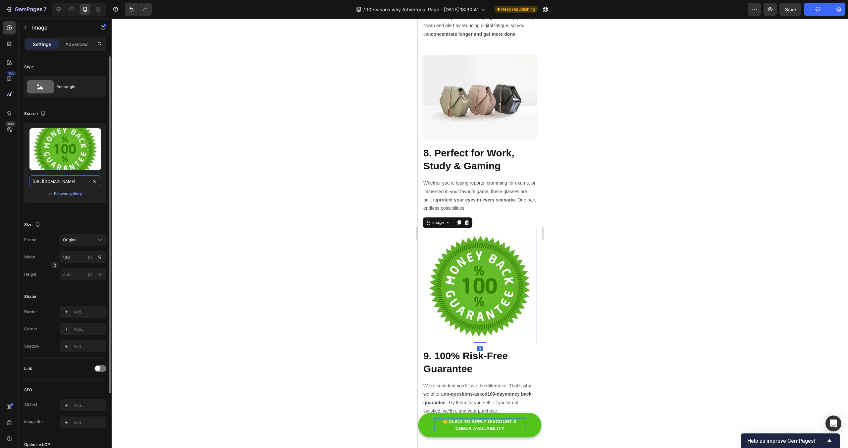
click at [61, 183] on input "[URL][DOMAIN_NAME]" at bounding box center [65, 181] width 72 height 12
click at [62, 7] on icon at bounding box center [58, 9] width 7 height 7
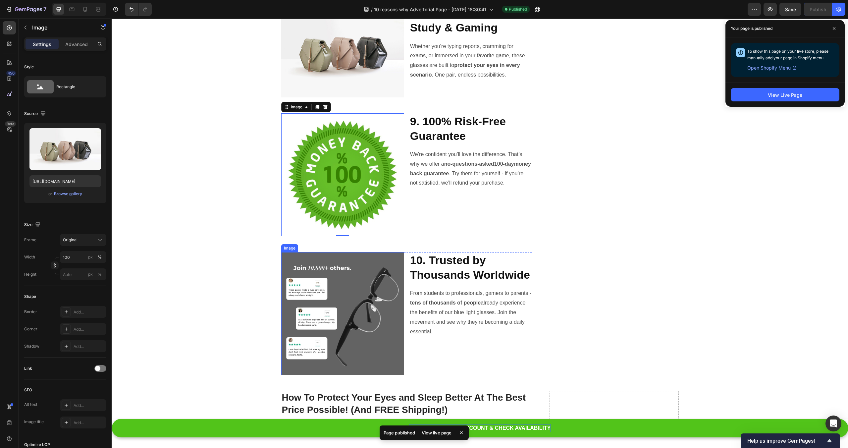
scroll to position [1225, 0]
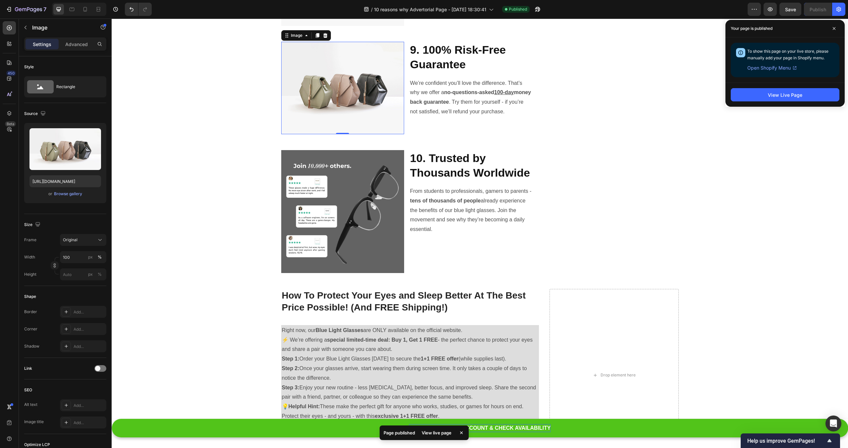
click at [343, 79] on img at bounding box center [342, 88] width 123 height 92
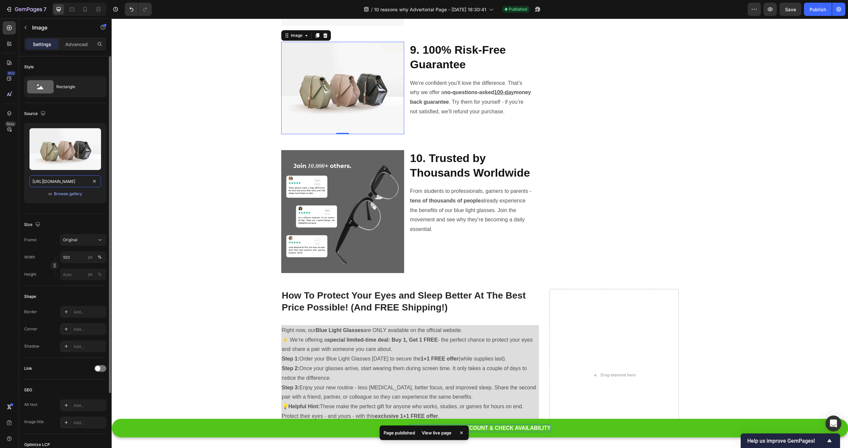
click at [45, 180] on input "[URL][DOMAIN_NAME]" at bounding box center [65, 181] width 72 height 12
paste input "0914/9664/4875/files/gempages_585428550971032221-060b1ee1-920d-466e-8360-f0c496…"
type input "[URL][DOMAIN_NAME]"
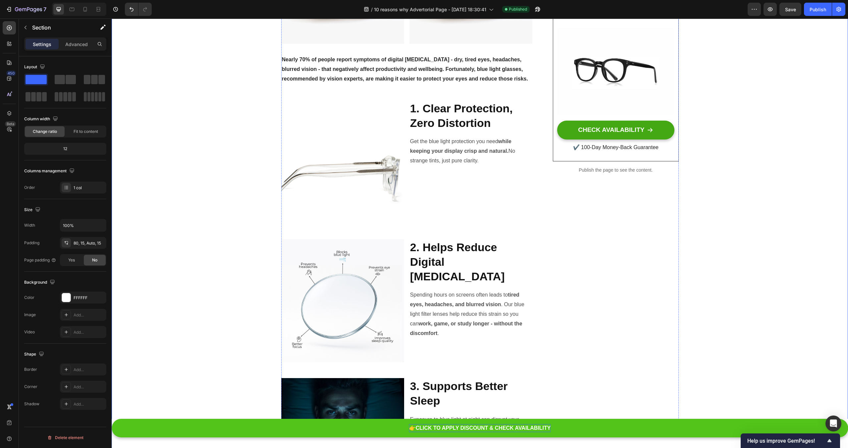
scroll to position [202, 0]
click at [786, 9] on span "Save" at bounding box center [790, 10] width 11 height 6
click at [820, 11] on div "Publish" at bounding box center [817, 9] width 17 height 7
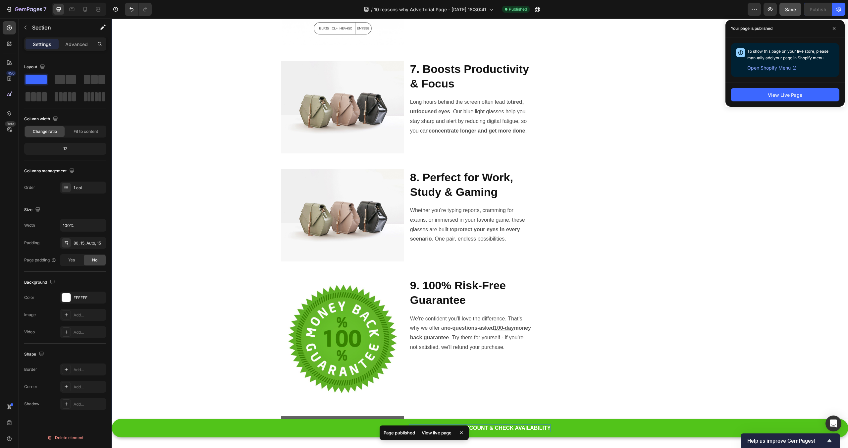
scroll to position [990, 0]
drag, startPoint x: 832, startPoint y: 28, endPoint x: 830, endPoint y: 31, distance: 3.4
click at [832, 28] on span at bounding box center [834, 28] width 11 height 11
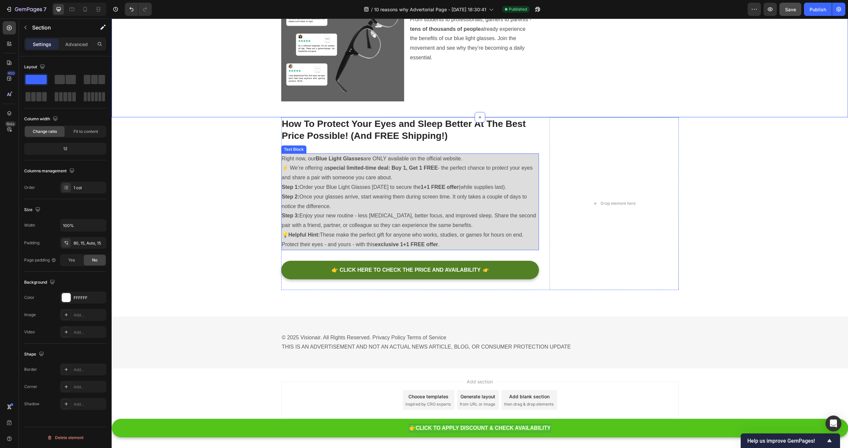
scroll to position [1427, 0]
click at [70, 6] on icon at bounding box center [72, 9] width 7 height 7
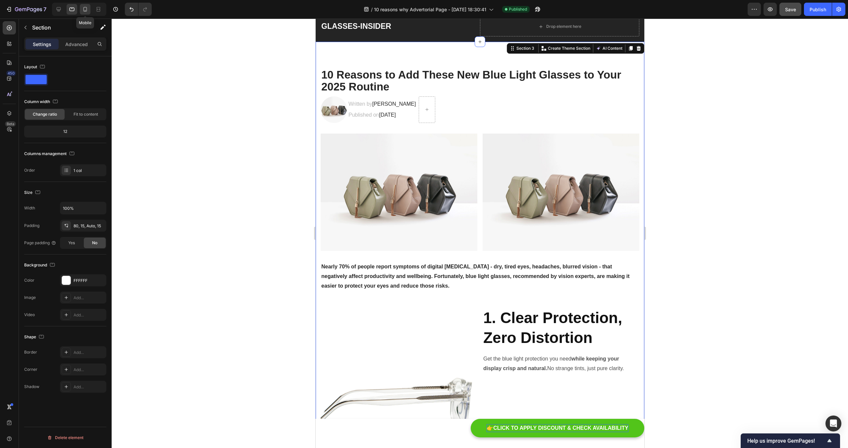
click at [84, 8] on icon at bounding box center [85, 9] width 7 height 7
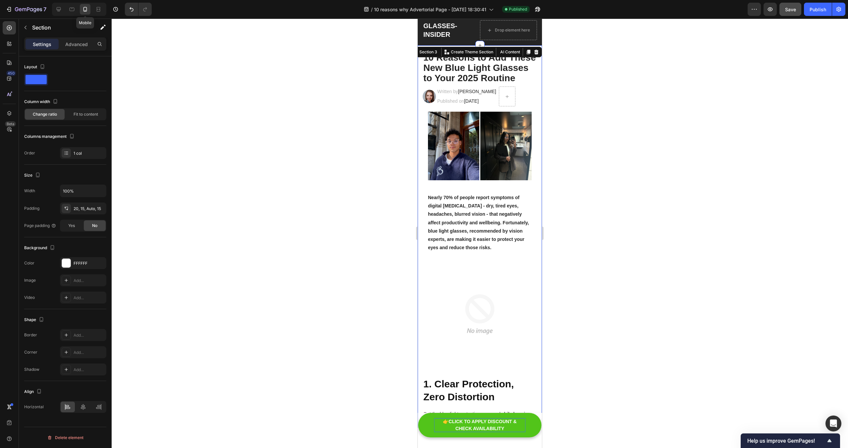
scroll to position [21, 0]
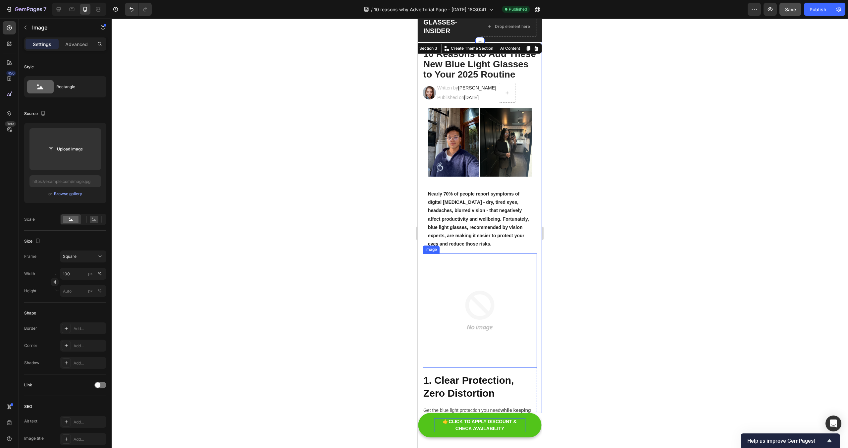
click at [509, 312] on img at bounding box center [480, 310] width 114 height 114
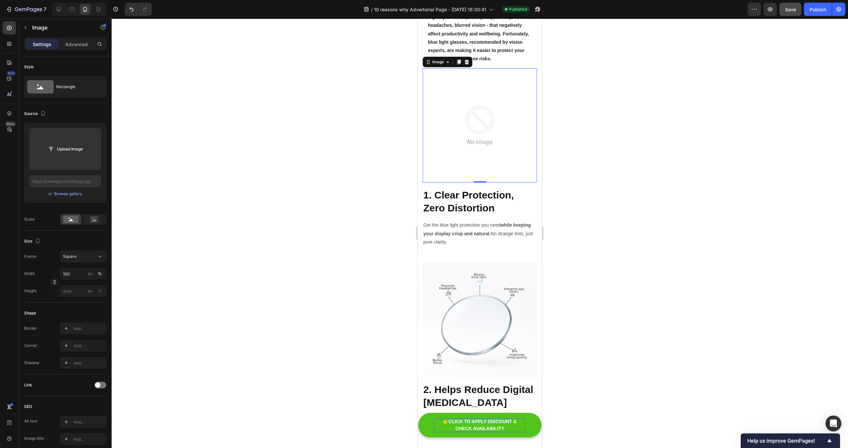
scroll to position [207, 0]
click at [459, 139] on img at bounding box center [480, 125] width 114 height 114
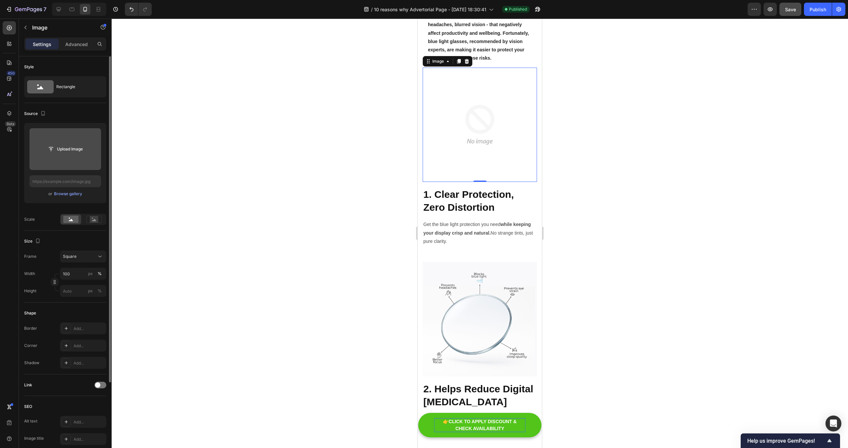
click at [73, 149] on input "file" at bounding box center [65, 148] width 46 height 11
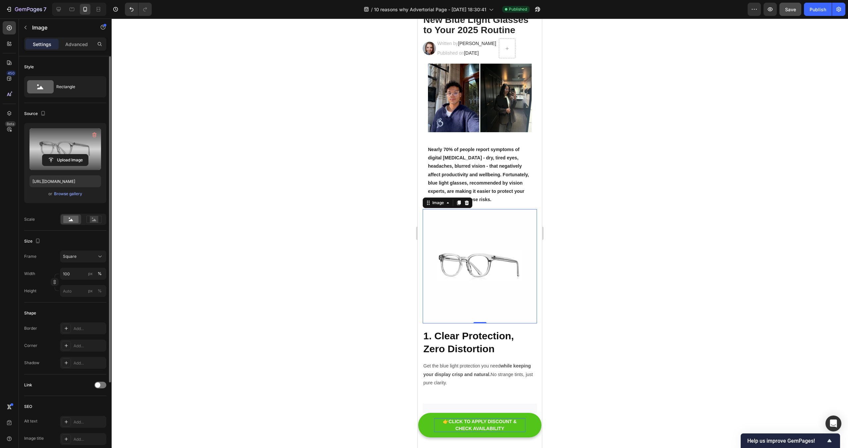
scroll to position [65, 0]
click at [795, 8] on span "Save" at bounding box center [790, 10] width 11 height 6
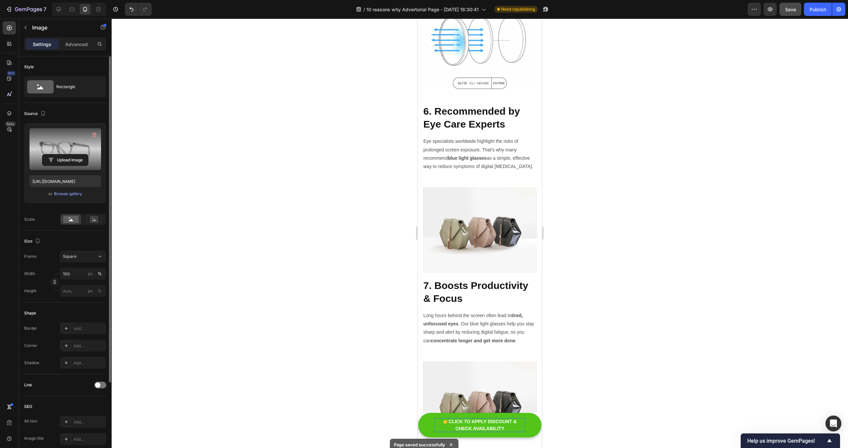
scroll to position [1283, 0]
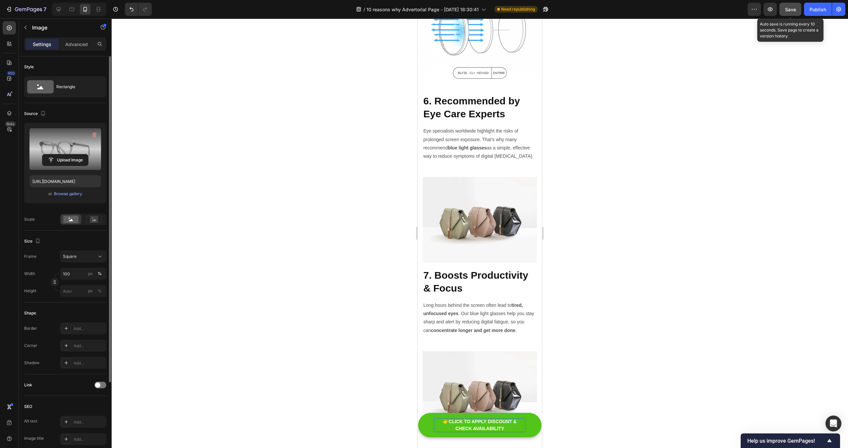
click at [784, 13] on button "Save" at bounding box center [790, 9] width 22 height 13
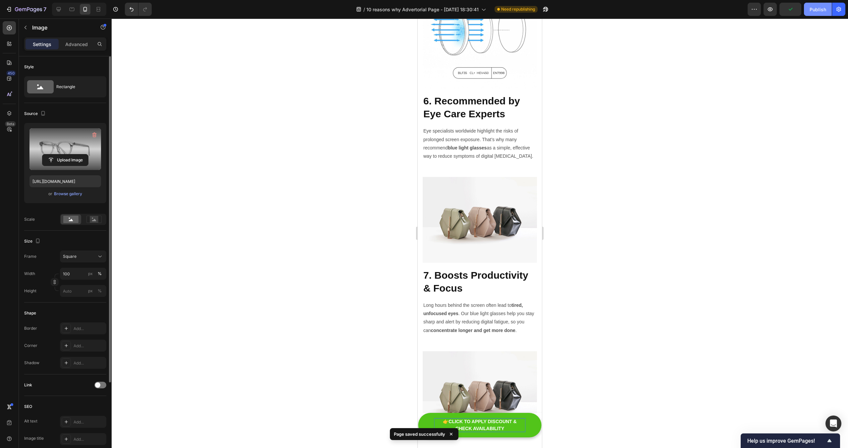
click at [823, 7] on div "Publish" at bounding box center [817, 9] width 17 height 7
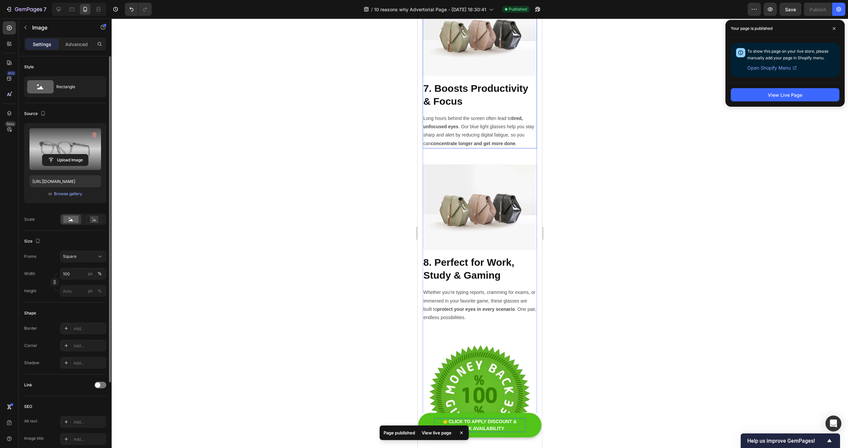
scroll to position [1470, 0]
click at [830, 28] on span at bounding box center [834, 28] width 11 height 11
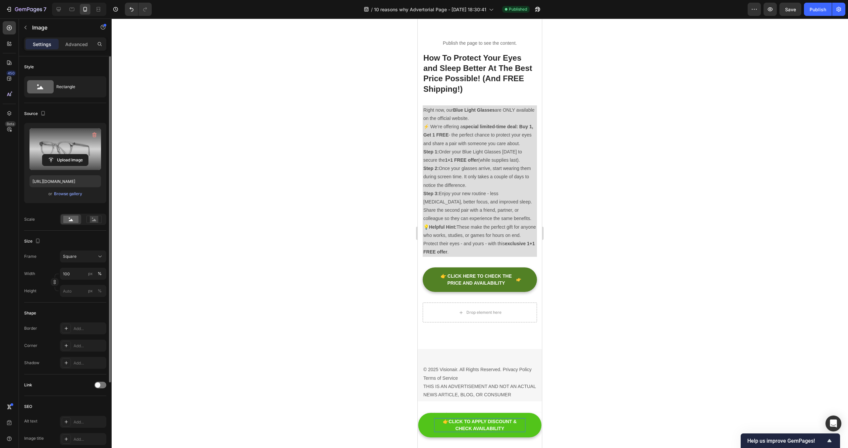
scroll to position [2248, 0]
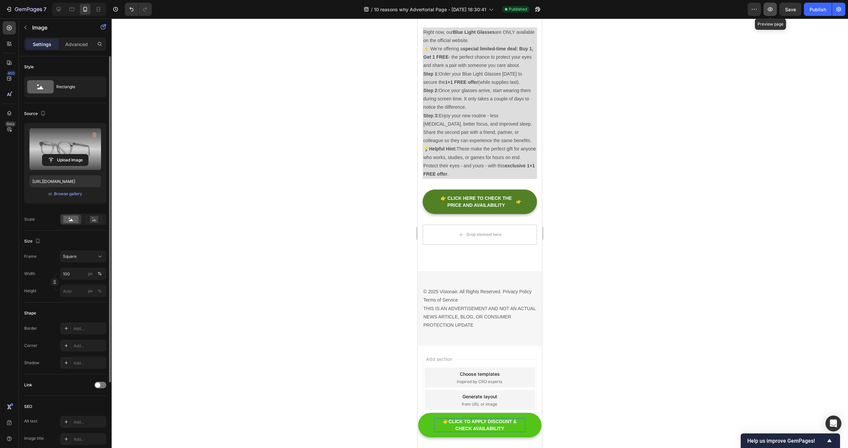
click at [772, 9] on icon "button" at bounding box center [770, 9] width 7 height 7
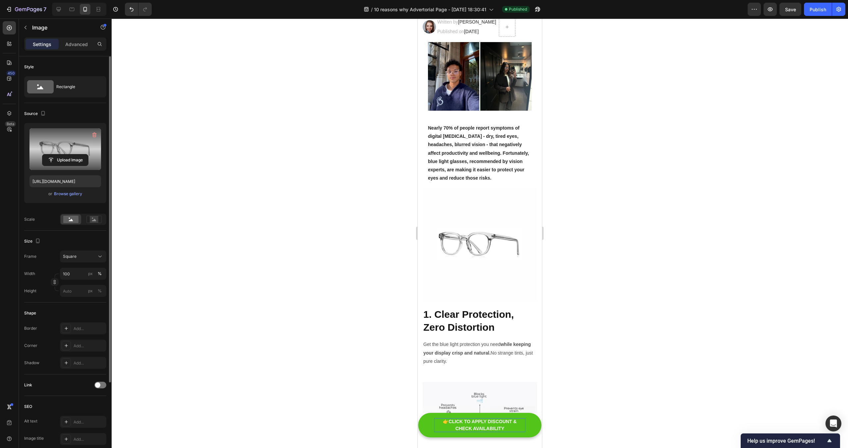
scroll to position [0, 0]
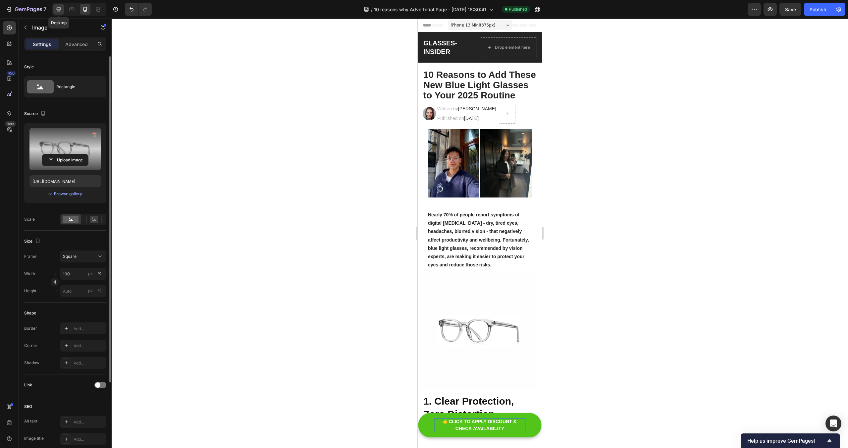
click at [57, 8] on icon at bounding box center [58, 9] width 7 height 7
type input "[URL][DOMAIN_NAME]"
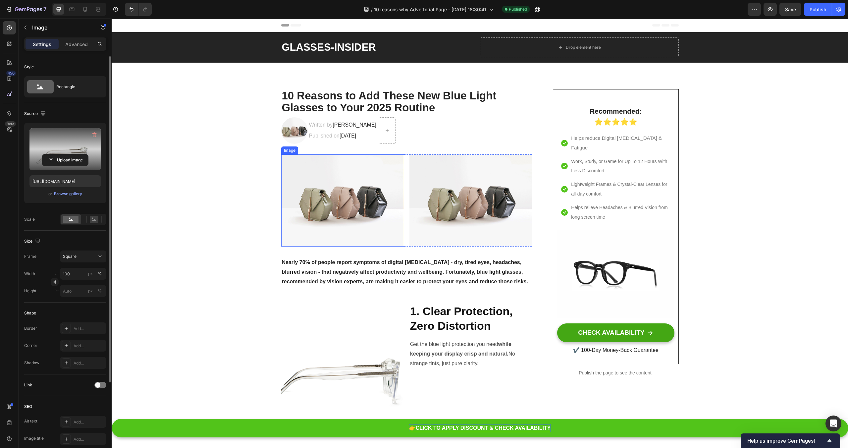
click at [360, 175] on img at bounding box center [342, 200] width 123 height 92
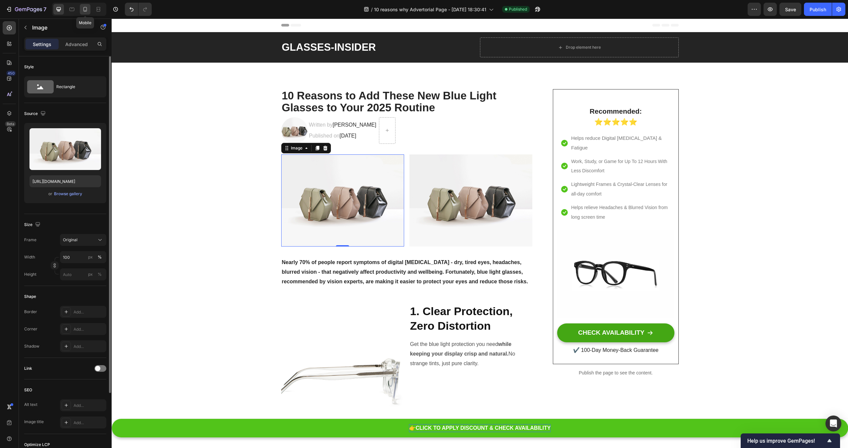
click at [85, 10] on icon at bounding box center [85, 10] width 2 height 1
type input "[URL][DOMAIN_NAME]"
type input "100"
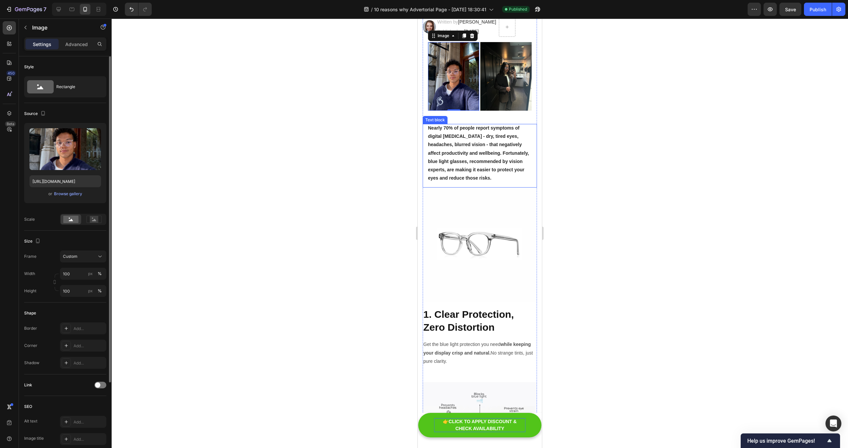
scroll to position [87, 0]
click at [66, 181] on input "[URL][DOMAIN_NAME]" at bounding box center [65, 181] width 72 height 12
click at [55, 6] on icon at bounding box center [58, 9] width 7 height 7
type input "[URL][DOMAIN_NAME]"
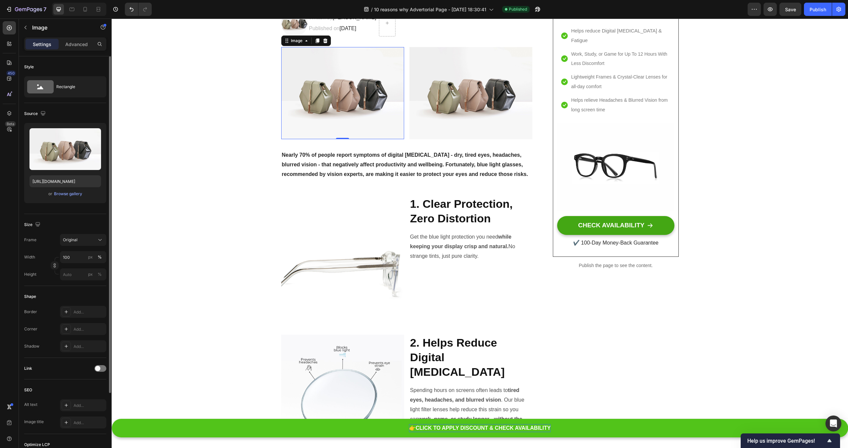
scroll to position [113, 0]
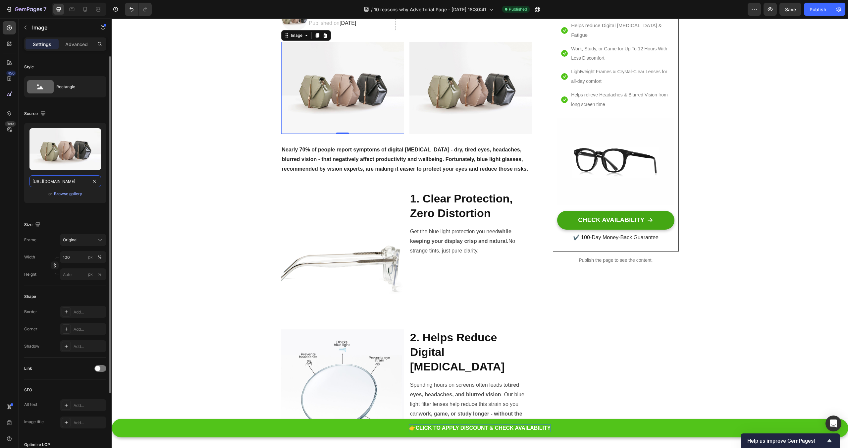
click at [65, 177] on input "[URL][DOMAIN_NAME]" at bounding box center [65, 181] width 72 height 12
paste input "0914/9664/4875/files/gempages_585428550971032221-f5772672-2739-4498-9363-40b1de…"
type input "[URL][DOMAIN_NAME]"
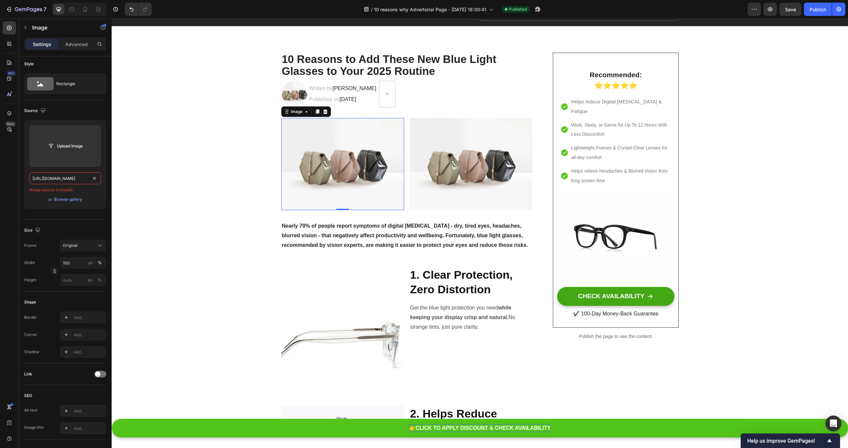
scroll to position [34, 0]
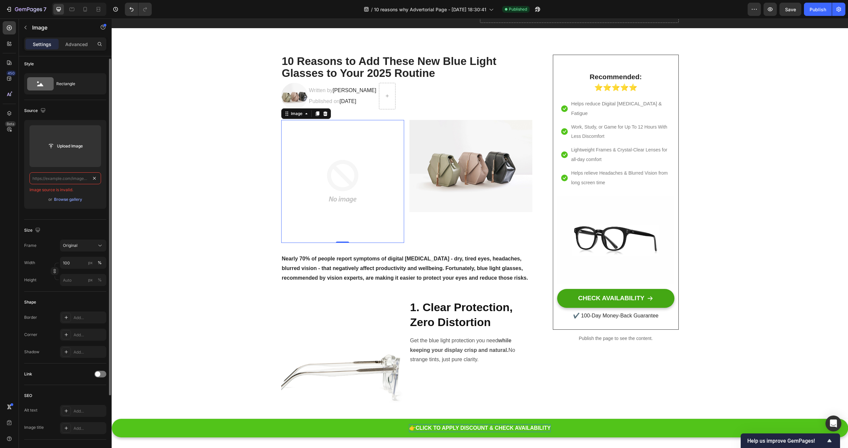
drag, startPoint x: 92, startPoint y: 177, endPoint x: 81, endPoint y: 177, distance: 11.3
paste input "[URL][DOMAIN_NAME]"
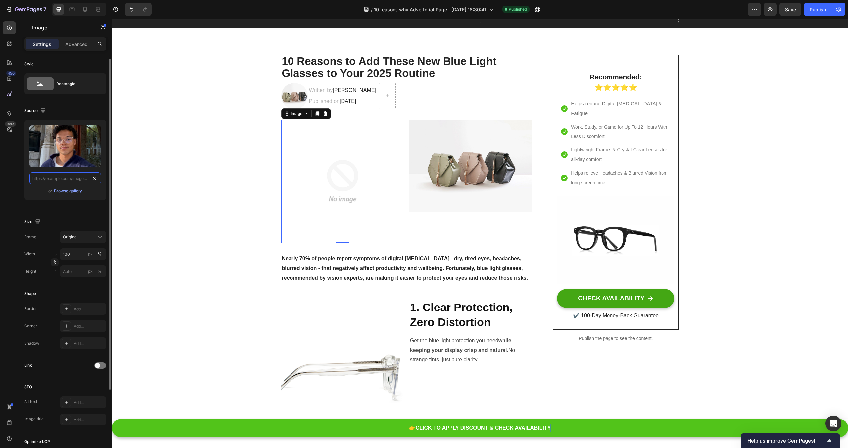
type input "[URL][DOMAIN_NAME]"
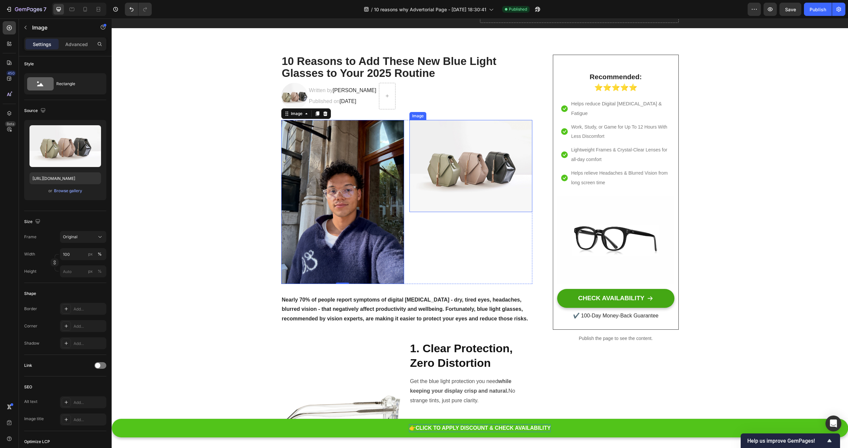
click at [500, 166] on img at bounding box center [470, 166] width 123 height 92
click at [86, 12] on icon at bounding box center [85, 9] width 7 height 7
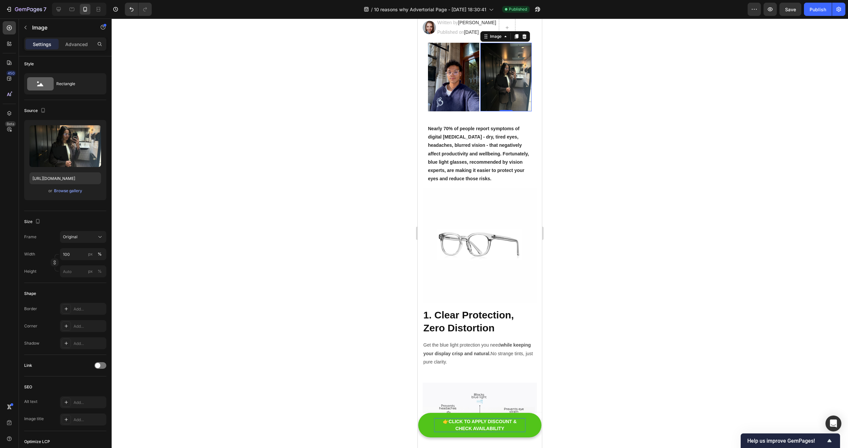
scroll to position [87, 0]
click at [58, 179] on input "[URL][DOMAIN_NAME]" at bounding box center [65, 178] width 72 height 12
drag, startPoint x: 60, startPoint y: 8, endPoint x: 135, endPoint y: 36, distance: 80.0
click at [60, 8] on icon at bounding box center [58, 9] width 7 height 7
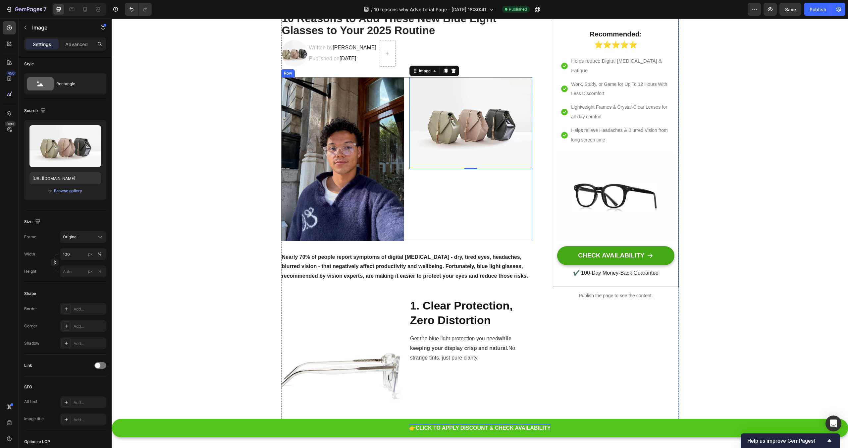
scroll to position [113, 0]
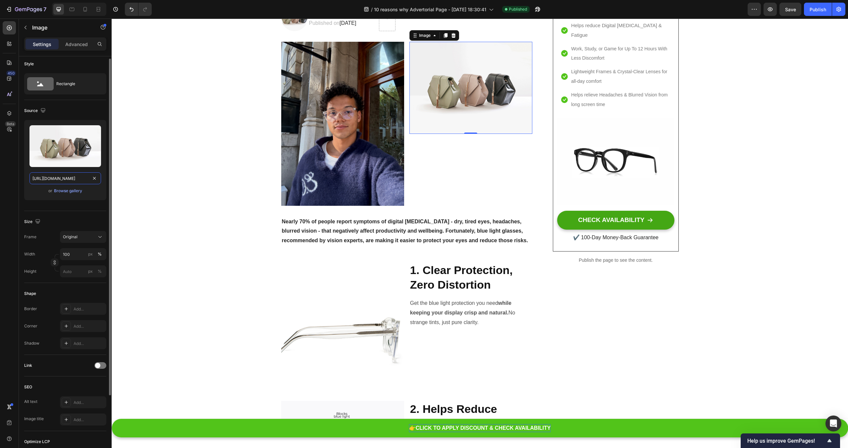
click at [70, 177] on input "[URL][DOMAIN_NAME]" at bounding box center [65, 178] width 72 height 12
paste input "0914/9664/4875/files/gempages_585428550971032221-b7b1e29a-a3b3-4da8-9f6f-bfb555…"
type input "[URL][DOMAIN_NAME]"
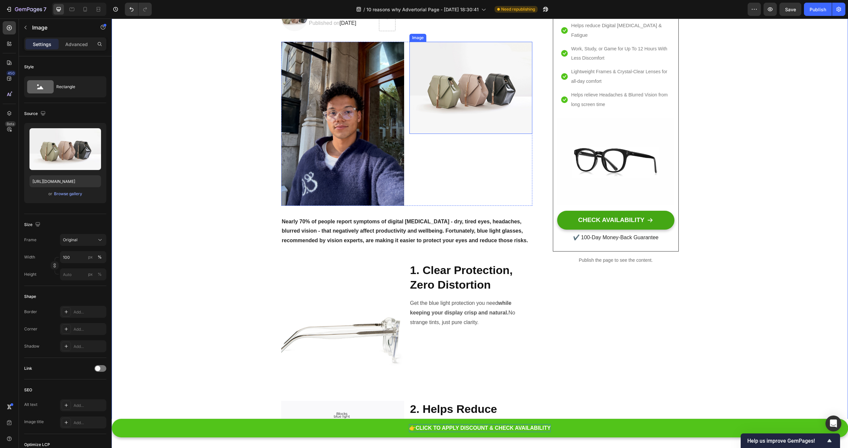
drag, startPoint x: 481, startPoint y: 121, endPoint x: 460, endPoint y: 120, distance: 20.5
click at [475, 120] on img at bounding box center [470, 88] width 123 height 92
click at [59, 184] on input "[URL][DOMAIN_NAME]" at bounding box center [65, 181] width 72 height 12
paste input "0914/9664/4875/files/gempages_585428550971032221-b7b1e29a-a3b3-4da8-9f6f-bfb555…"
type input "[URL][DOMAIN_NAME]"
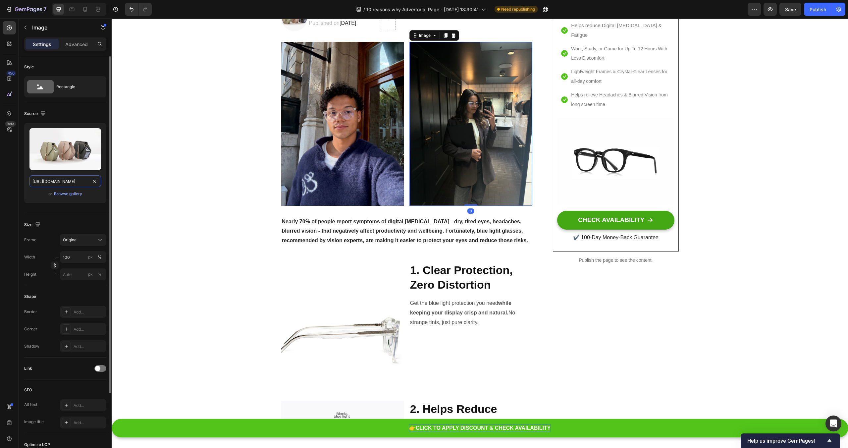
scroll to position [0, 199]
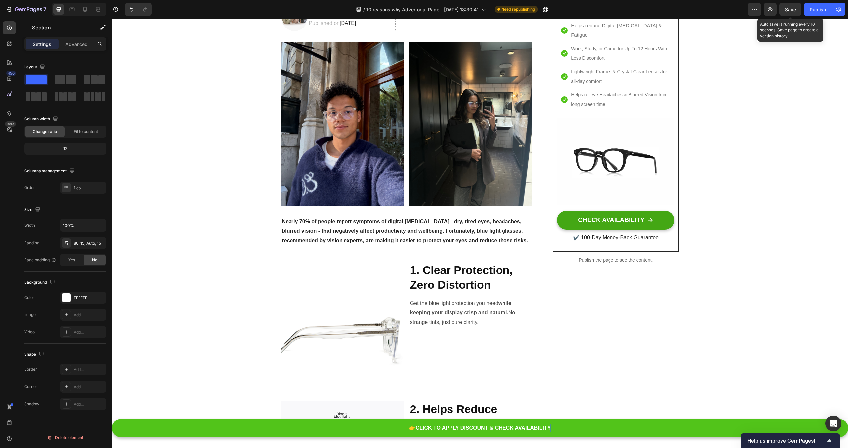
click at [790, 6] on div "Save" at bounding box center [790, 9] width 11 height 7
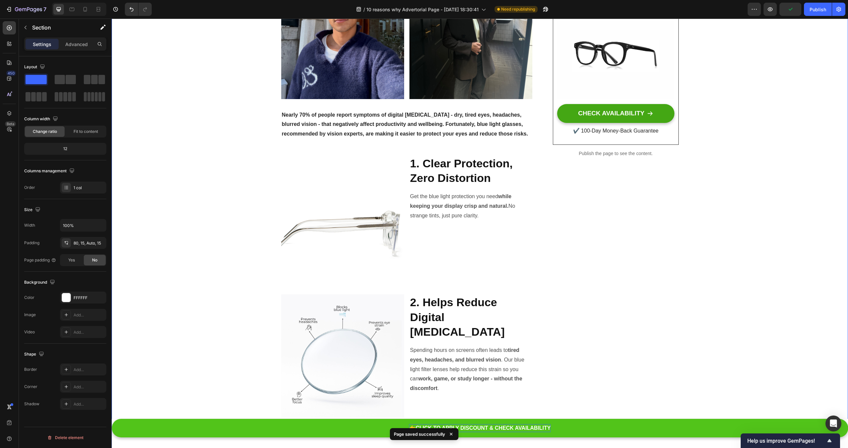
scroll to position [224, 0]
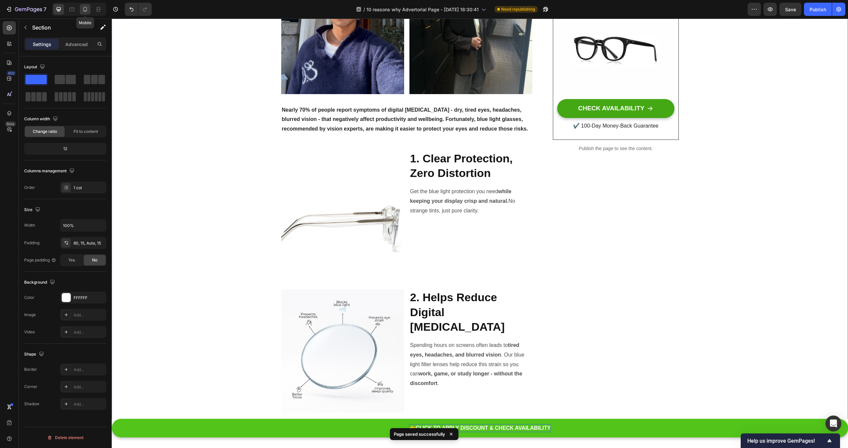
click at [83, 11] on icon at bounding box center [85, 9] width 7 height 7
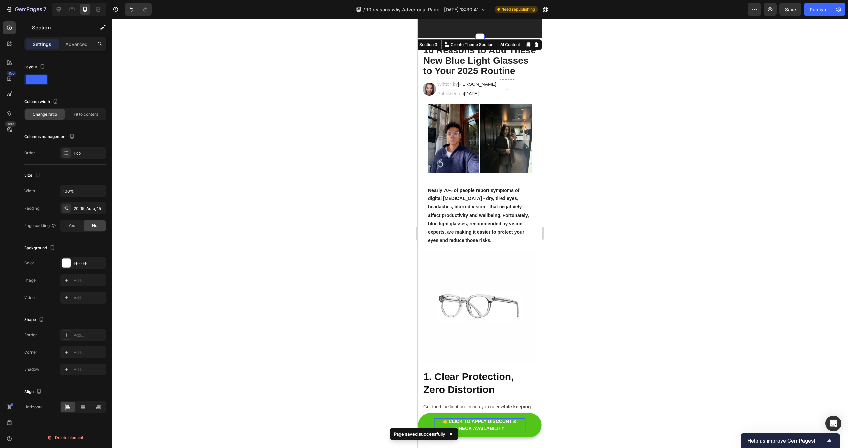
scroll to position [21, 0]
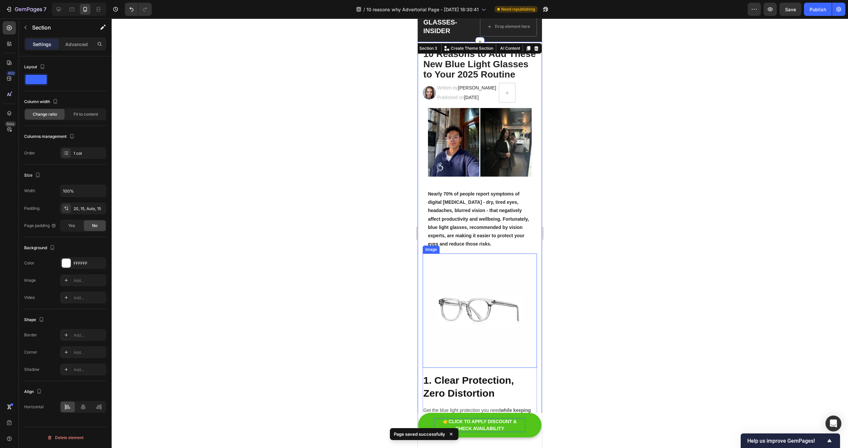
click at [469, 301] on img at bounding box center [480, 310] width 114 height 114
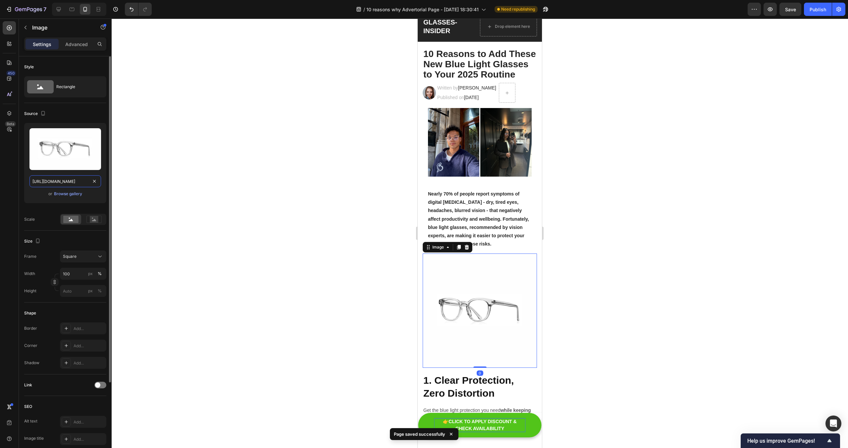
click at [76, 181] on input "[URL][DOMAIN_NAME]" at bounding box center [65, 181] width 72 height 12
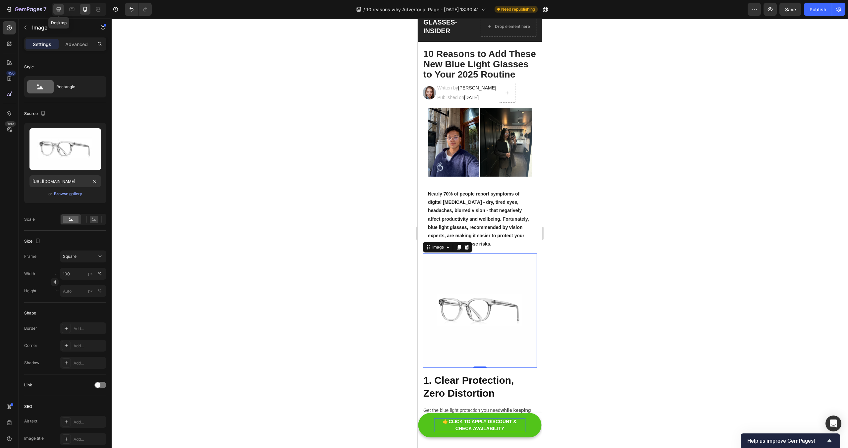
click at [58, 8] on icon at bounding box center [58, 9] width 7 height 7
type input "[URL][DOMAIN_NAME]"
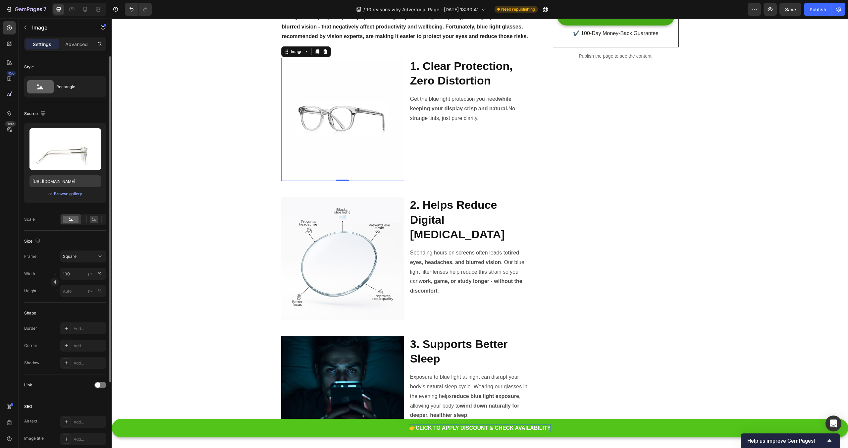
scroll to position [333, 0]
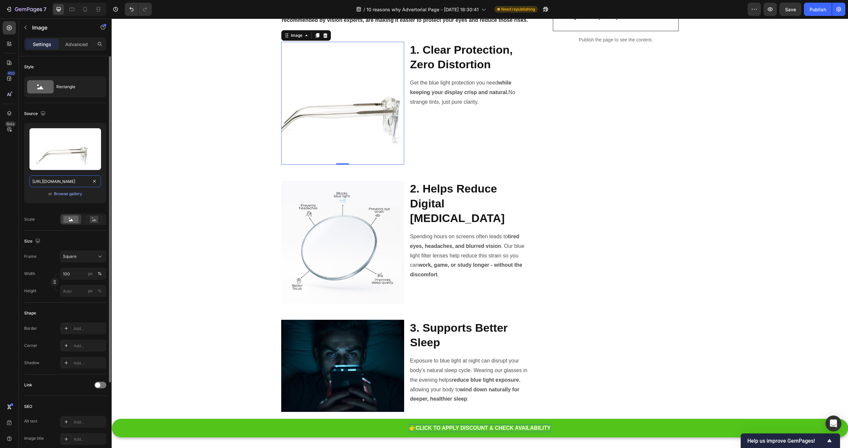
click at [72, 176] on input "[URL][DOMAIN_NAME]" at bounding box center [65, 181] width 72 height 12
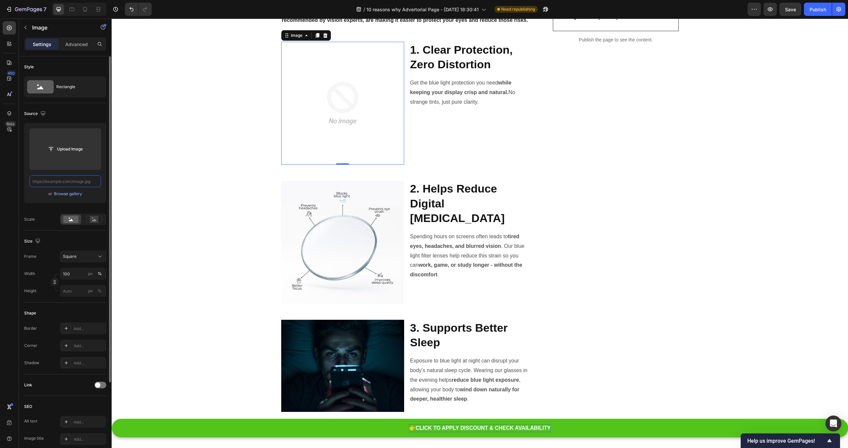
paste input "[URL][DOMAIN_NAME]"
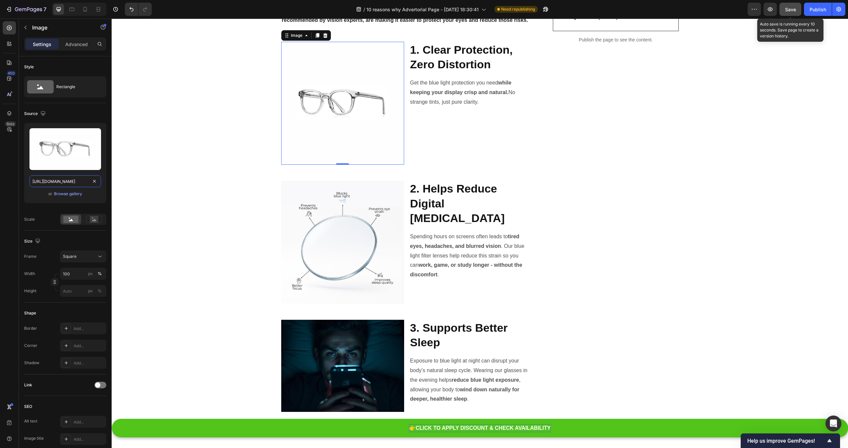
type input "[URL][DOMAIN_NAME]"
click at [784, 10] on button "Save" at bounding box center [790, 9] width 22 height 13
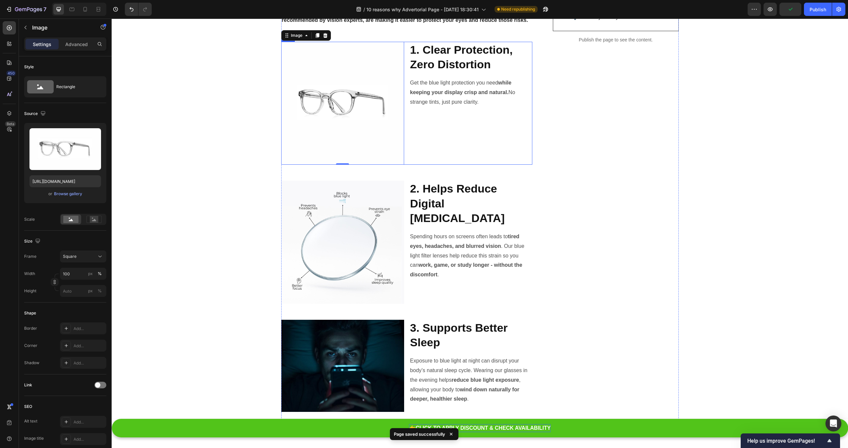
scroll to position [0, 0]
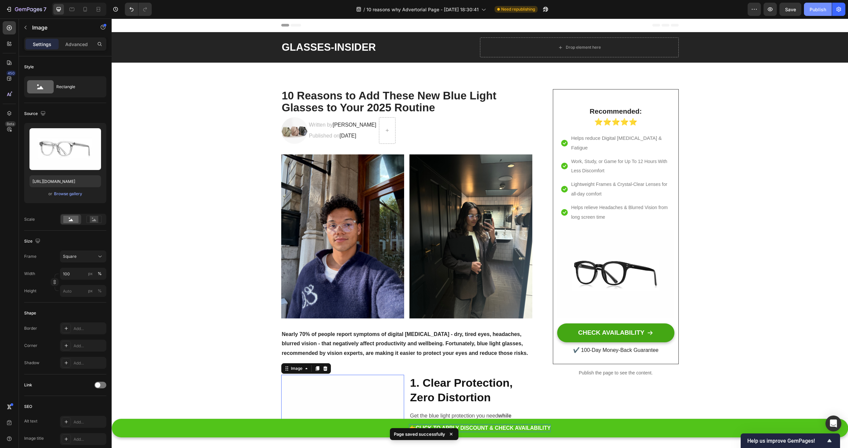
click at [813, 7] on div "Publish" at bounding box center [817, 9] width 17 height 7
click at [82, 8] on icon at bounding box center [85, 9] width 7 height 7
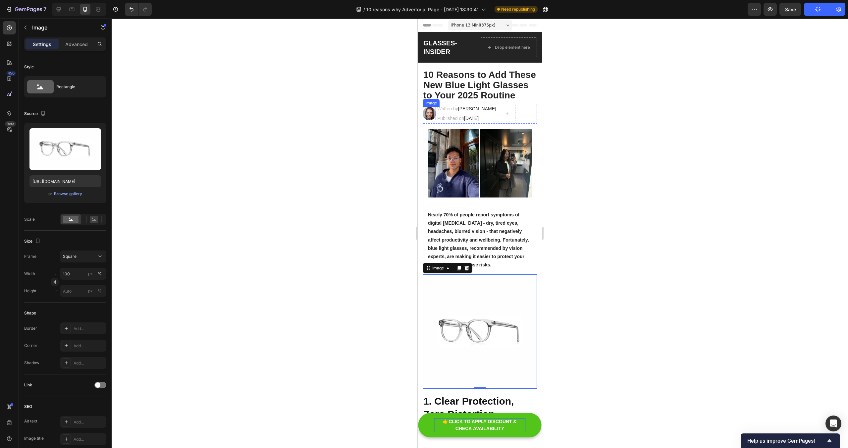
click at [429, 113] on img at bounding box center [429, 113] width 13 height 13
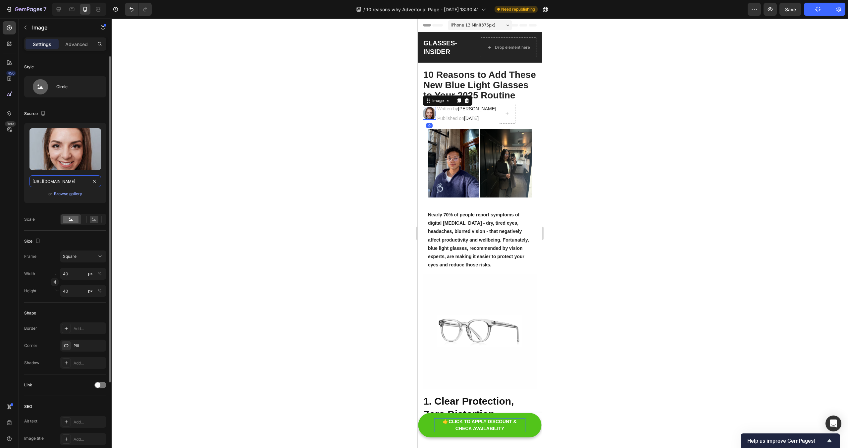
click at [56, 183] on input "[URL][DOMAIN_NAME]" at bounding box center [65, 181] width 72 height 12
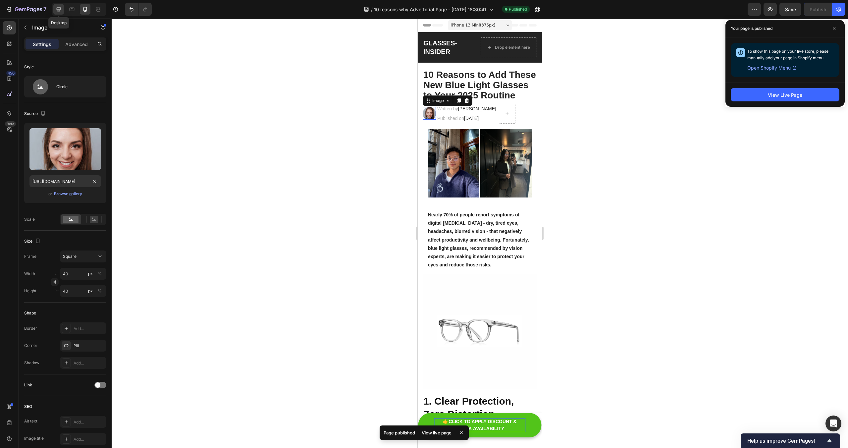
click at [60, 8] on icon at bounding box center [58, 9] width 7 height 7
type input "[URL][DOMAIN_NAME]"
type input "80"
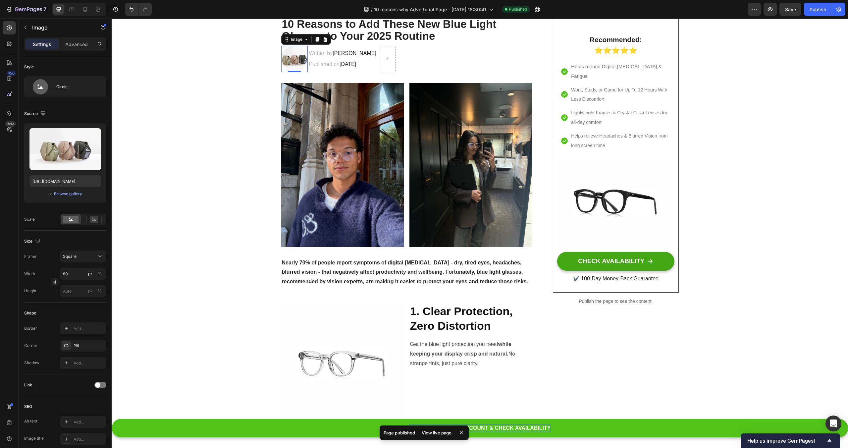
scroll to position [76, 0]
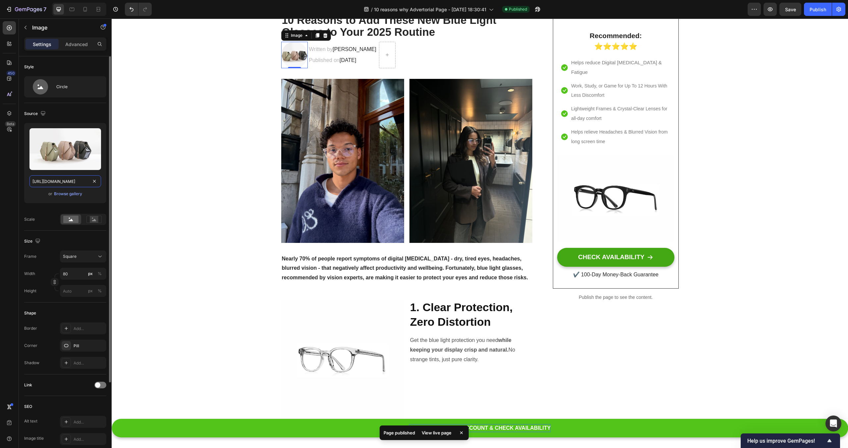
click at [72, 181] on input "[URL][DOMAIN_NAME]" at bounding box center [65, 181] width 72 height 12
paste input "0914/9664/4875/files/gempages_585428550971032221-091da6ec-071e-46f8-ac69-0ee71a…"
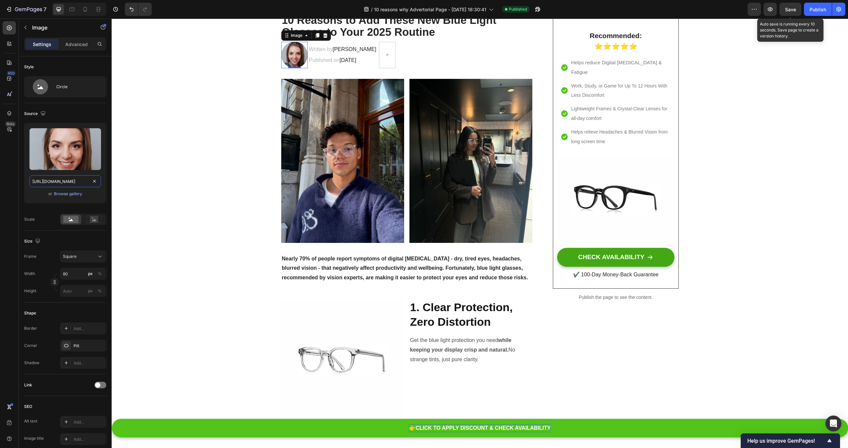
type input "[URL][DOMAIN_NAME]"
click at [789, 10] on span "Save" at bounding box center [790, 10] width 11 height 6
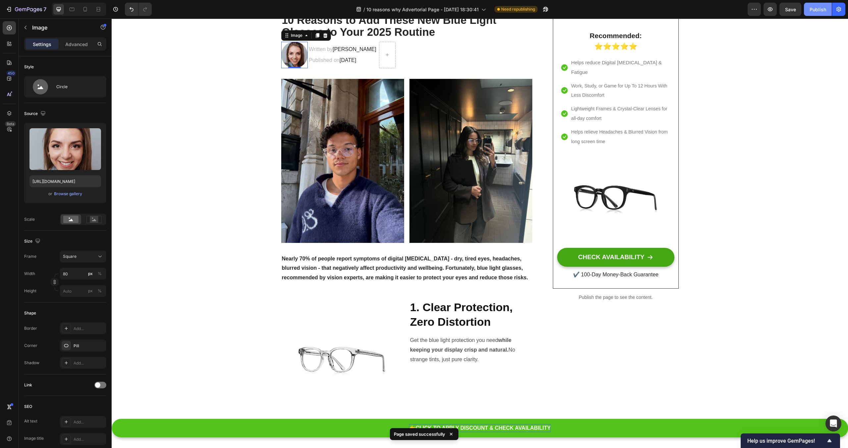
click at [819, 13] on button "Publish" at bounding box center [818, 9] width 28 height 13
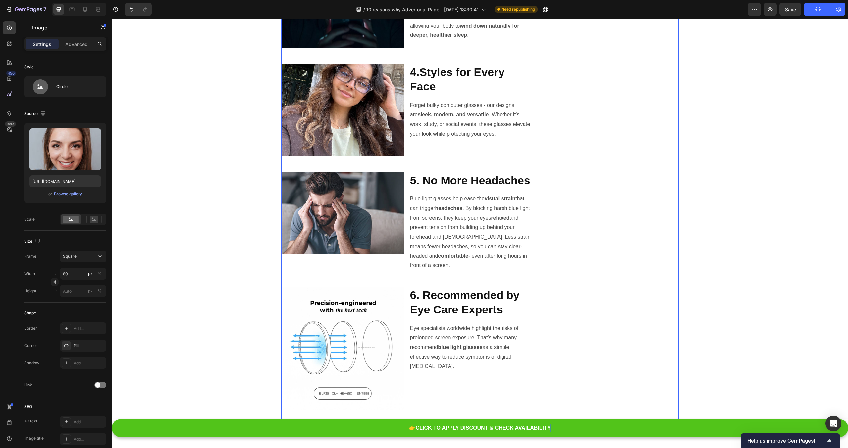
scroll to position [704, 0]
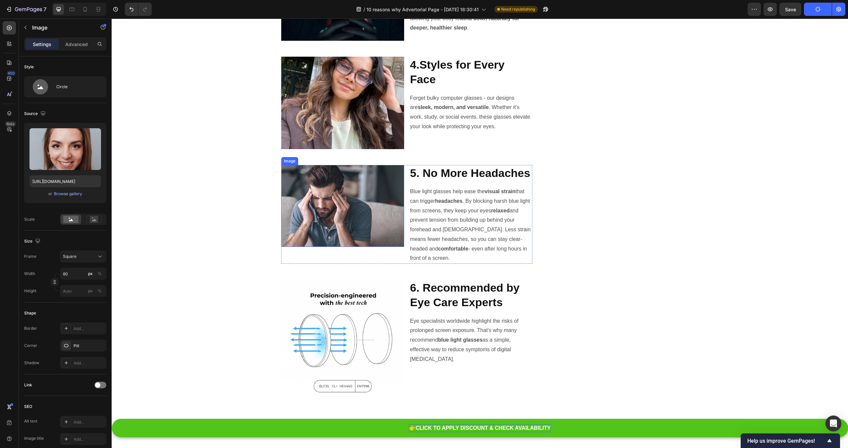
click at [383, 228] on img at bounding box center [342, 206] width 123 height 82
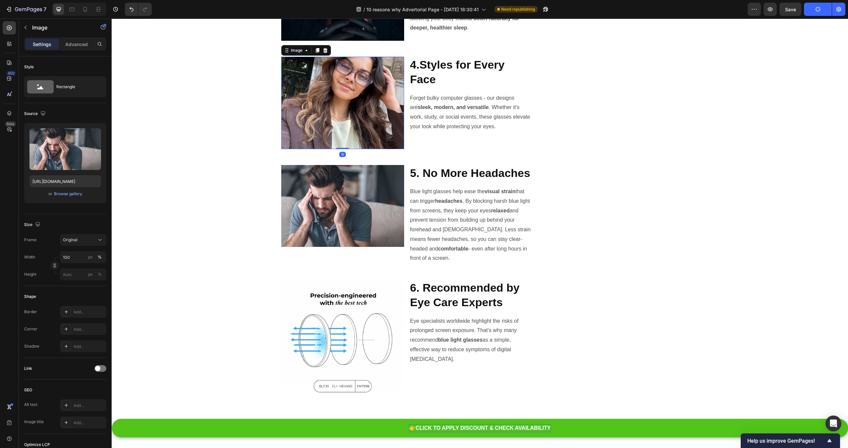
click at [327, 88] on img at bounding box center [342, 103] width 123 height 92
click at [349, 214] on img at bounding box center [342, 206] width 123 height 82
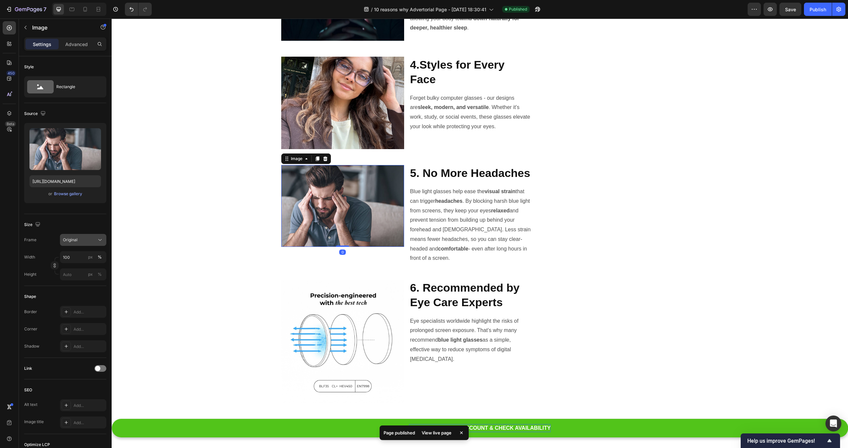
click at [95, 238] on div "Original" at bounding box center [79, 240] width 32 height 6
click at [82, 279] on div "Horizontal" at bounding box center [82, 281] width 38 height 7
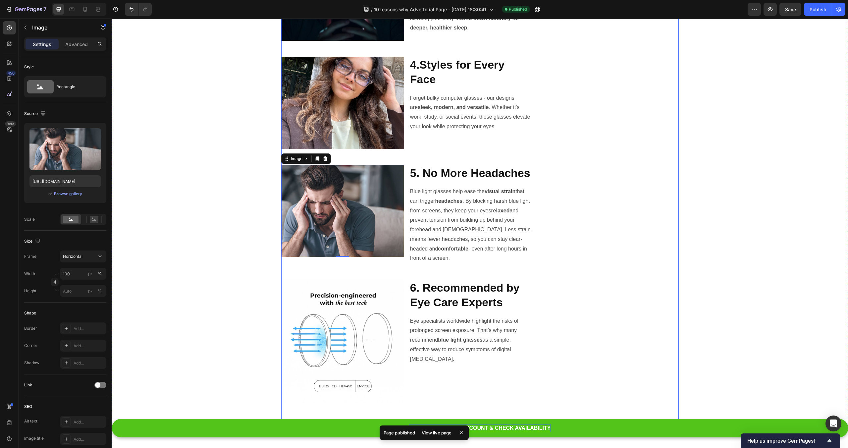
click at [546, 148] on div "10 Reasons to Add These New Blue Light Glasses to Your 2025 Routine Heading Ima…" at bounding box center [479, 148] width 397 height 1527
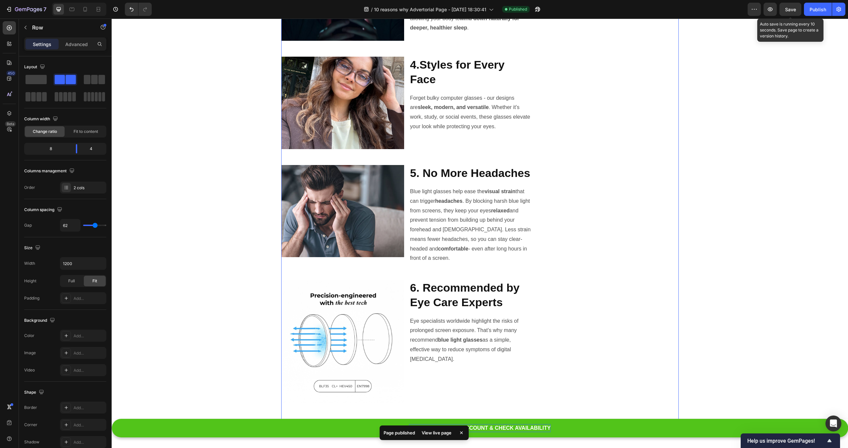
click at [790, 7] on span "Save" at bounding box center [790, 10] width 11 height 6
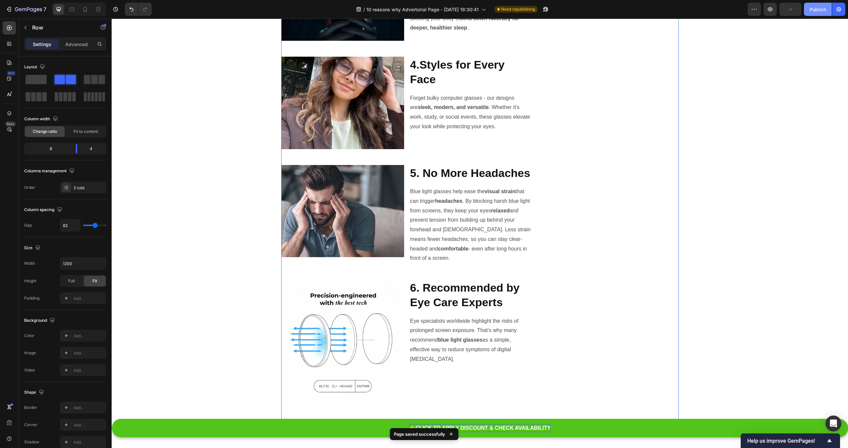
click at [816, 9] on div "Publish" at bounding box center [817, 9] width 17 height 7
